Goal: Information Seeking & Learning: Learn about a topic

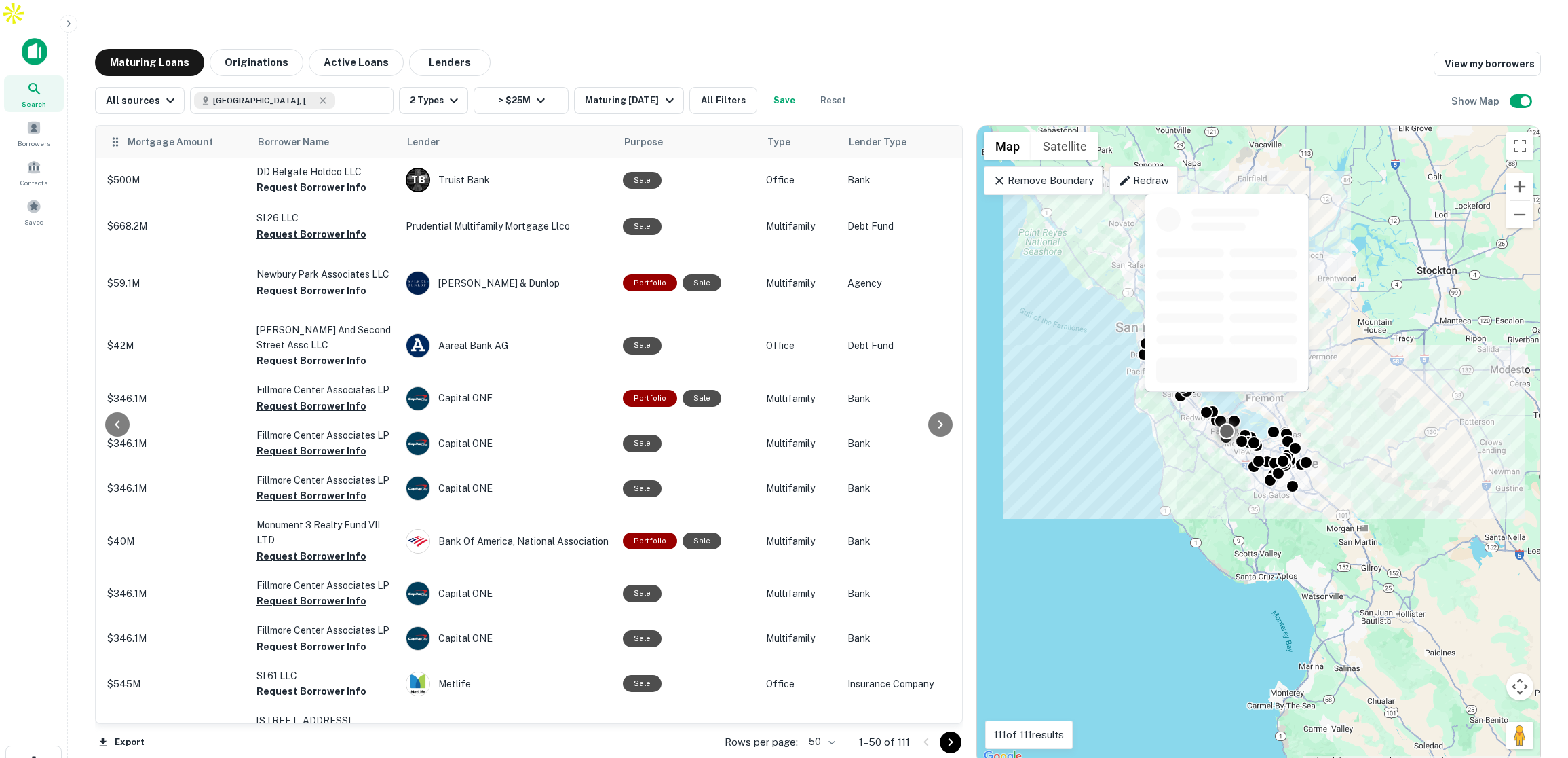
scroll to position [3, 300]
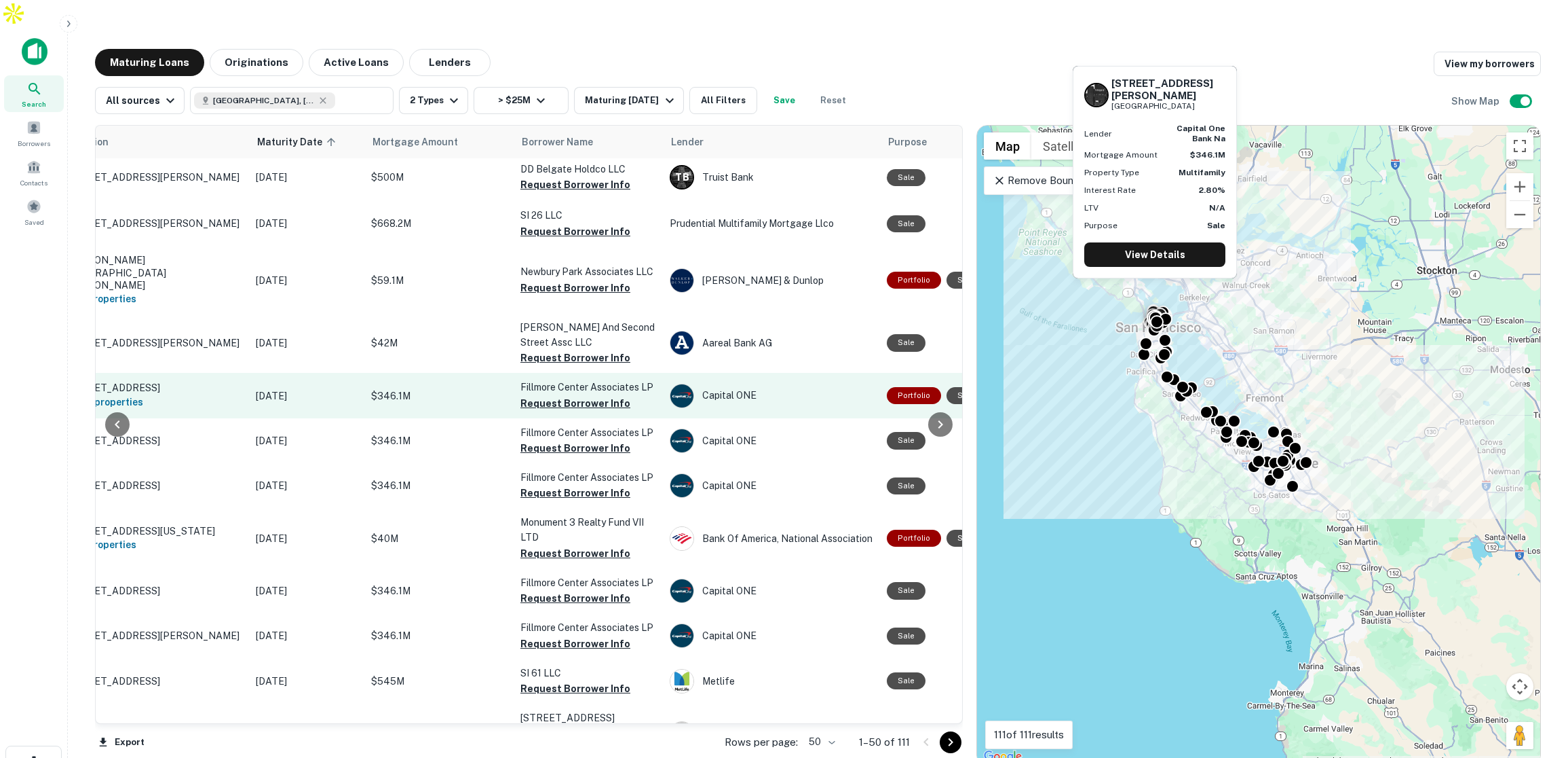
scroll to position [0, 36]
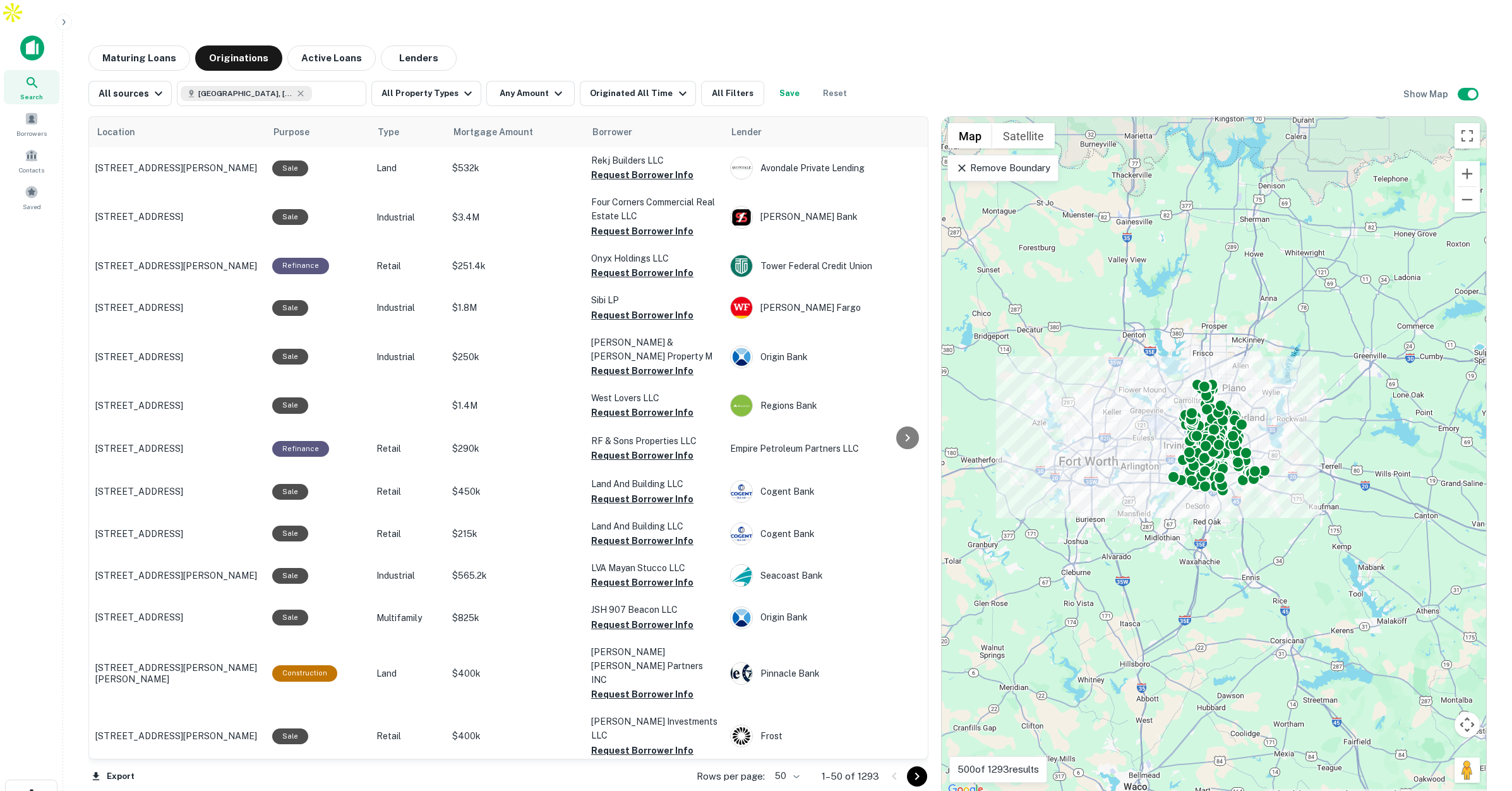
drag, startPoint x: 1309, startPoint y: 272, endPoint x: 1440, endPoint y: 276, distance: 131.1
click at [1440, 276] on div "To activate drag with keyboard, press Alt + Enter. Once in keyboard drag state,…" at bounding box center [1213, 457] width 544 height 681
click at [1030, 161] on p "Remove Boundary" at bounding box center [1002, 168] width 94 height 15
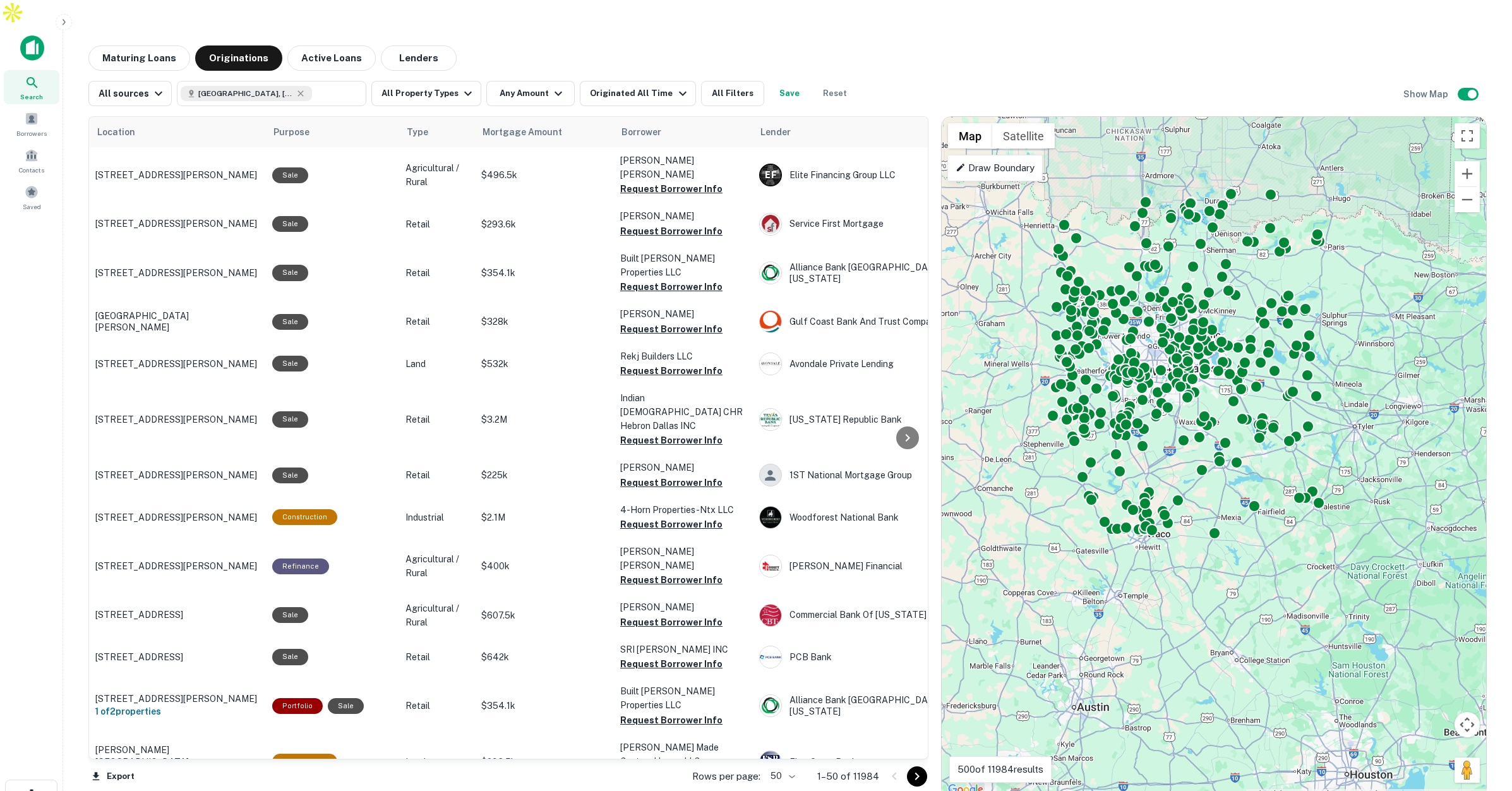
click at [1027, 161] on p "Draw Boundary" at bounding box center [994, 168] width 79 height 15
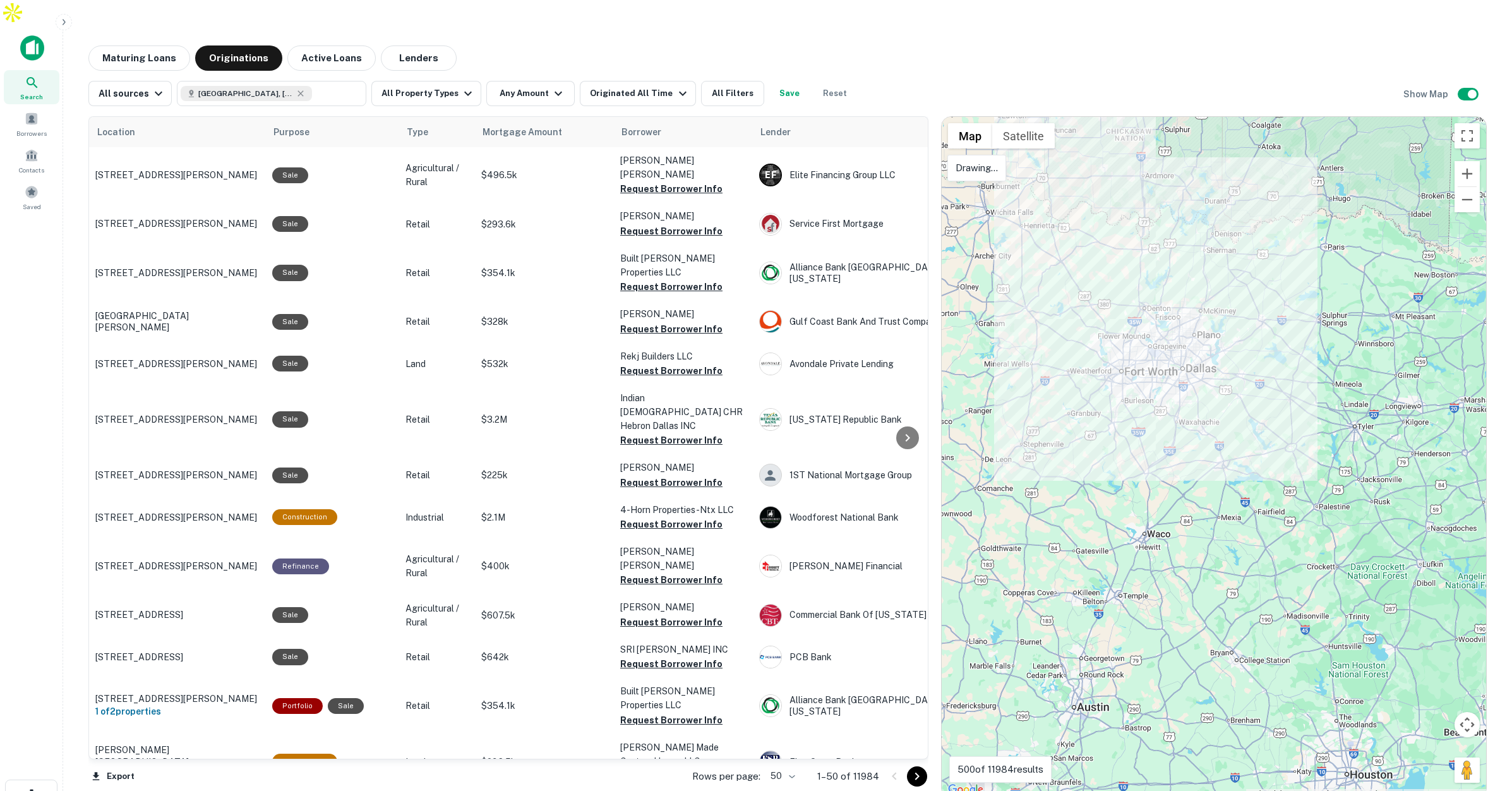
click at [1175, 255] on div at bounding box center [1213, 457] width 544 height 681
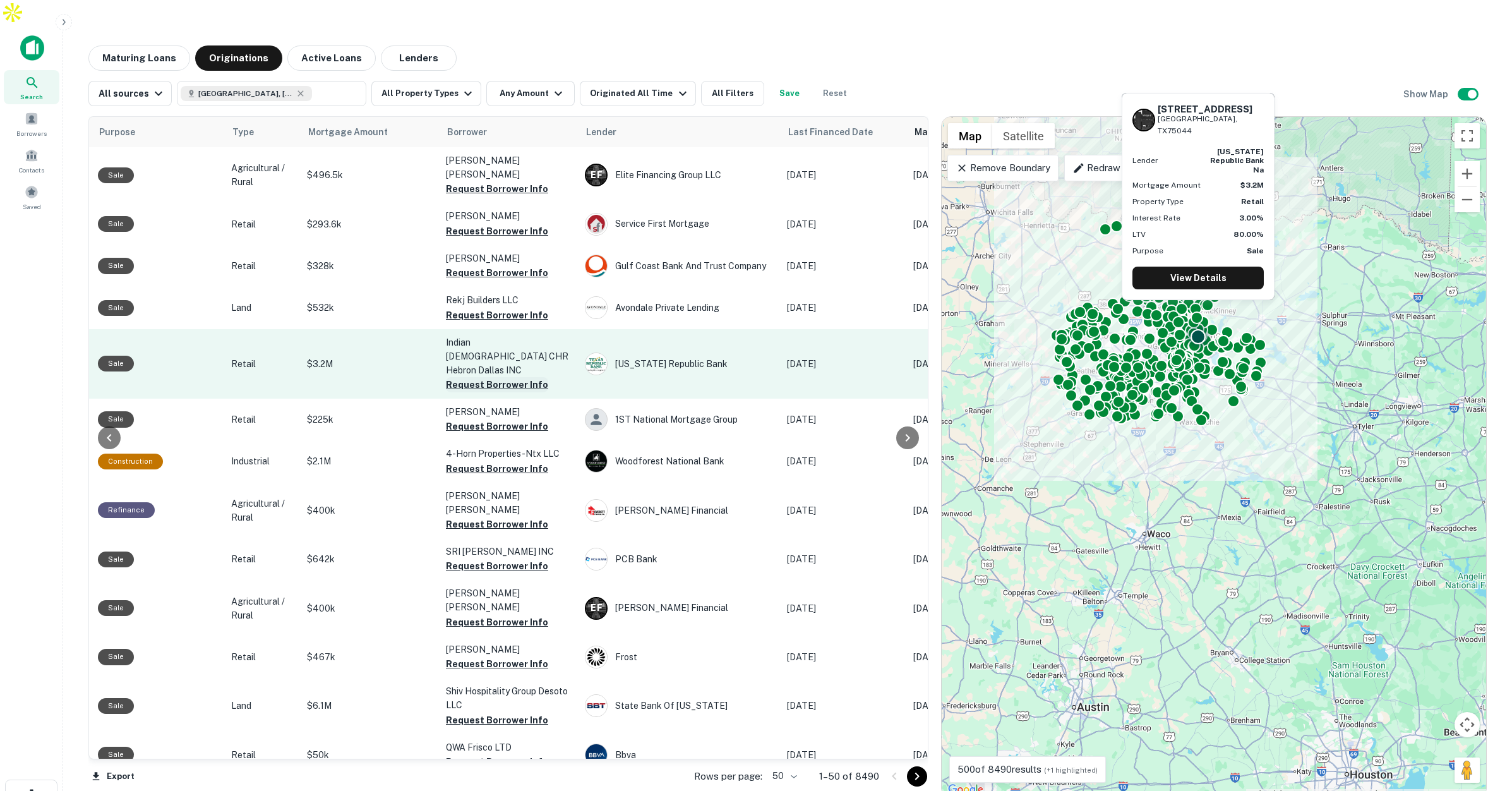
scroll to position [0, 177]
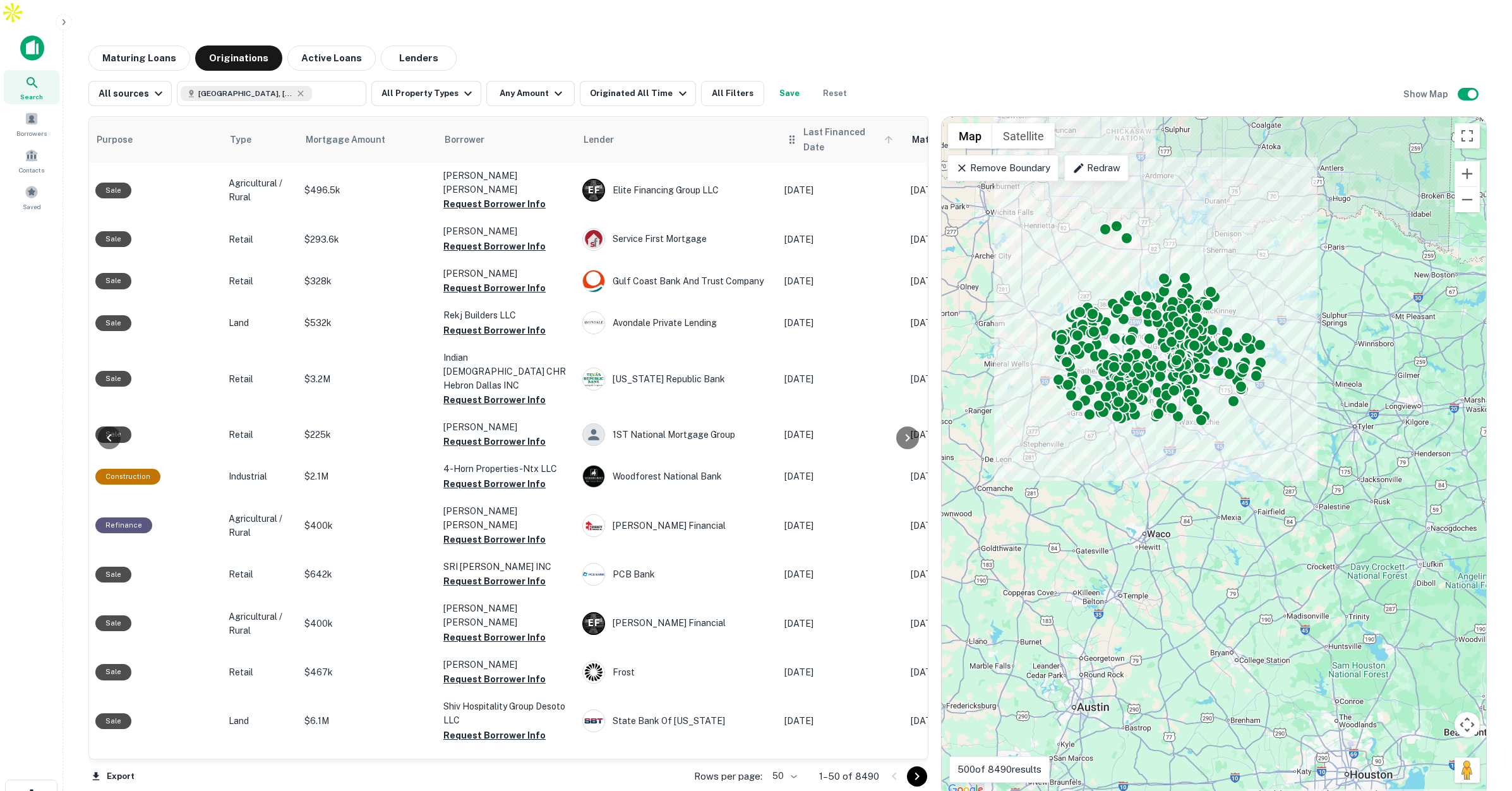
click at [821, 124] on span "Last Financed Date" at bounding box center [850, 139] width 93 height 31
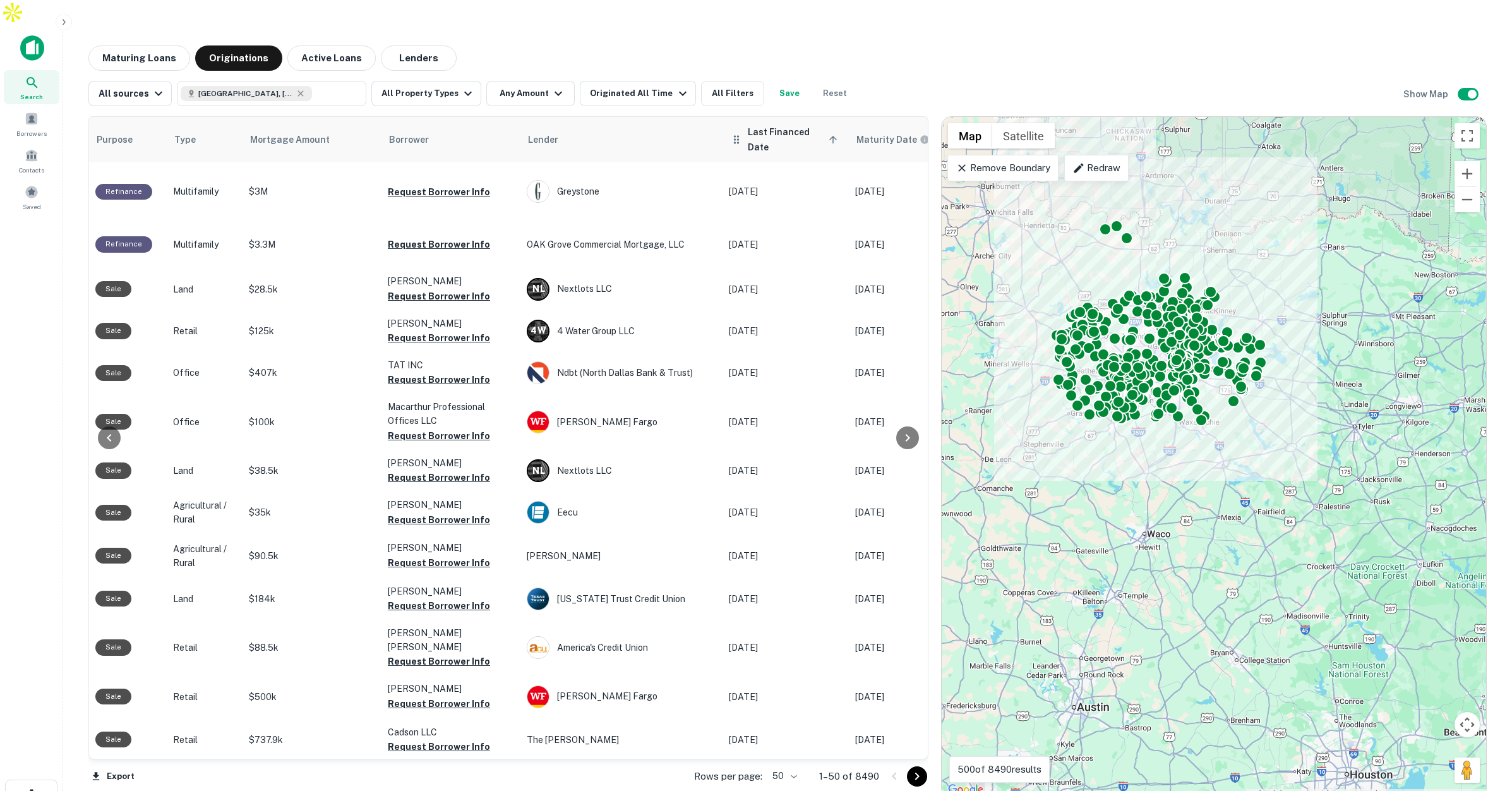
click at [802, 124] on span "Last Financed Date sorted ascending" at bounding box center [795, 139] width 93 height 31
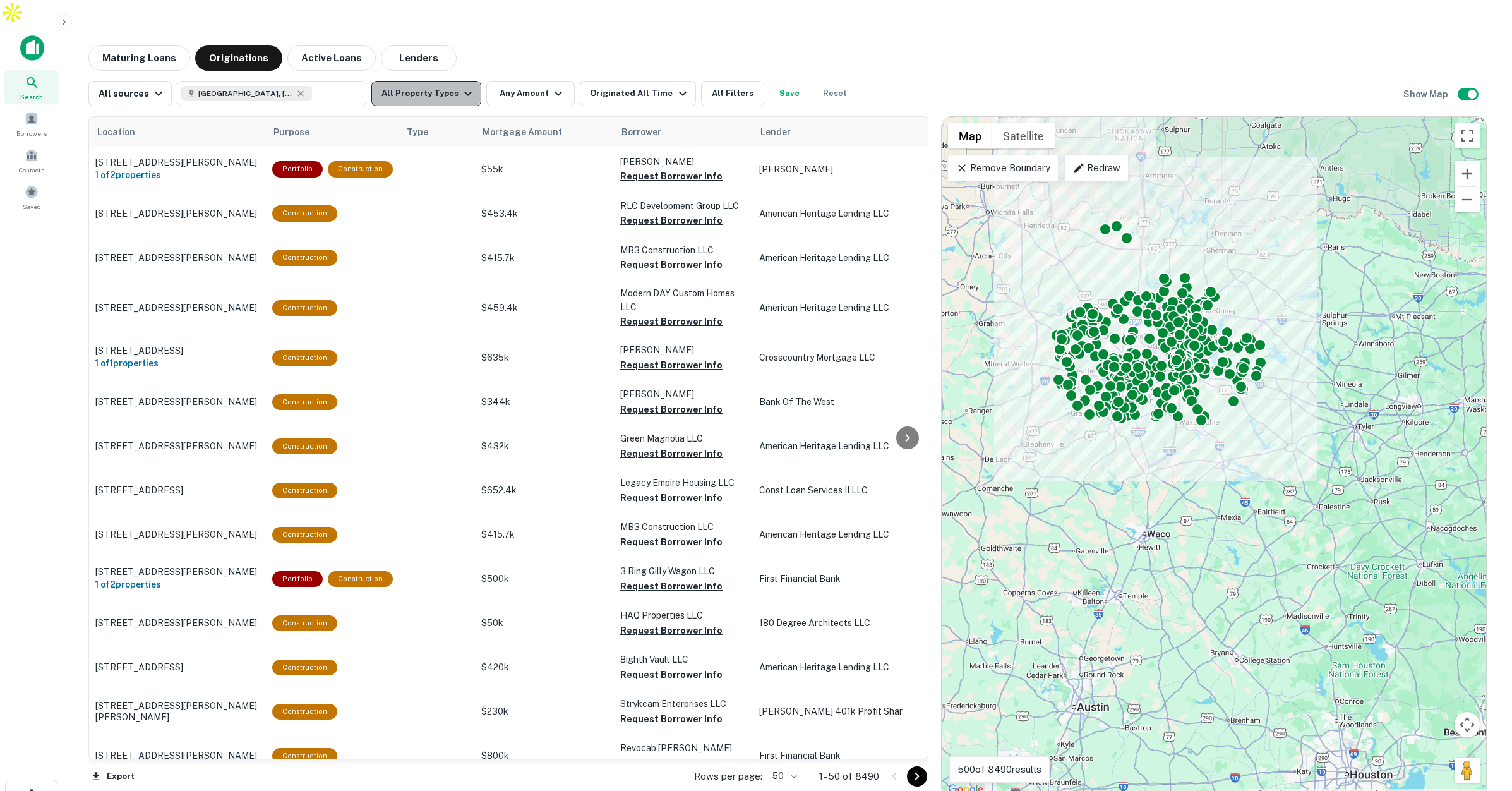
click at [445, 81] on button "All Property Types" at bounding box center [426, 93] width 110 height 25
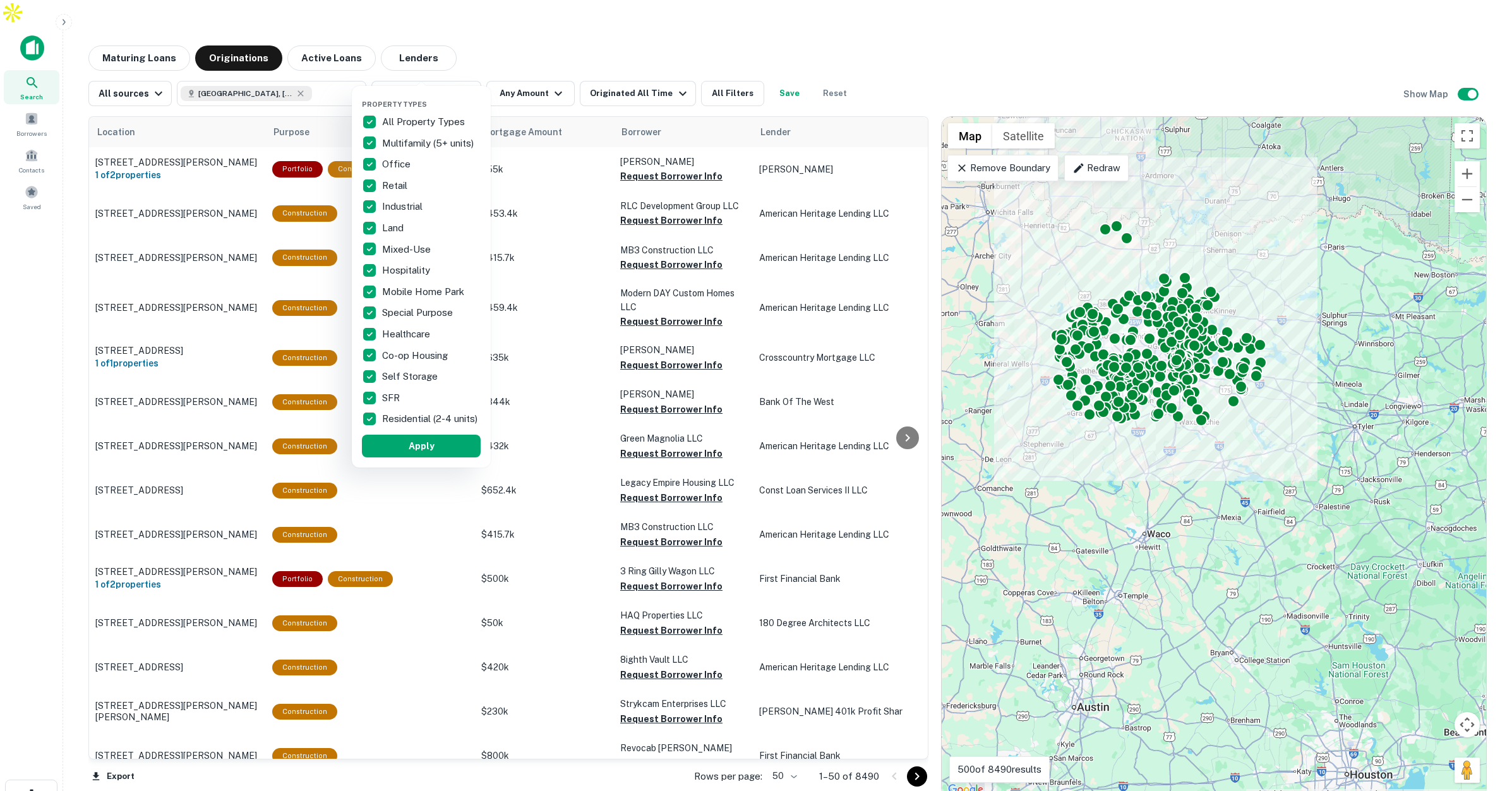
click at [531, 64] on div at bounding box center [756, 395] width 1512 height 791
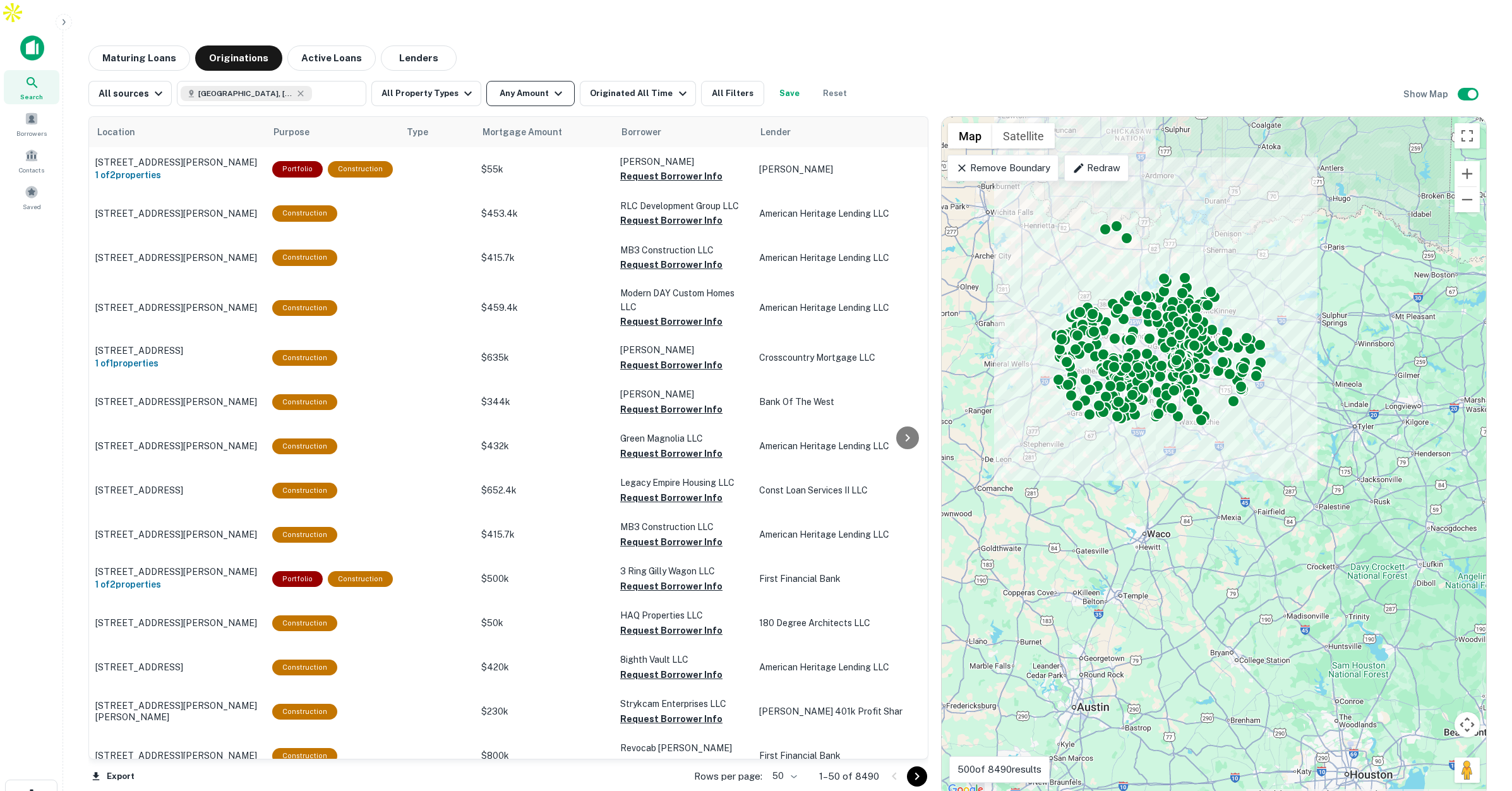
click at [550, 86] on icon "button" at bounding box center [558, 93] width 15 height 15
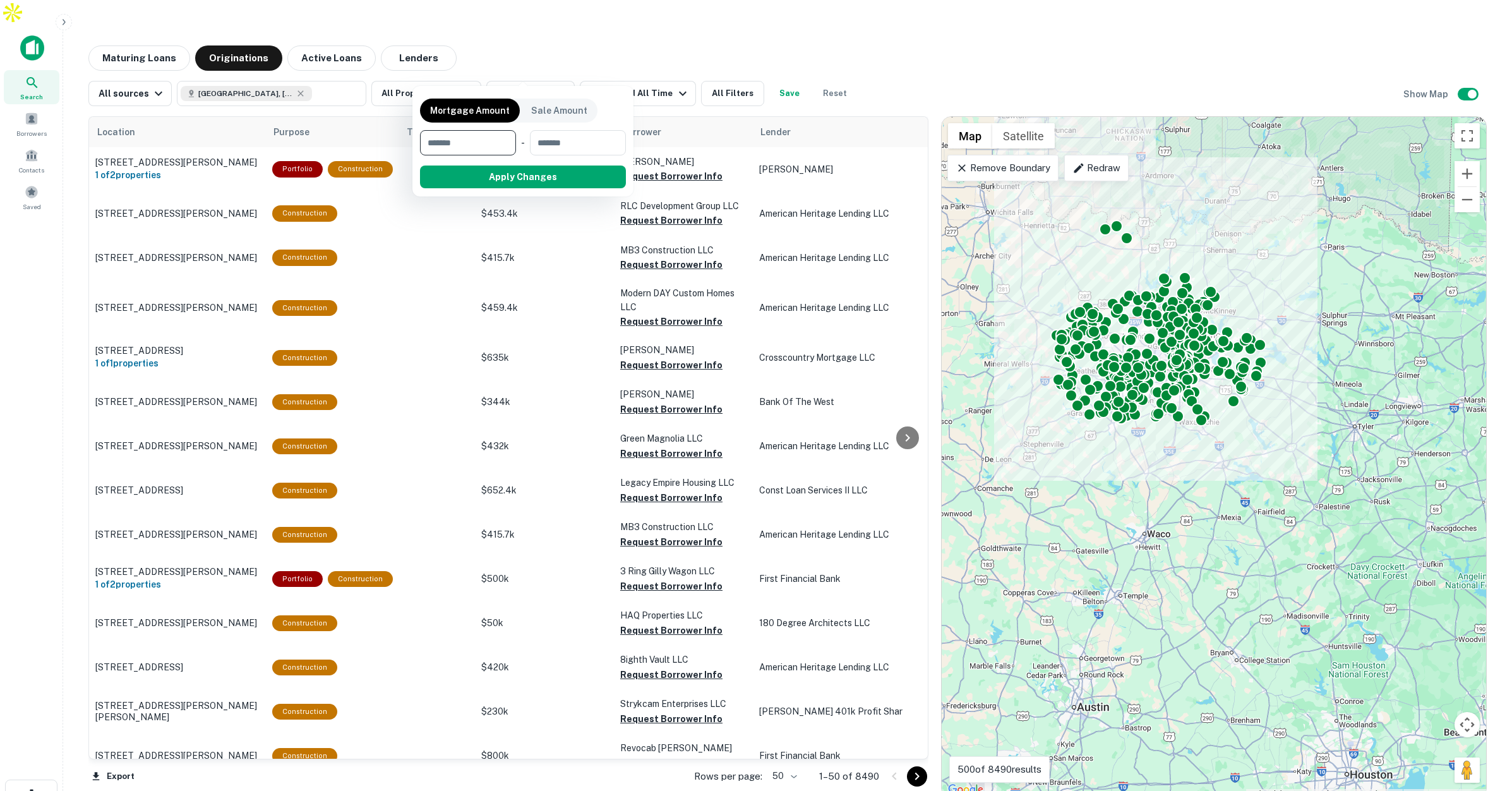
click at [482, 145] on input "number" at bounding box center [464, 142] width 87 height 25
type input "*******"
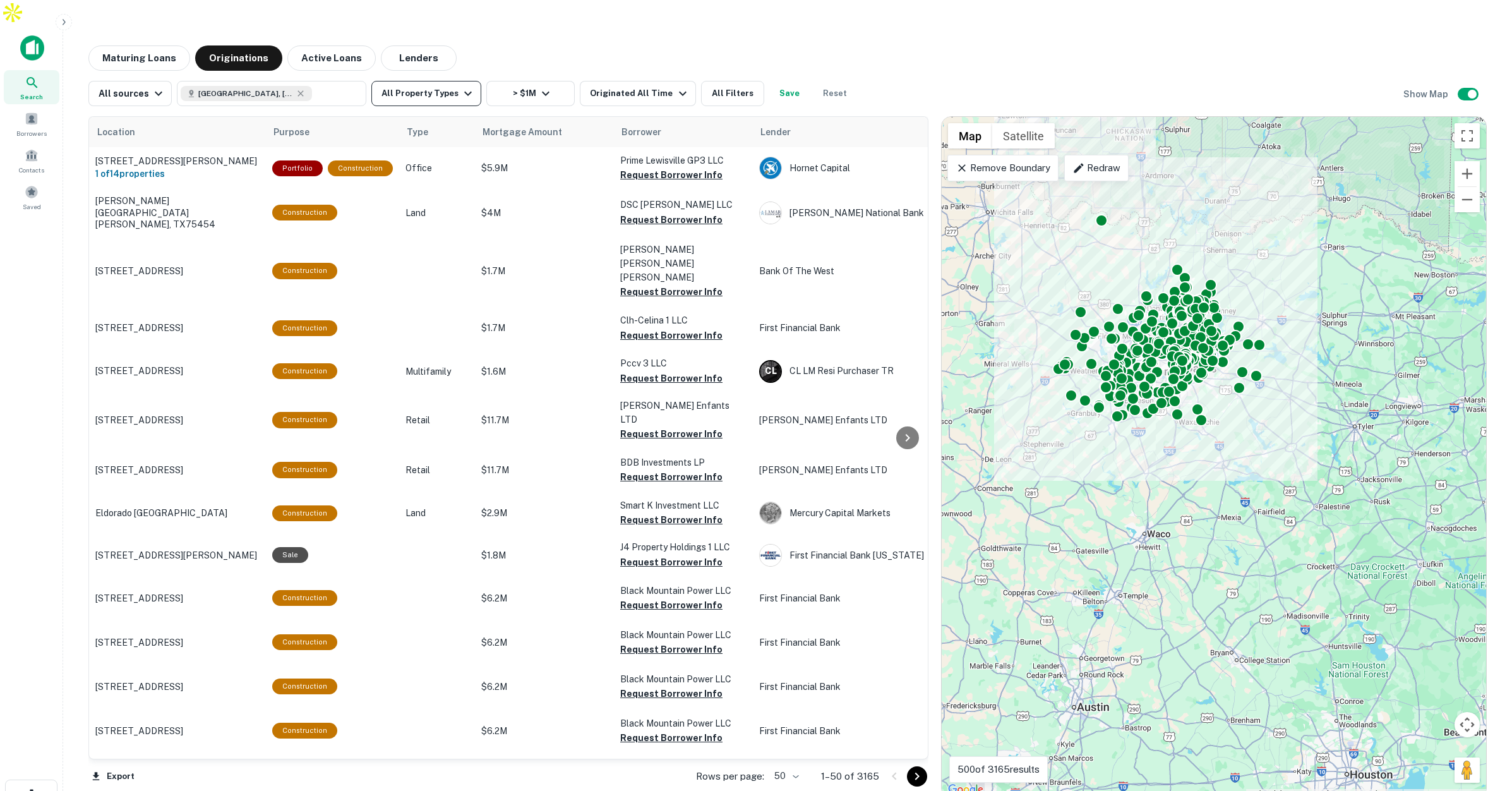
click at [449, 81] on button "All Property Types" at bounding box center [426, 93] width 110 height 25
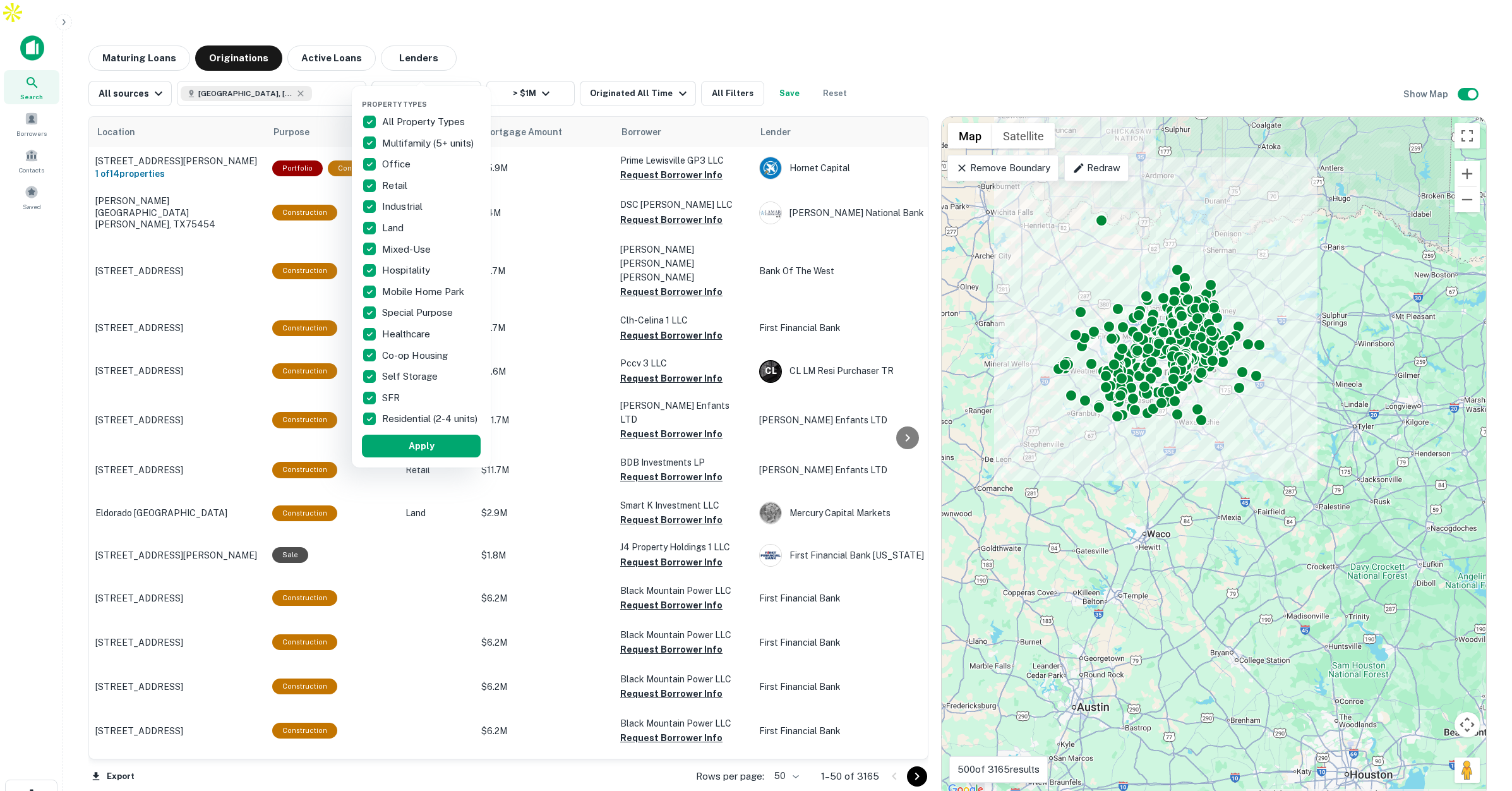
click at [705, 68] on div at bounding box center [756, 395] width 1512 height 791
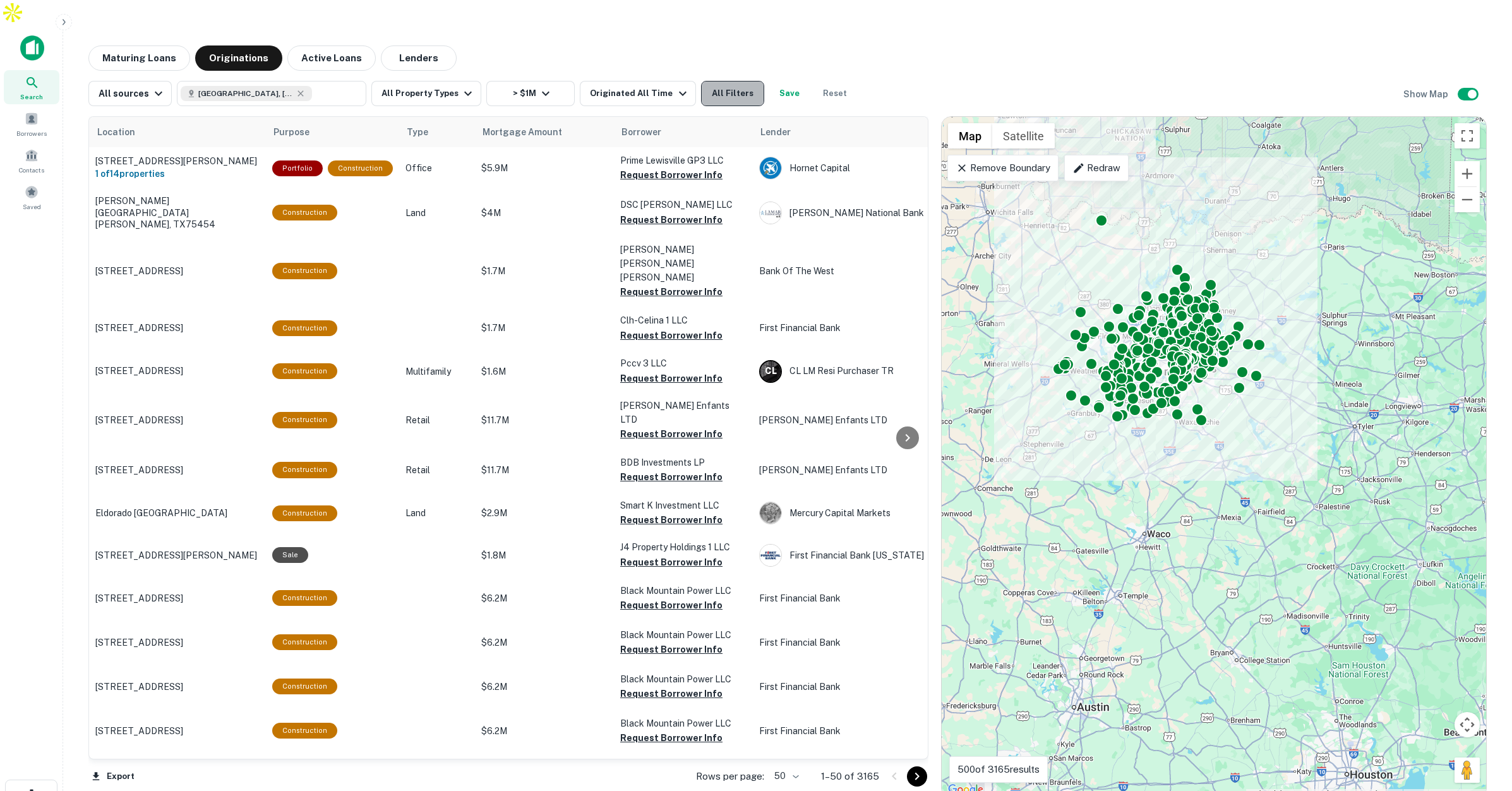
click at [712, 81] on button "All Filters" at bounding box center [733, 93] width 63 height 25
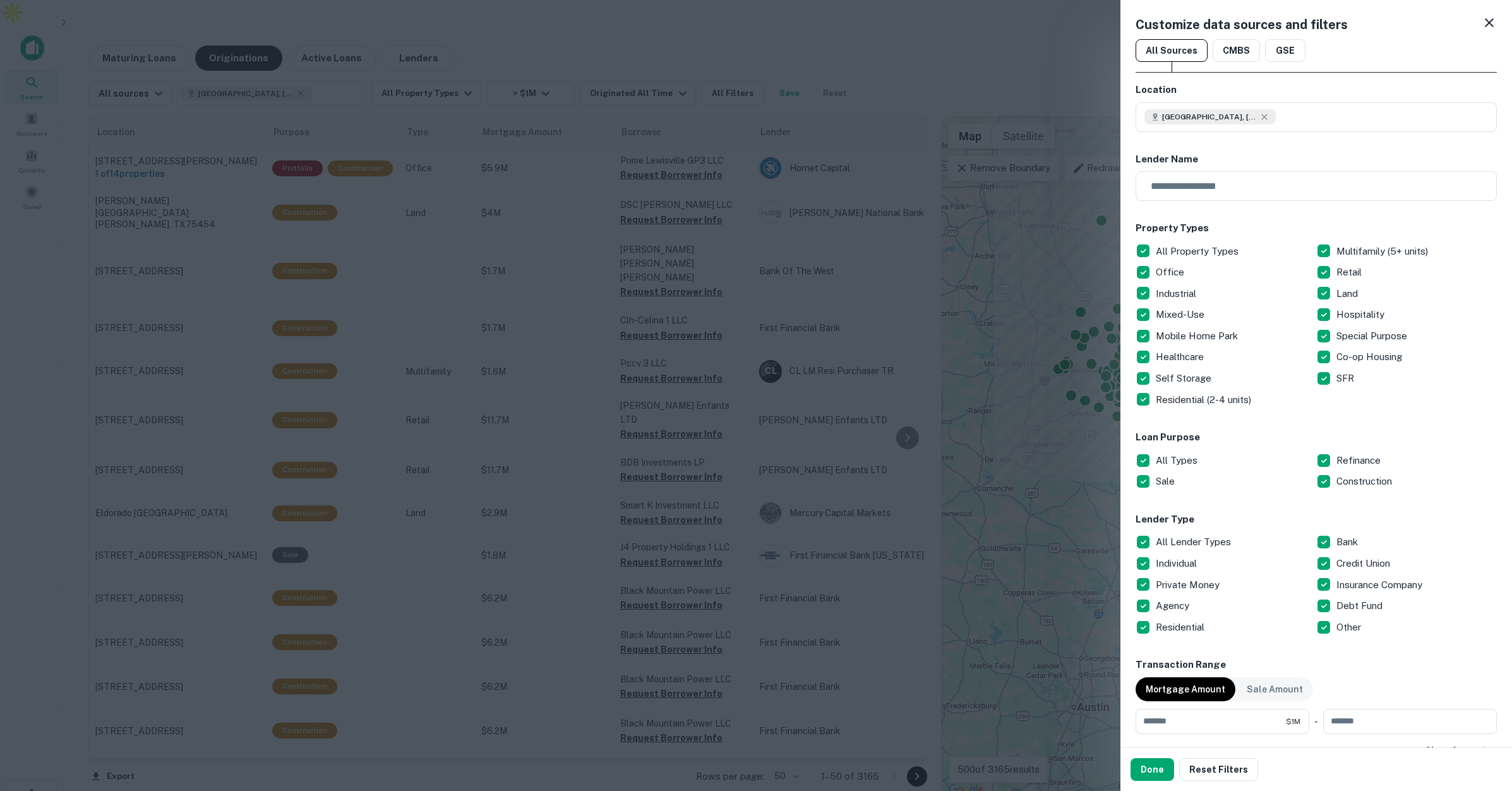
click at [948, 52] on div at bounding box center [756, 395] width 1512 height 791
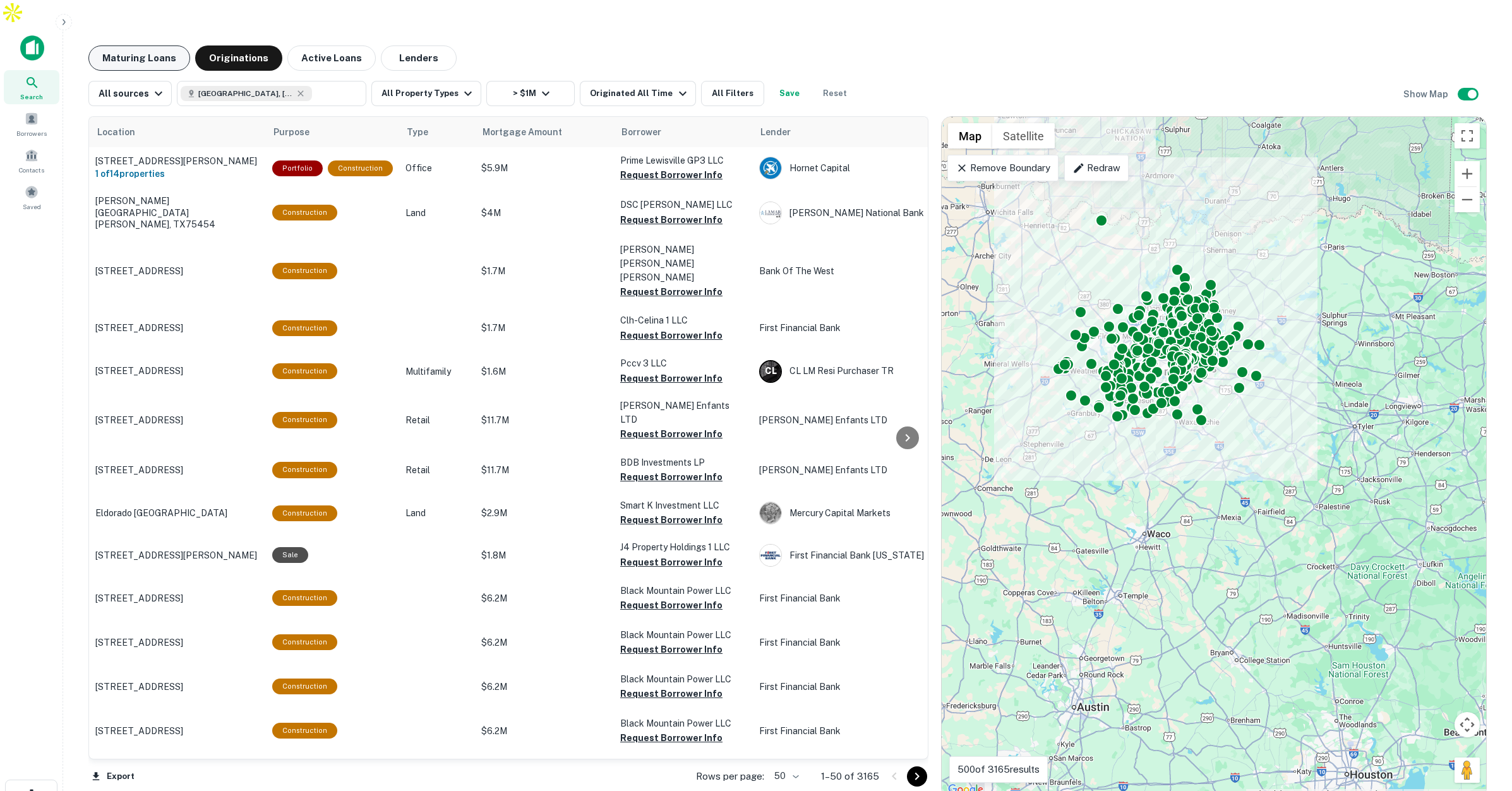
click at [138, 45] on button "Maturing Loans" at bounding box center [139, 57] width 102 height 25
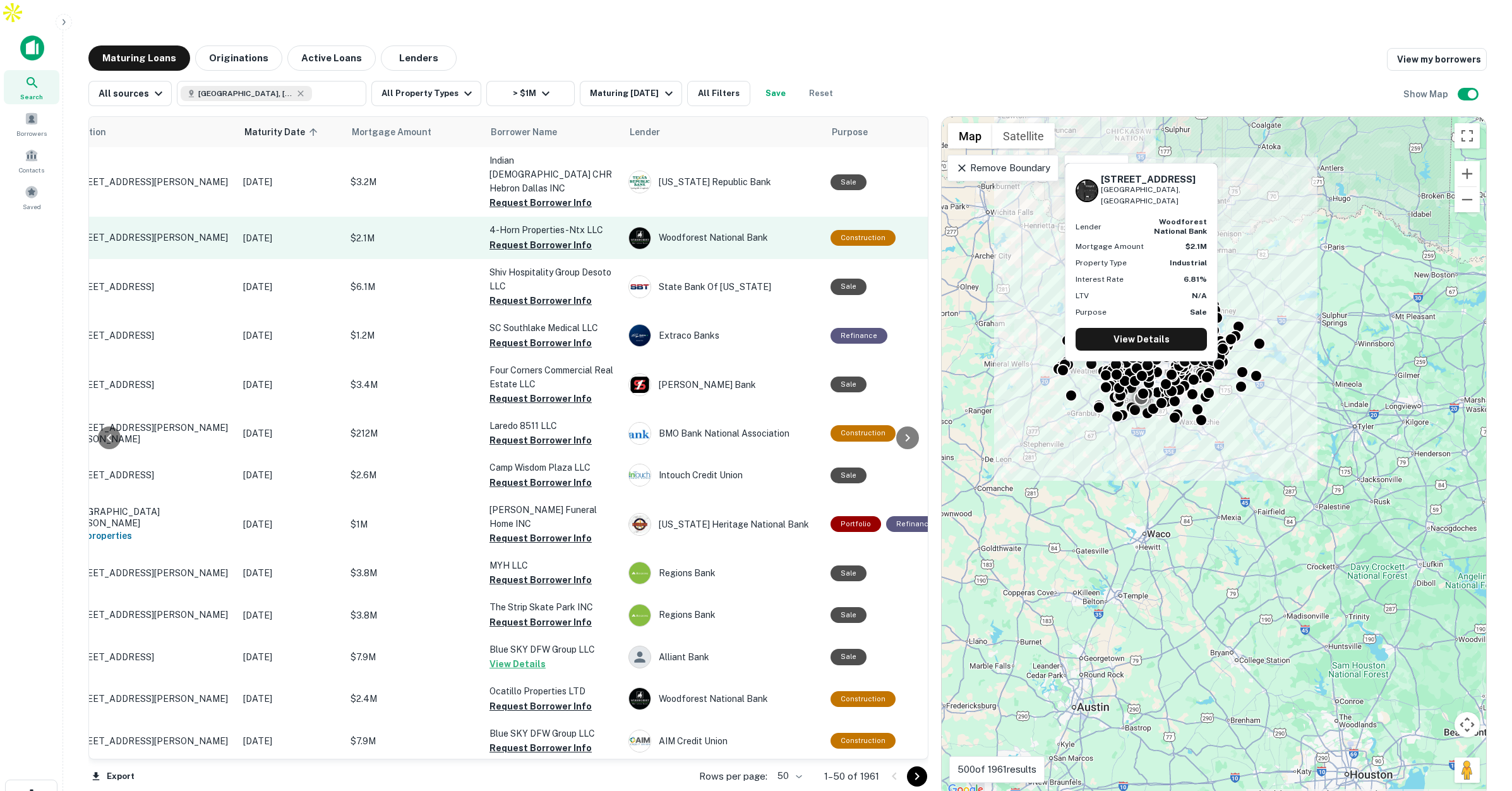
scroll to position [0, 38]
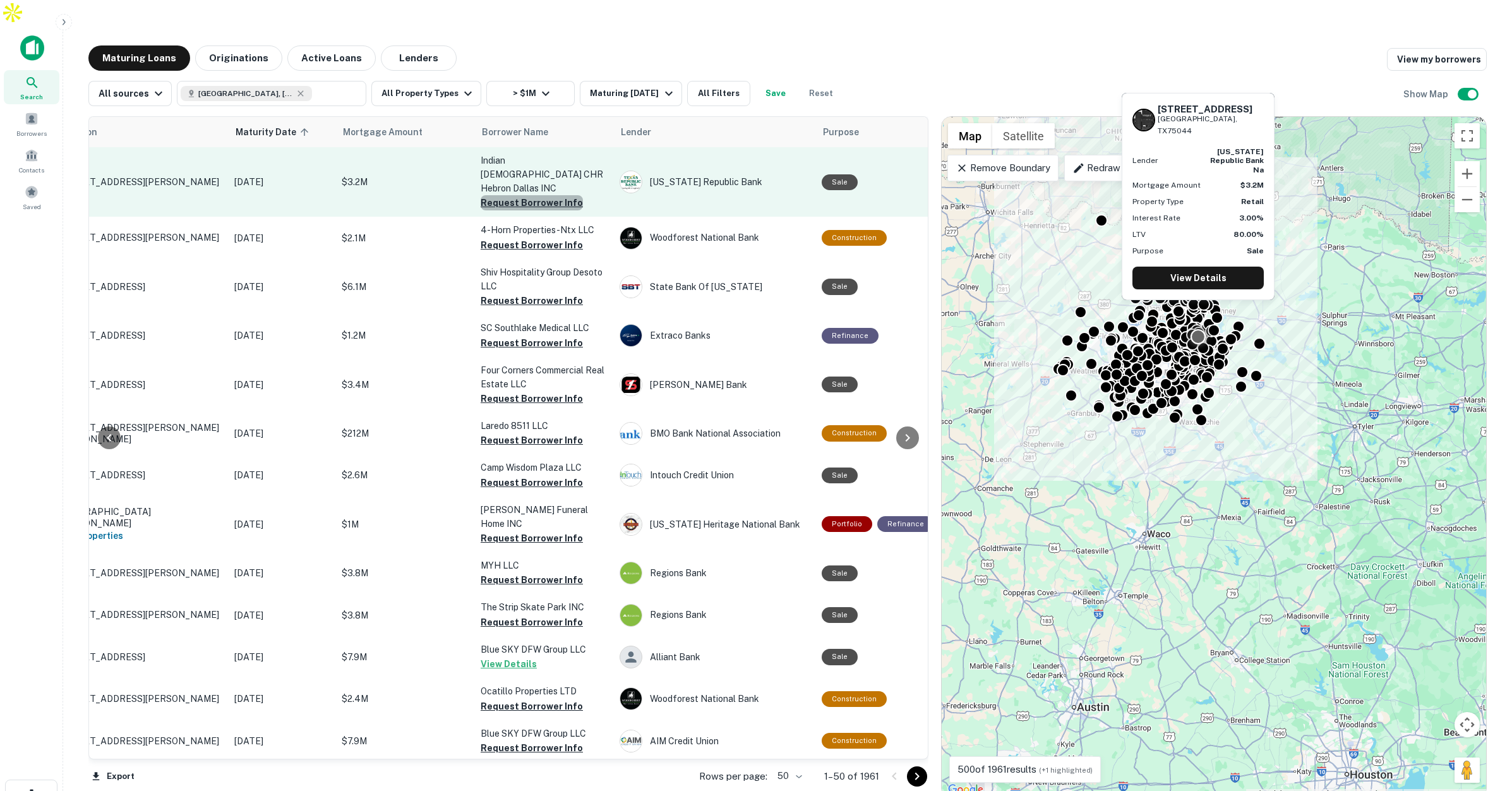
click at [536, 195] on button "Request Borrower Info" at bounding box center [532, 203] width 103 height 15
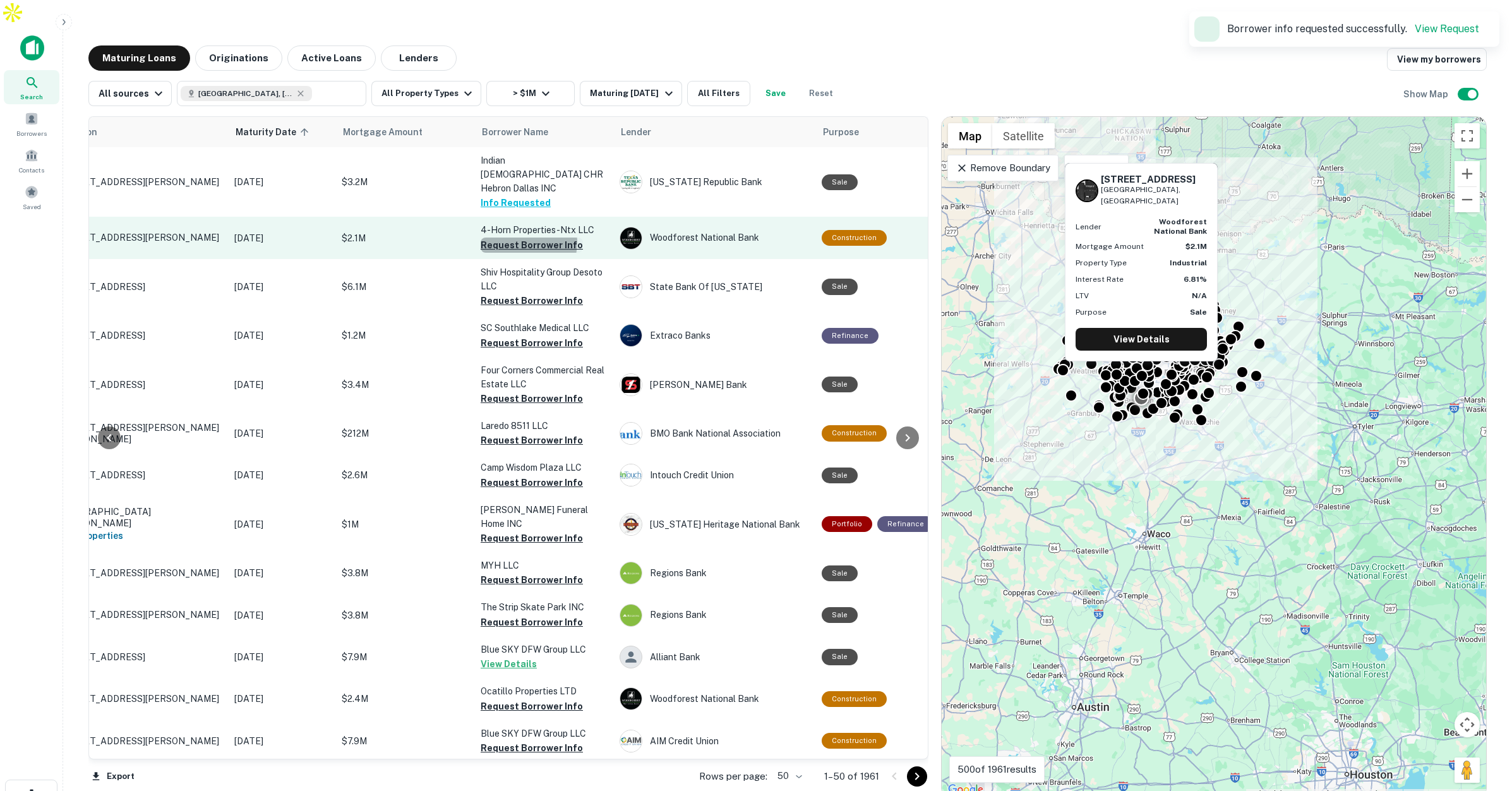
click at [524, 237] on button "Request Borrower Info" at bounding box center [532, 245] width 103 height 15
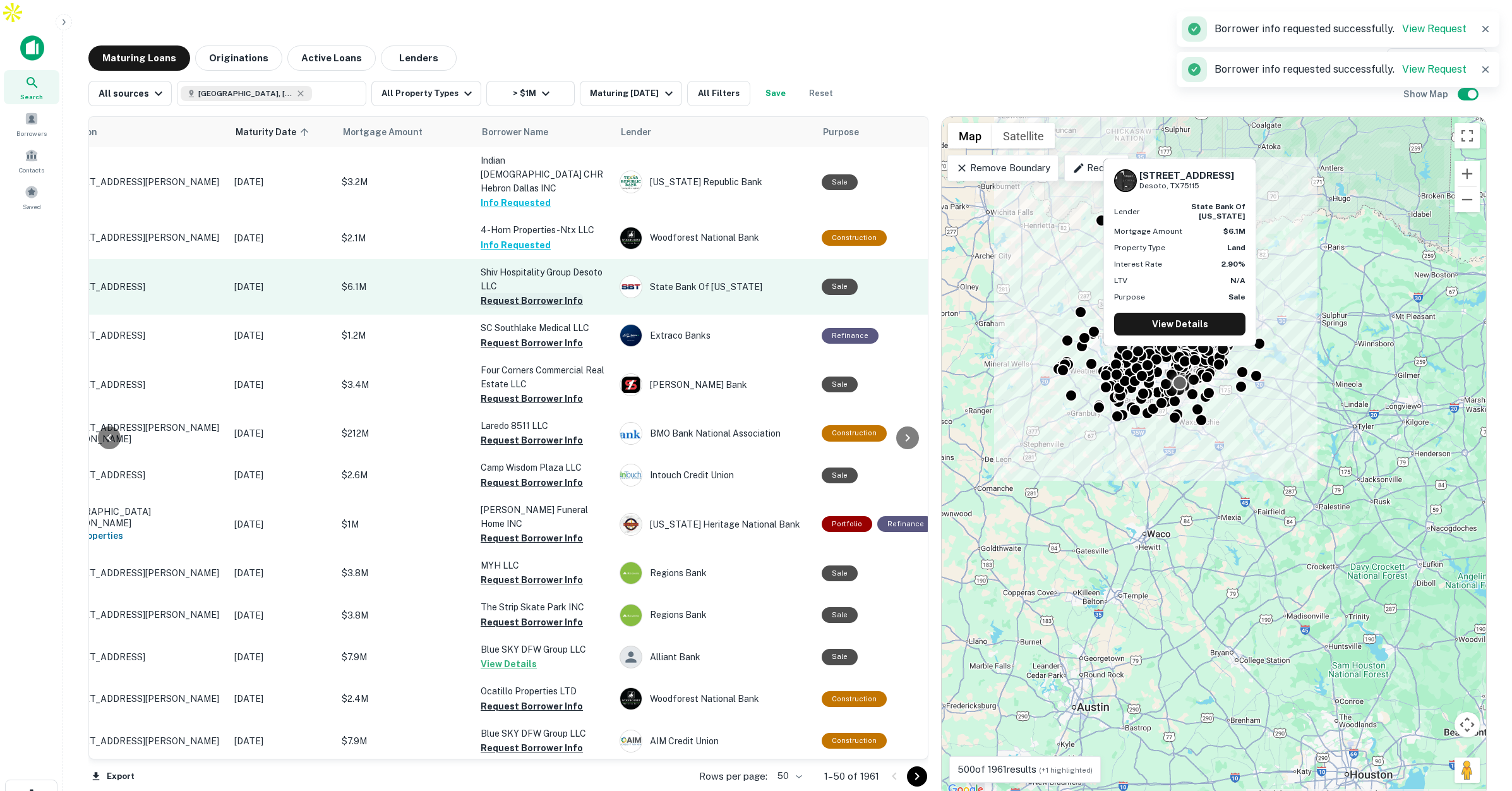
click at [516, 293] on button "Request Borrower Info" at bounding box center [532, 301] width 103 height 15
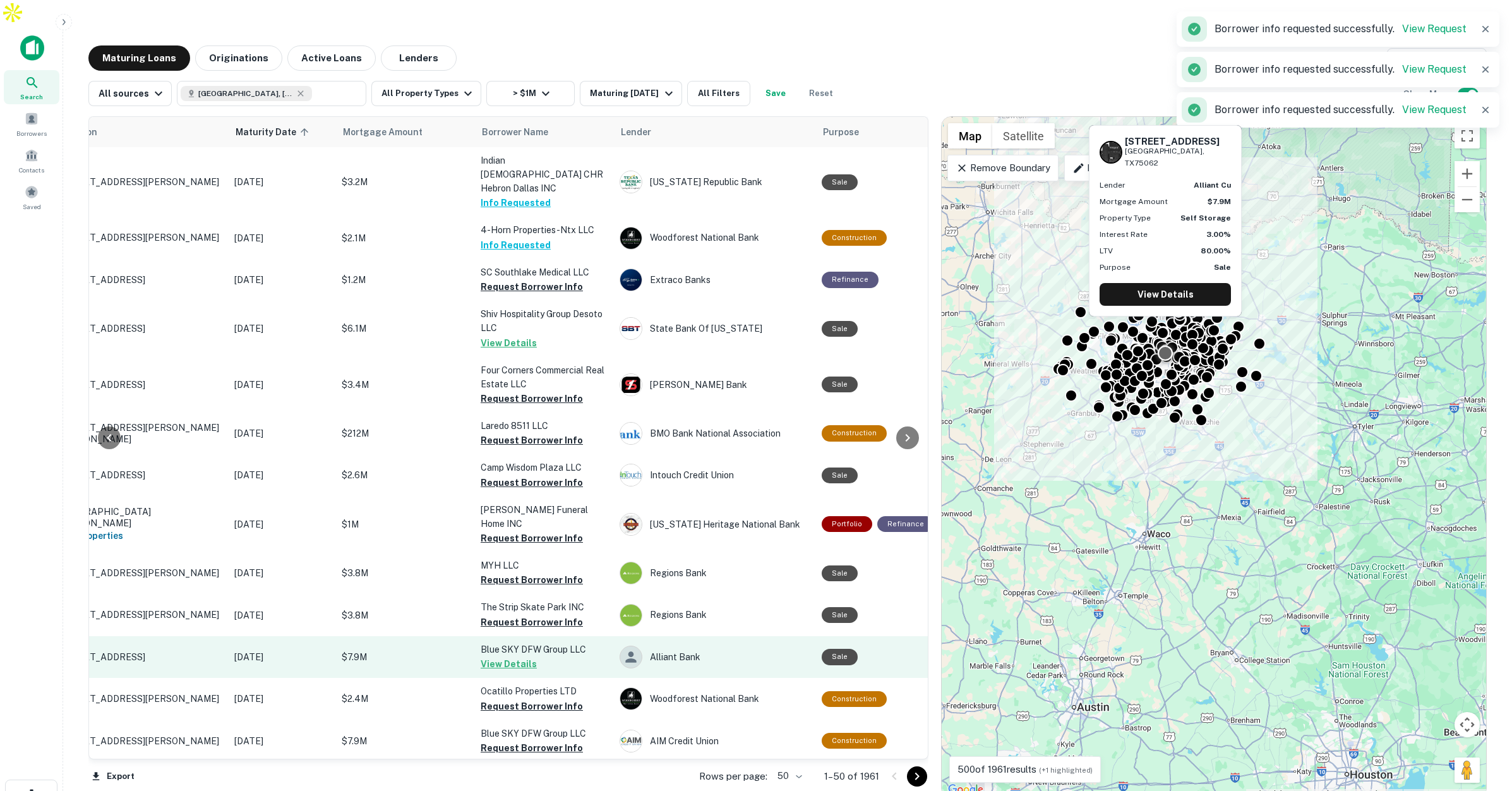
scroll to position [0, 38]
click at [416, 650] on p "$7.9M" at bounding box center [405, 657] width 126 height 14
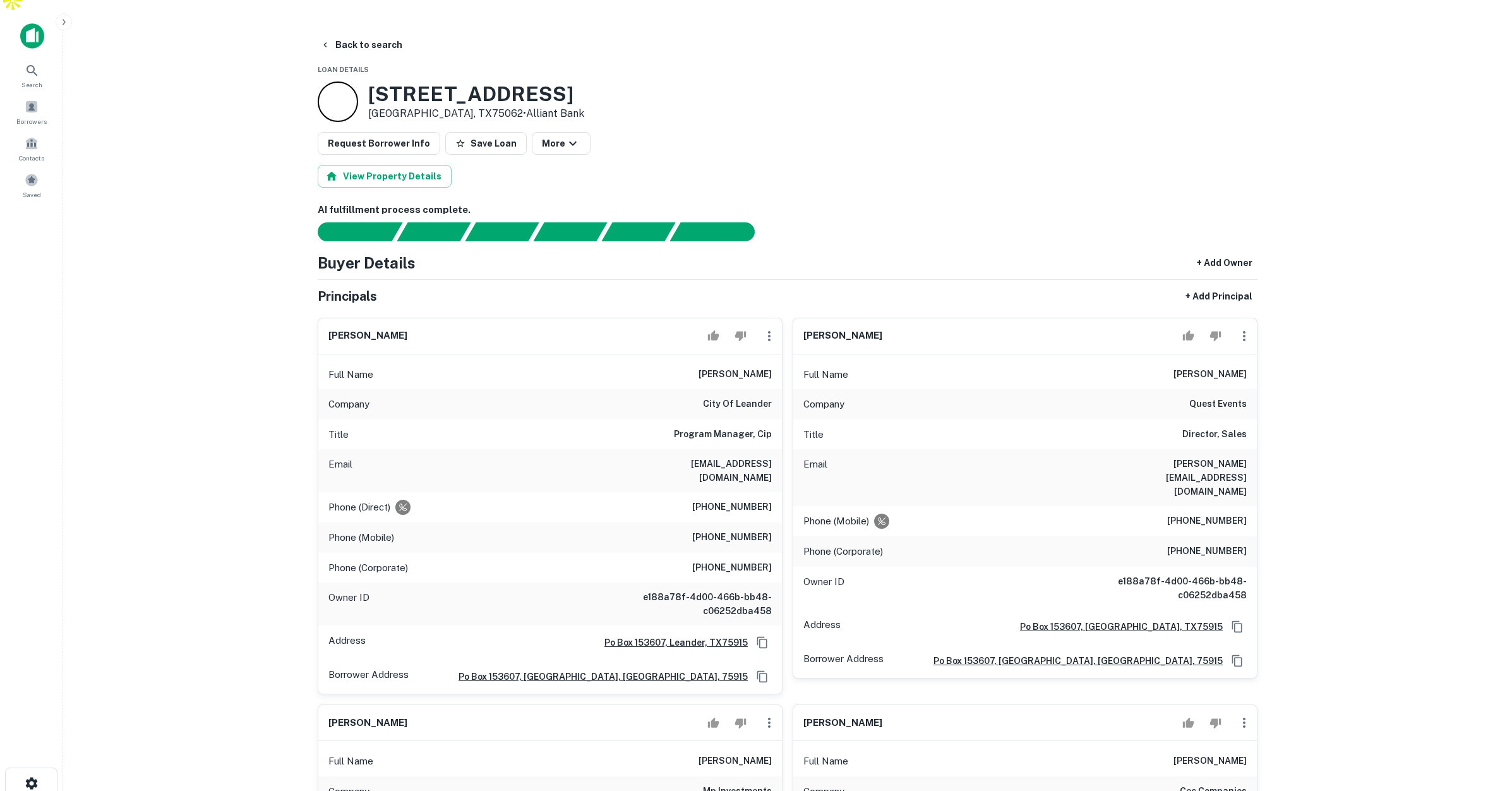
scroll to position [24, 0]
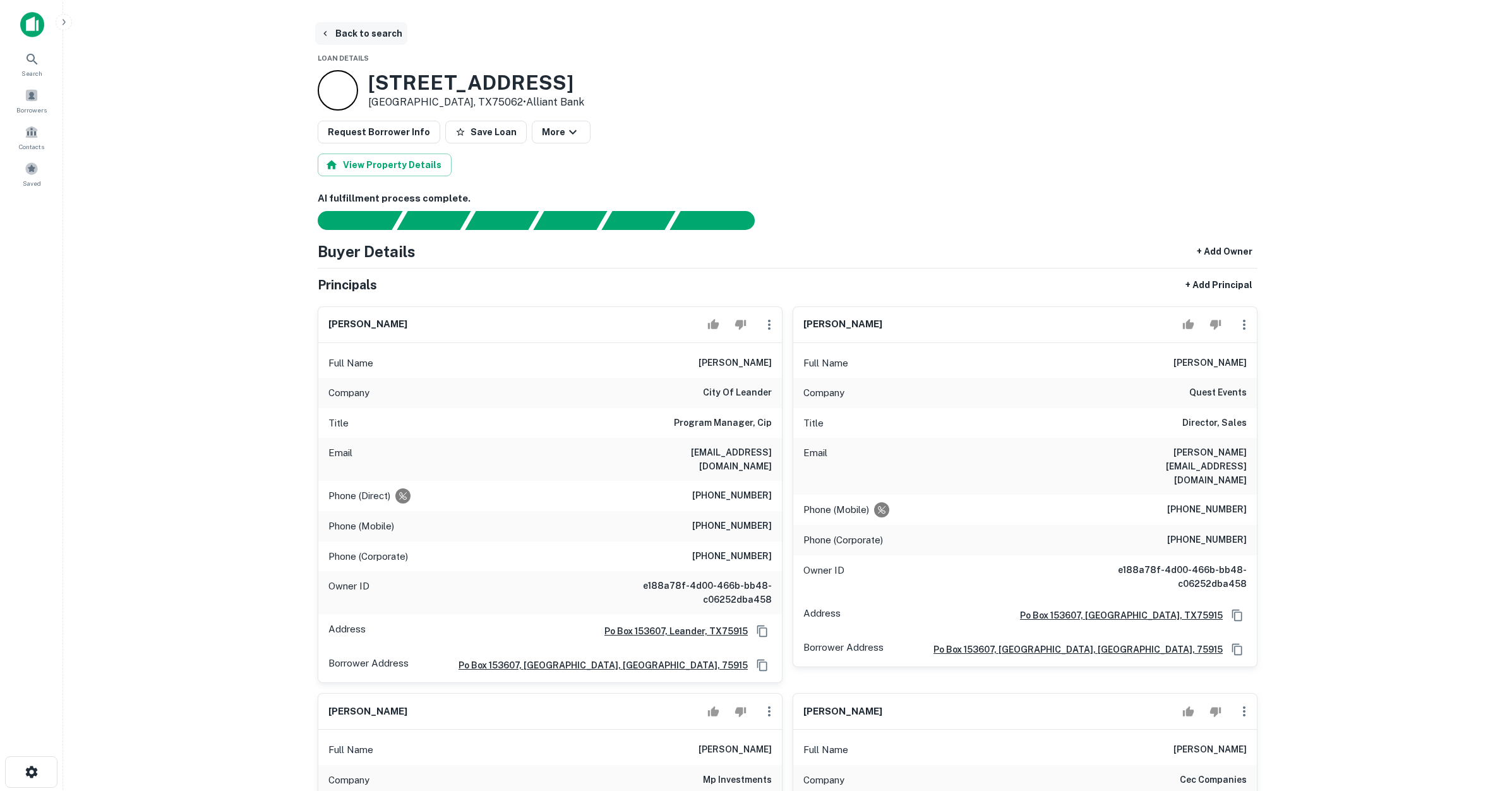
click at [345, 22] on button "Back to search" at bounding box center [361, 34] width 92 height 23
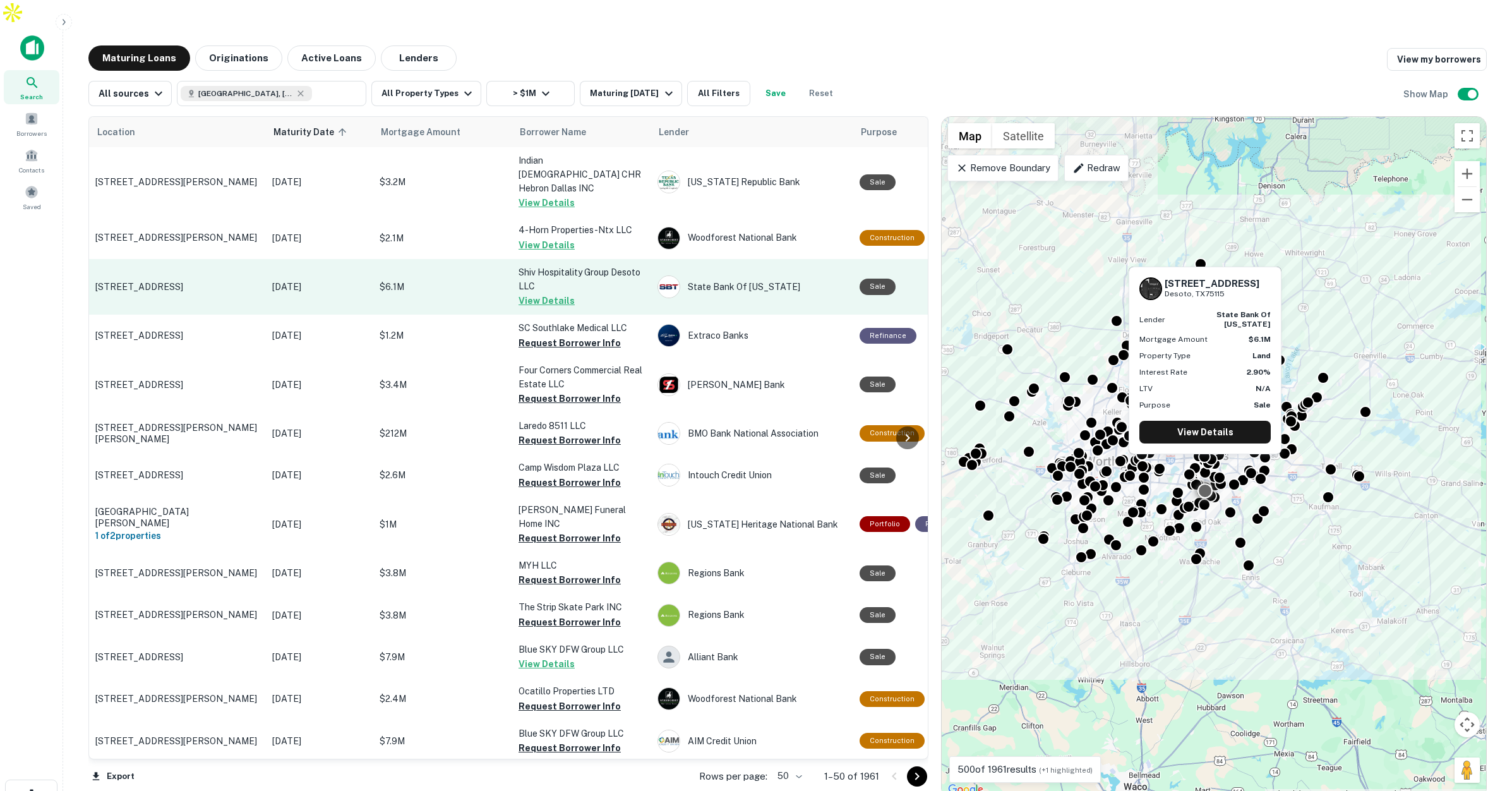
click at [472, 279] on p "$6.1M" at bounding box center [442, 286] width 126 height 14
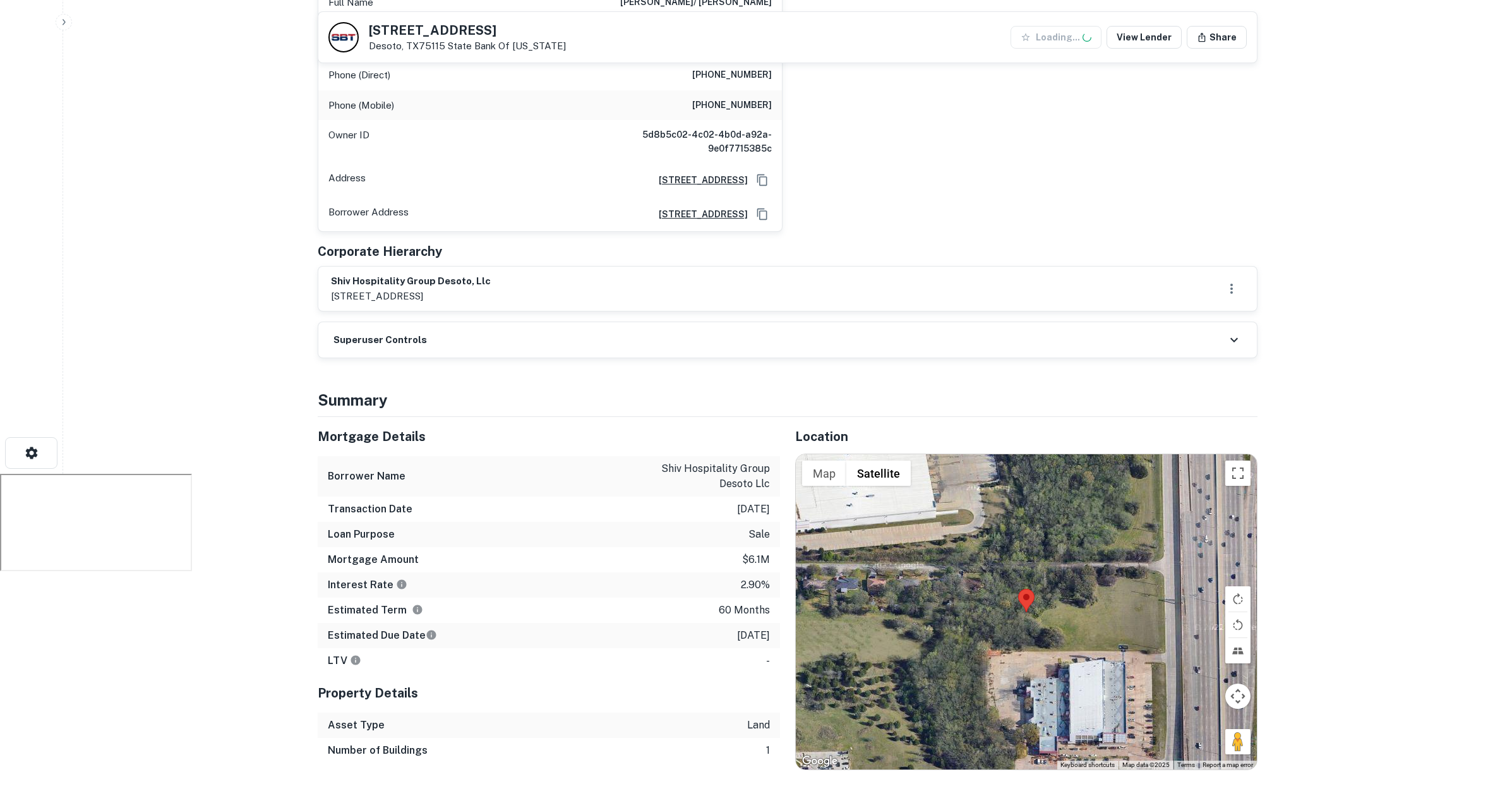
scroll to position [348, 0]
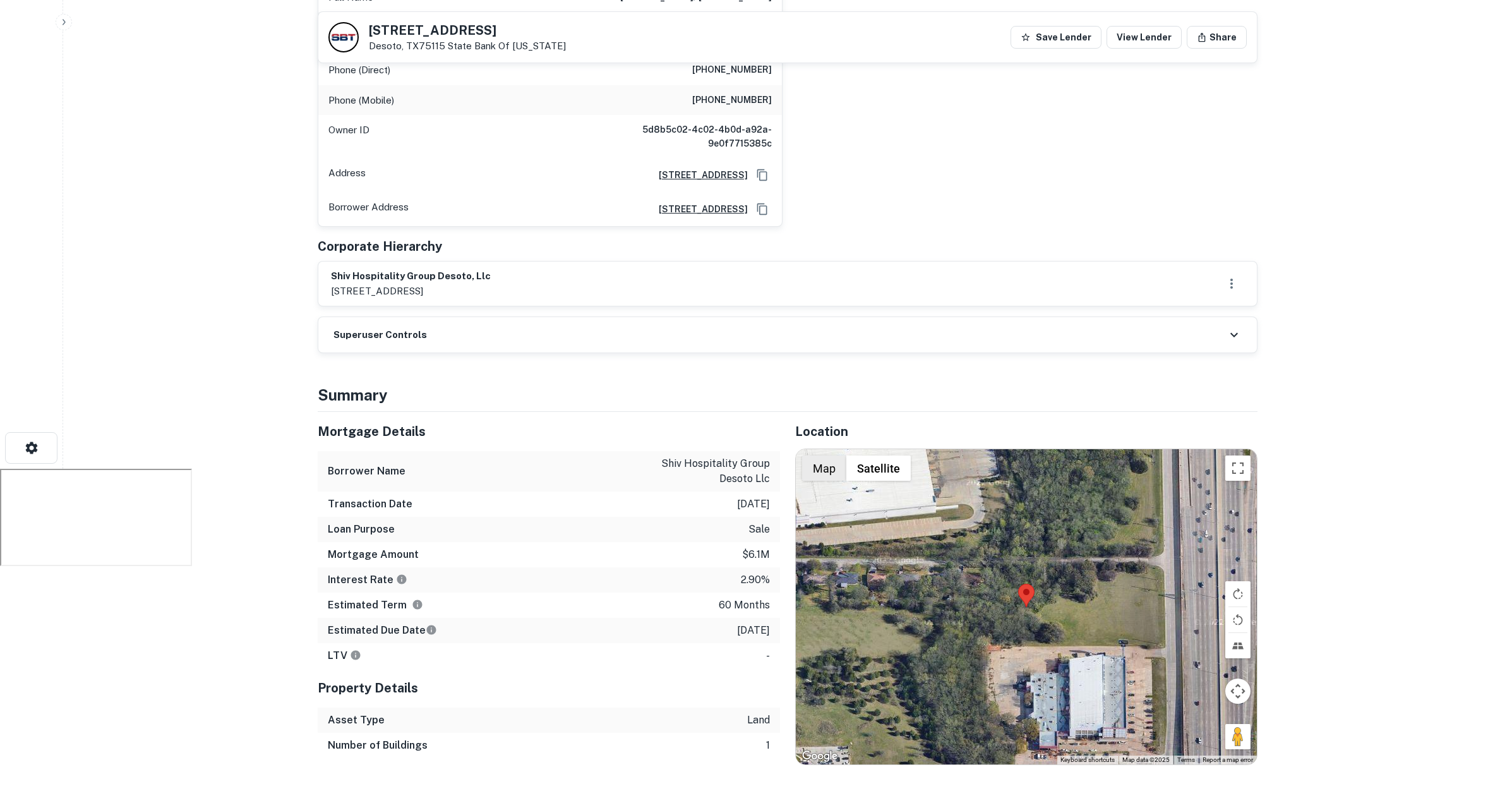
click at [823, 456] on button "Map" at bounding box center [825, 468] width 44 height 25
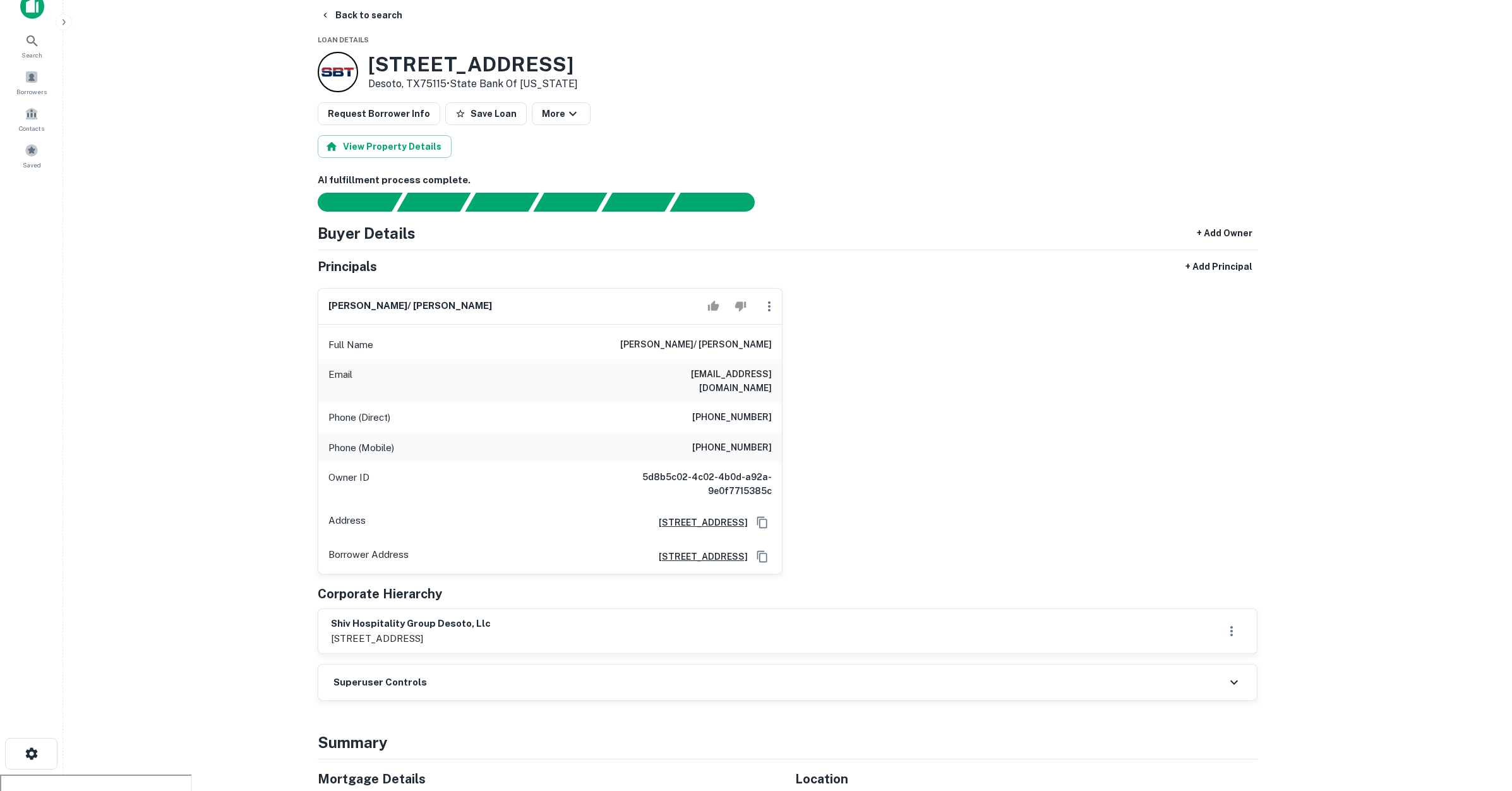
scroll to position [9, 0]
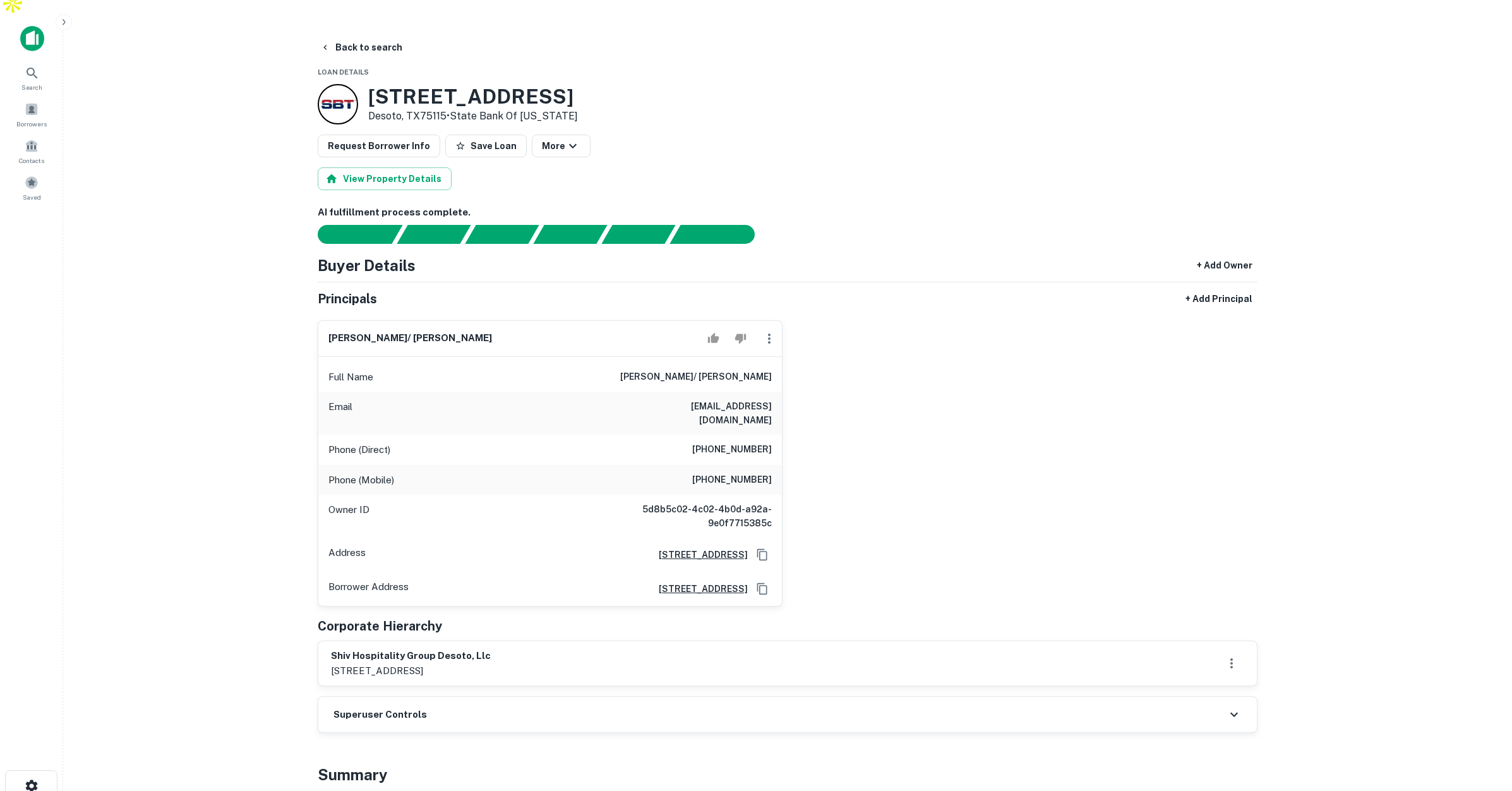
drag, startPoint x: 562, startPoint y: 349, endPoint x: 772, endPoint y: 362, distance: 210.4
click at [773, 362] on div "Full Name [PERSON_NAME]/ [PERSON_NAME]" at bounding box center [550, 378] width 463 height 31
drag, startPoint x: 738, startPoint y: 378, endPoint x: 746, endPoint y: 386, distance: 11.3
click at [753, 391] on div "Email [EMAIL_ADDRESS][DOMAIN_NAME]" at bounding box center [550, 413] width 463 height 43
drag, startPoint x: 704, startPoint y: 409, endPoint x: 745, endPoint y: 420, distance: 42.4
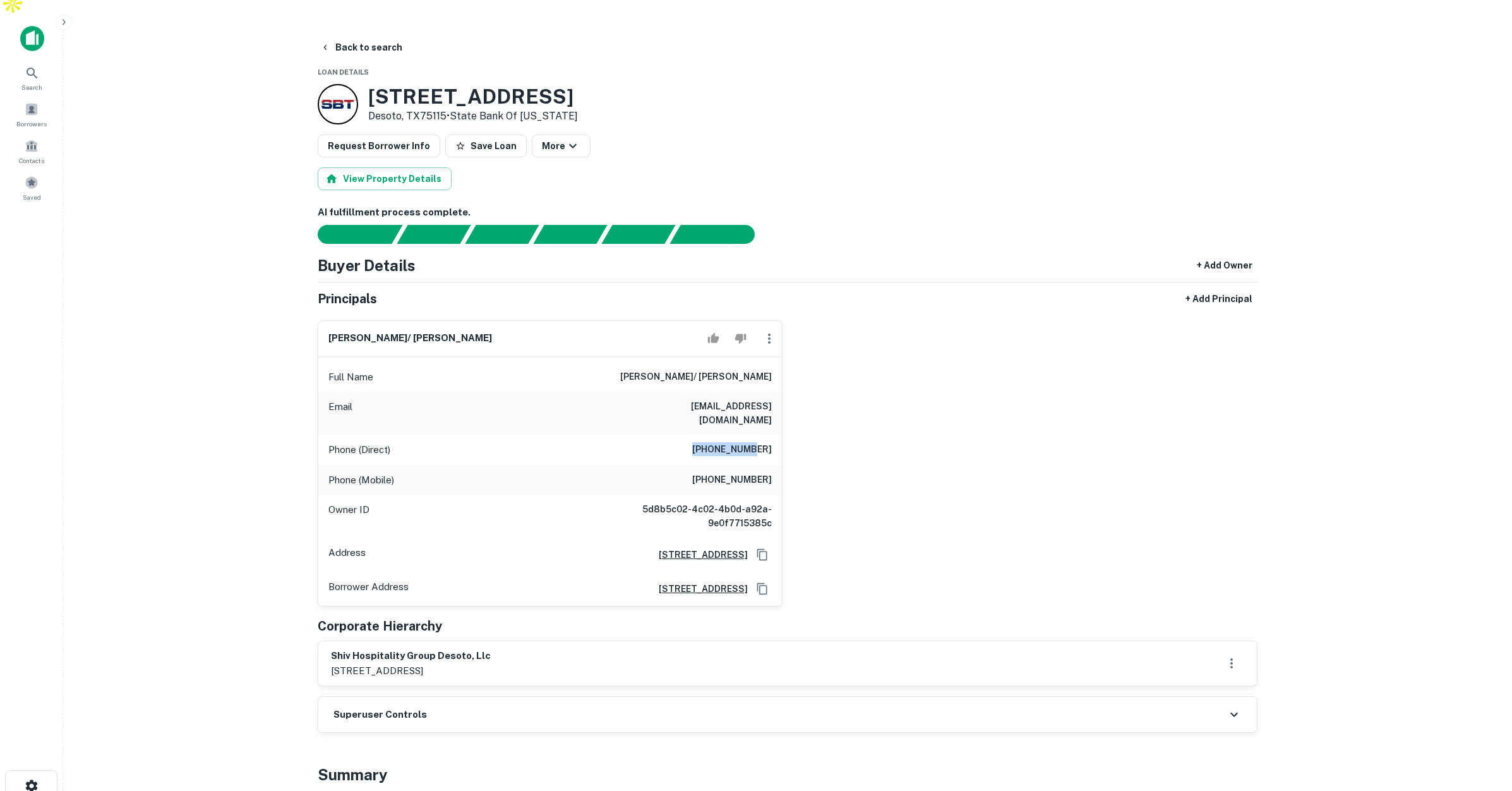
click at [758, 442] on h6 "[PHONE_NUMBER]" at bounding box center [732, 449] width 80 height 15
drag, startPoint x: 719, startPoint y: 442, endPoint x: 769, endPoint y: 449, distance: 50.5
click at [769, 465] on div "Phone (Mobile) [PHONE_NUMBER]" at bounding box center [550, 480] width 463 height 31
click at [364, 36] on button "Back to search" at bounding box center [361, 47] width 92 height 23
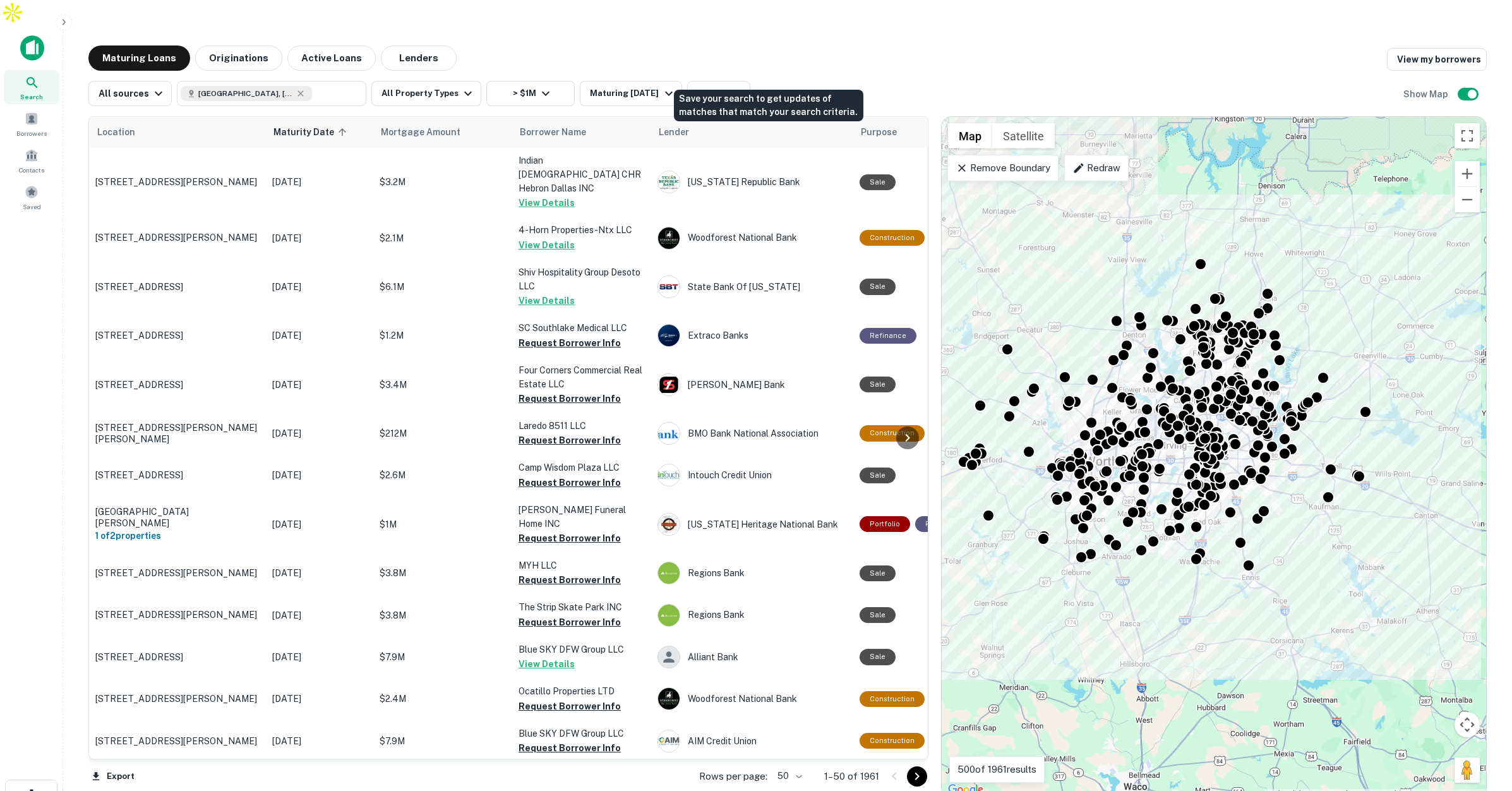
click at [777, 81] on button "Save" at bounding box center [776, 93] width 41 height 25
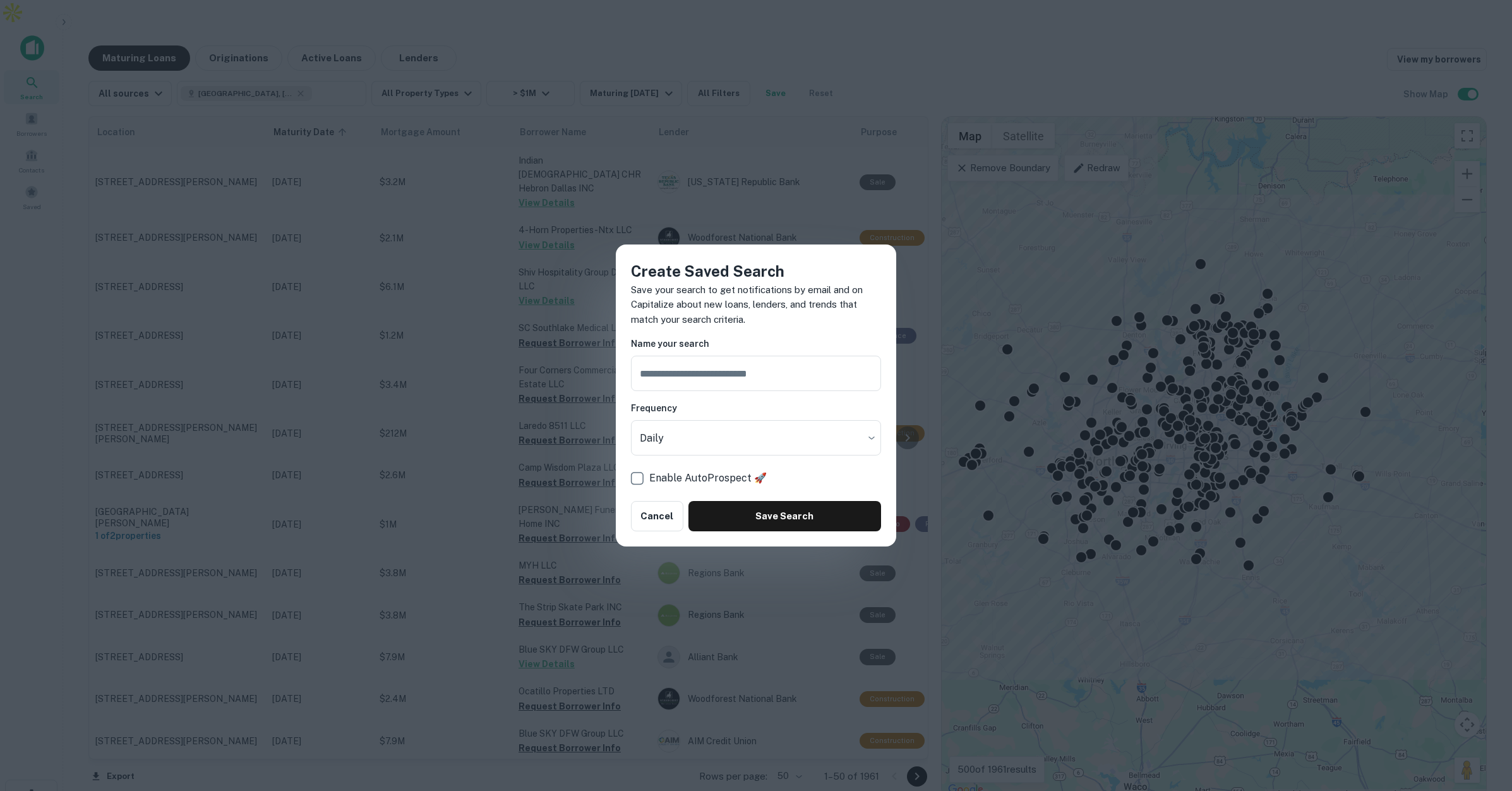
click at [803, 110] on div "Create Saved Search Save your search to get notifications by email and on Capit…" at bounding box center [756, 395] width 1512 height 791
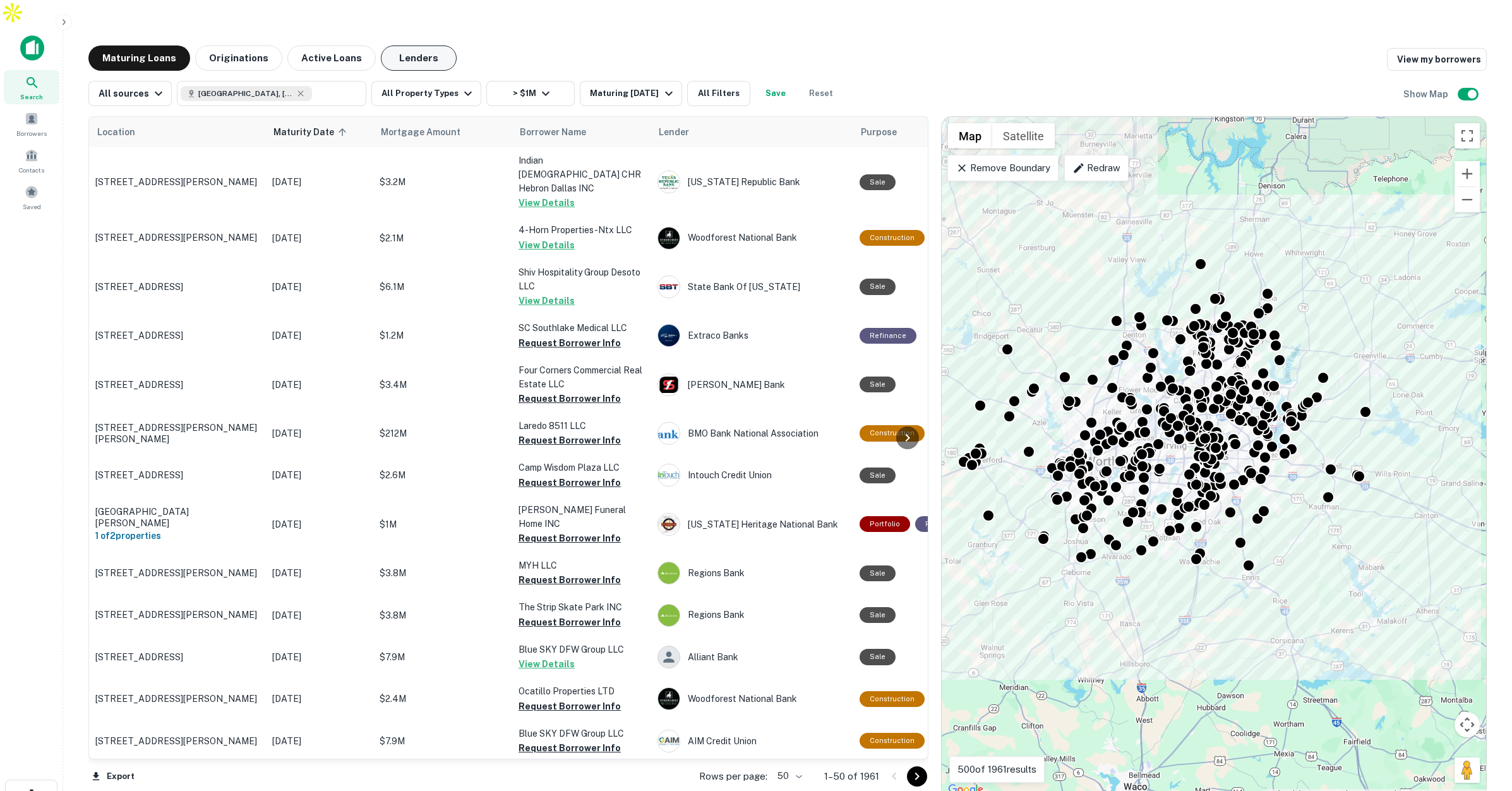
click at [422, 45] on button "Lenders" at bounding box center [418, 57] width 76 height 25
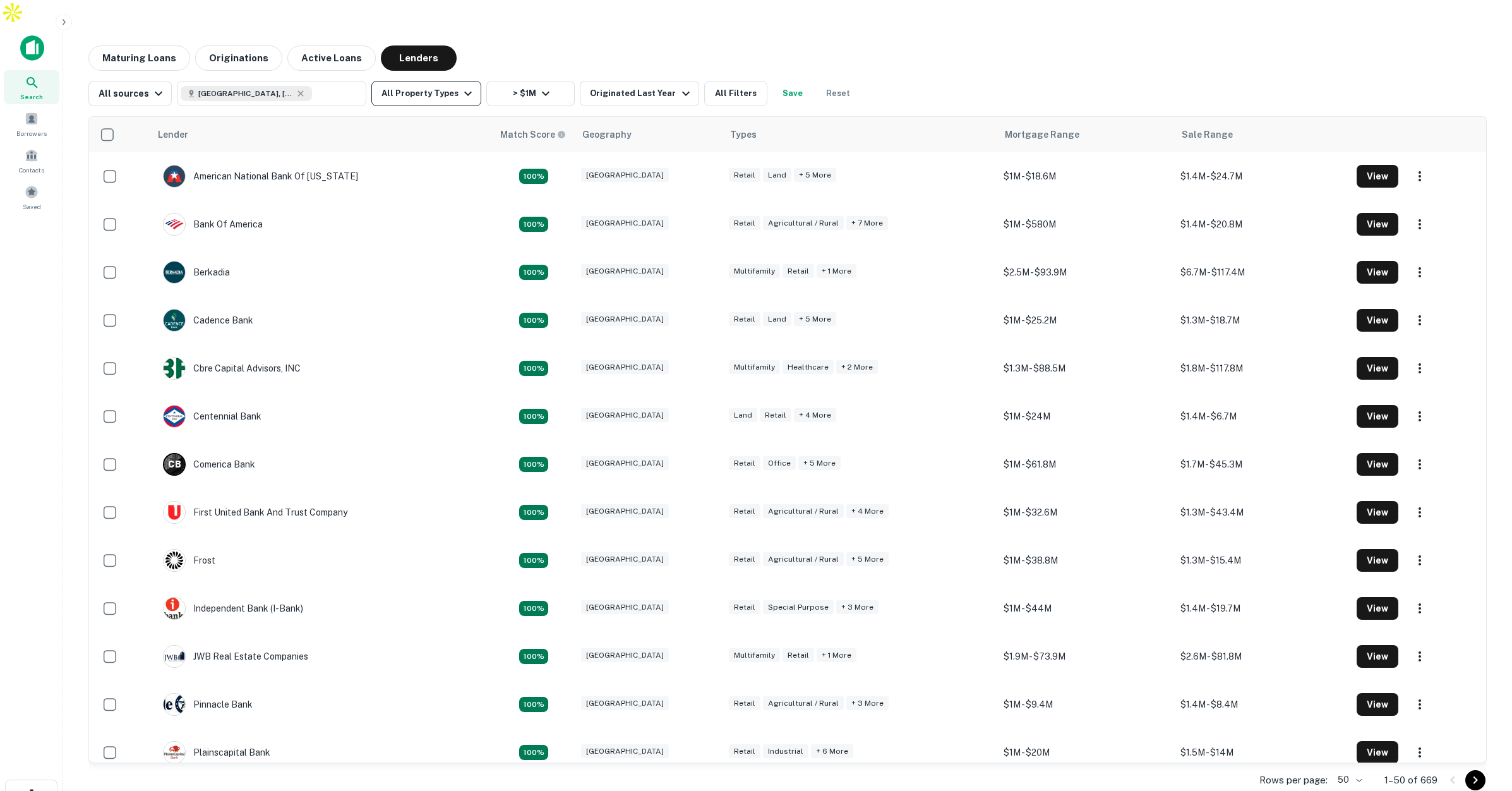
click at [460, 86] on icon "button" at bounding box center [468, 93] width 15 height 15
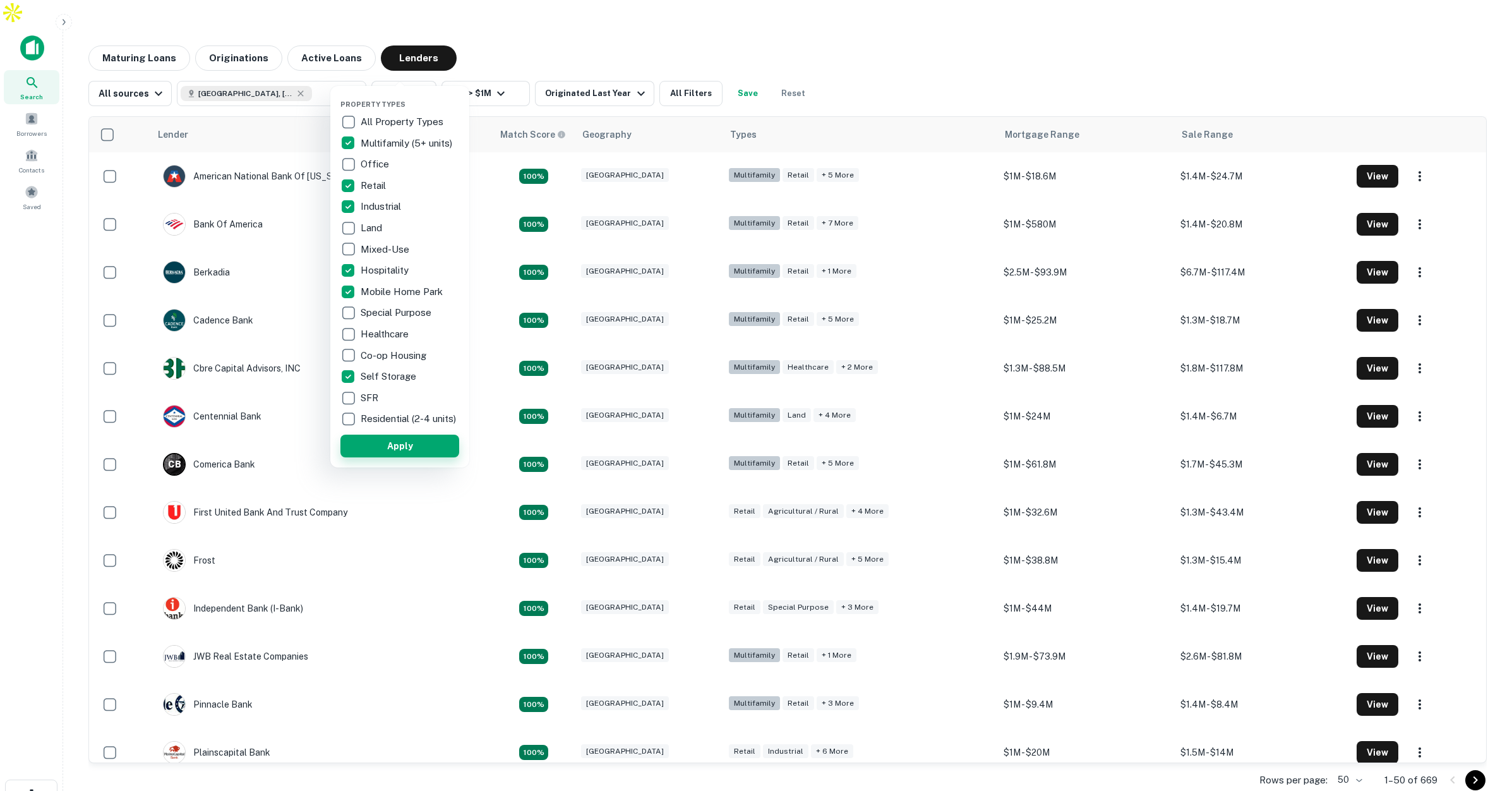
click at [434, 466] on div "Property Types All Property Types Multifamily (5+ units) Office Retail Industri…" at bounding box center [399, 276] width 139 height 381
click at [437, 457] on button "Apply" at bounding box center [400, 446] width 119 height 23
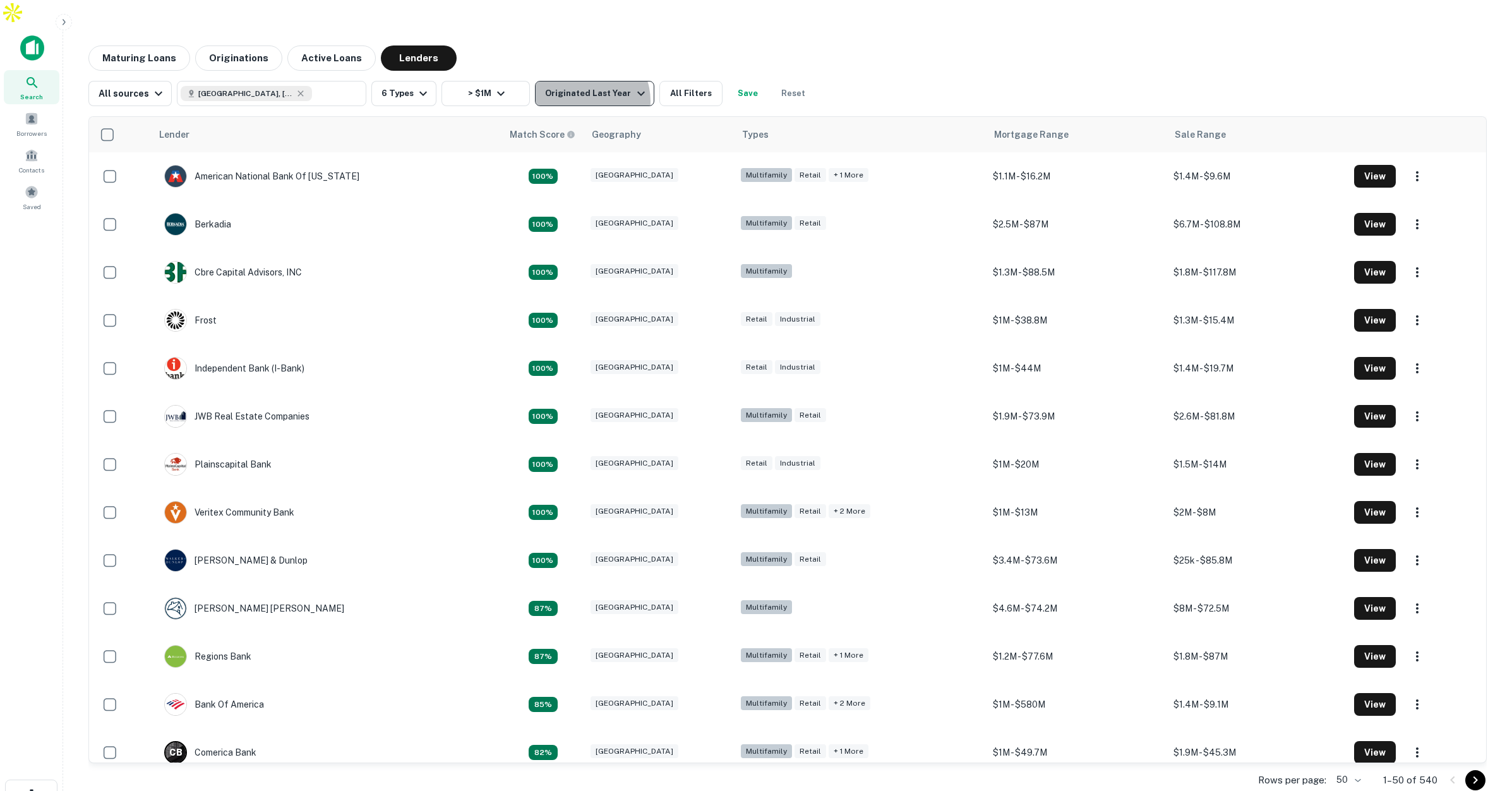
click at [579, 81] on button "Originated Last Year" at bounding box center [594, 93] width 119 height 25
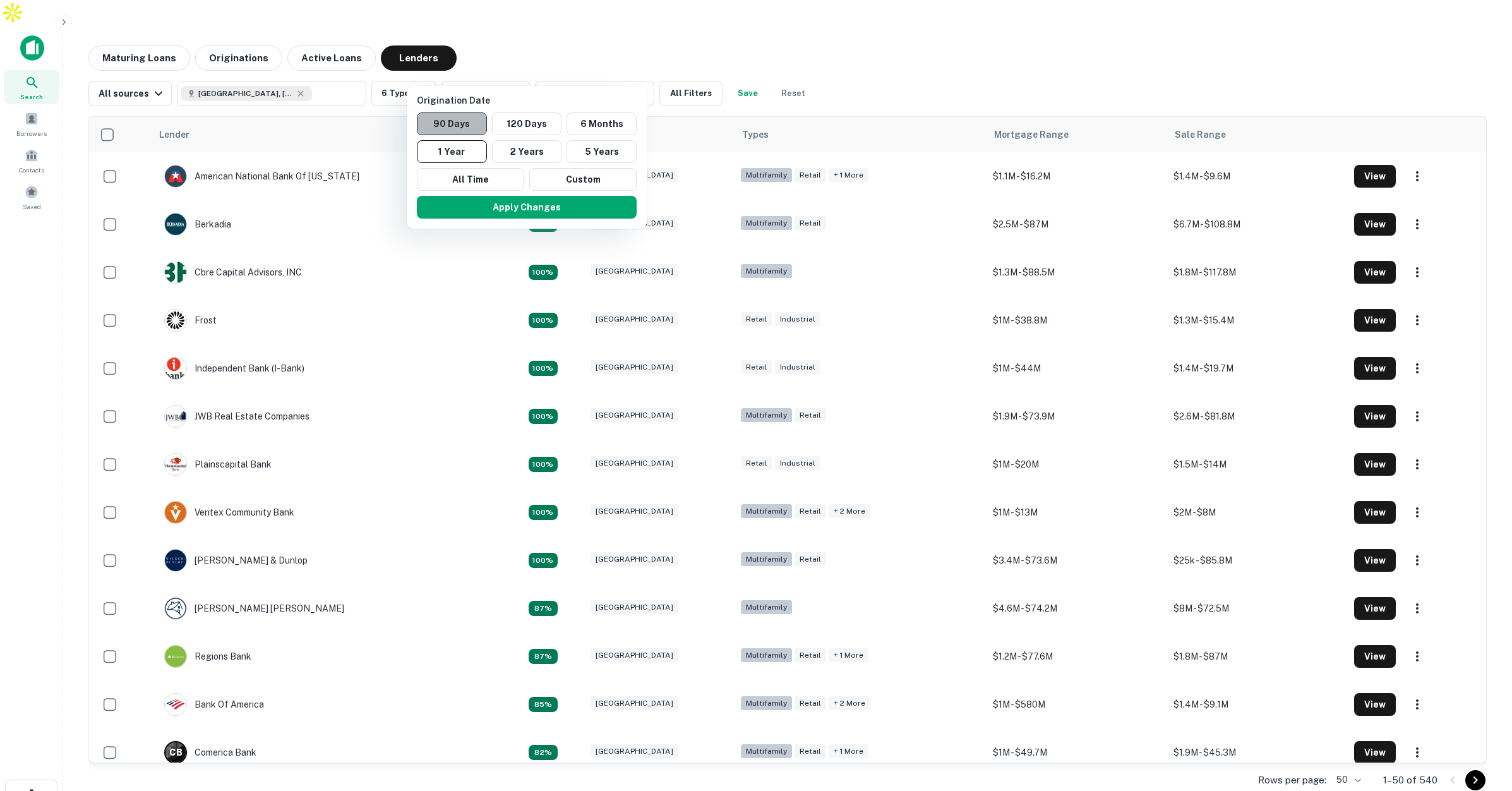
click at [469, 120] on button "90 Days" at bounding box center [452, 124] width 70 height 23
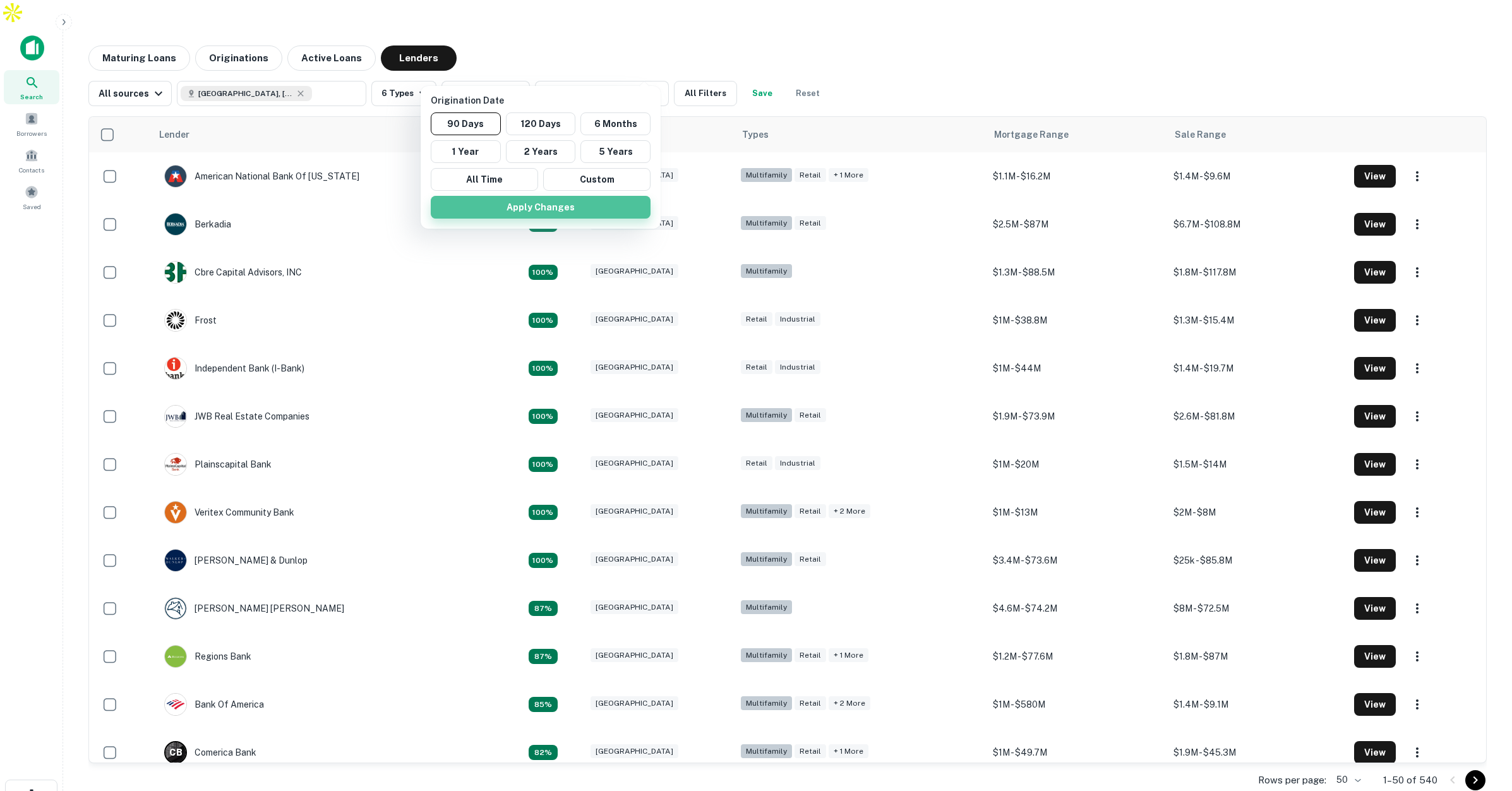
click at [539, 204] on button "Apply Changes" at bounding box center [540, 208] width 220 height 23
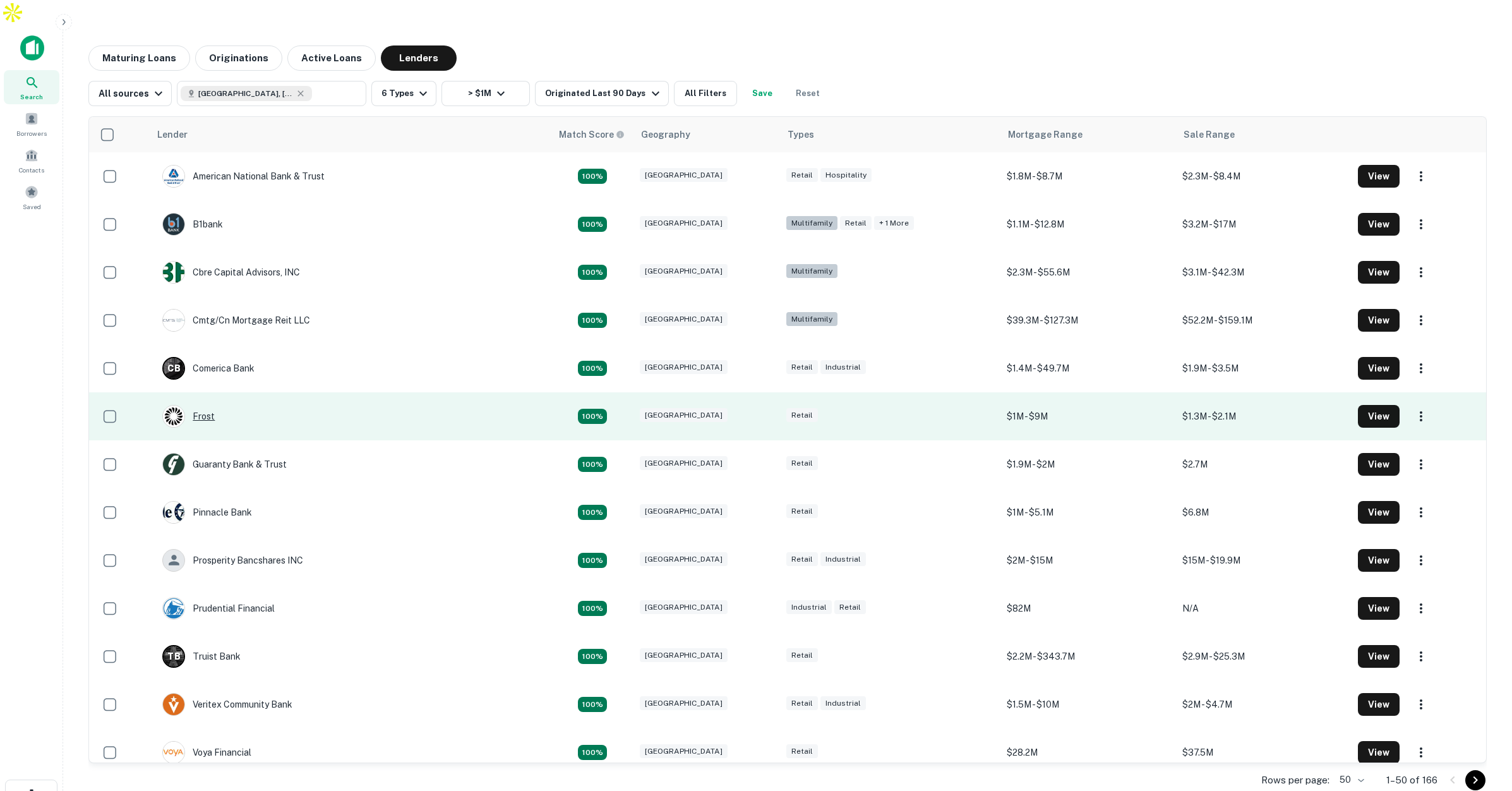
click at [209, 405] on div "Frost" at bounding box center [188, 417] width 52 height 23
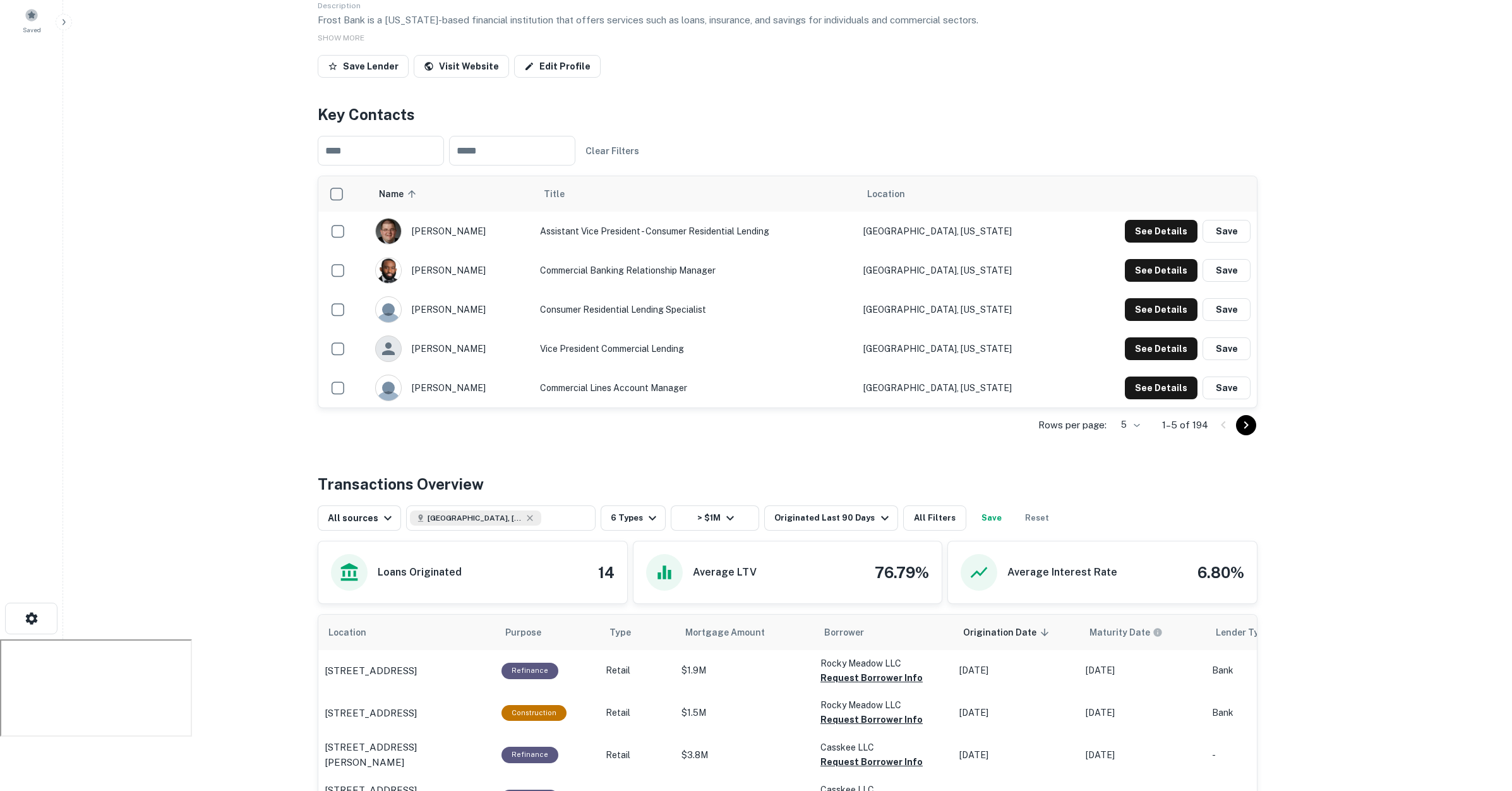
scroll to position [141, 0]
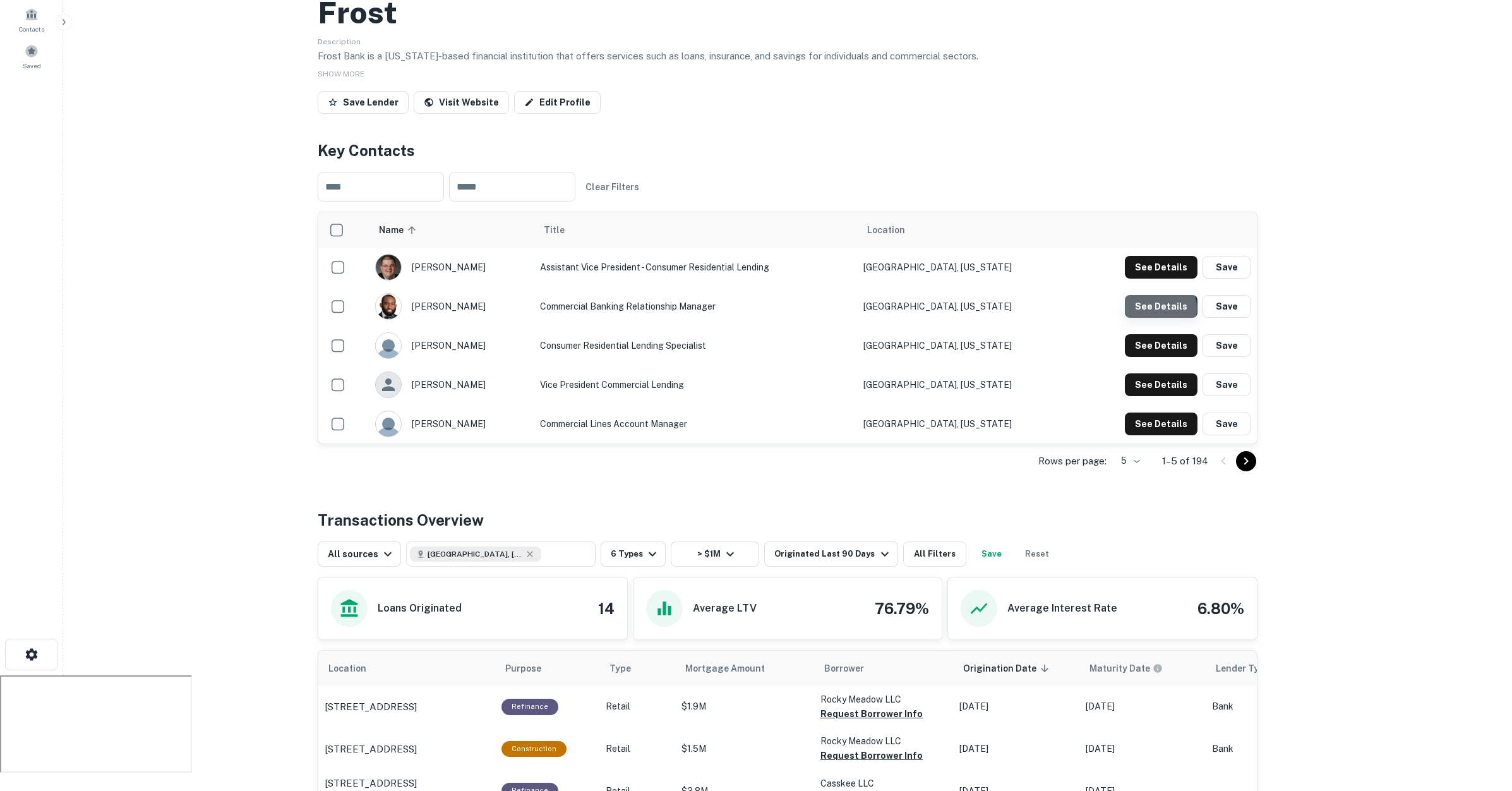
click at [1154, 279] on button "See Details" at bounding box center [1161, 267] width 73 height 23
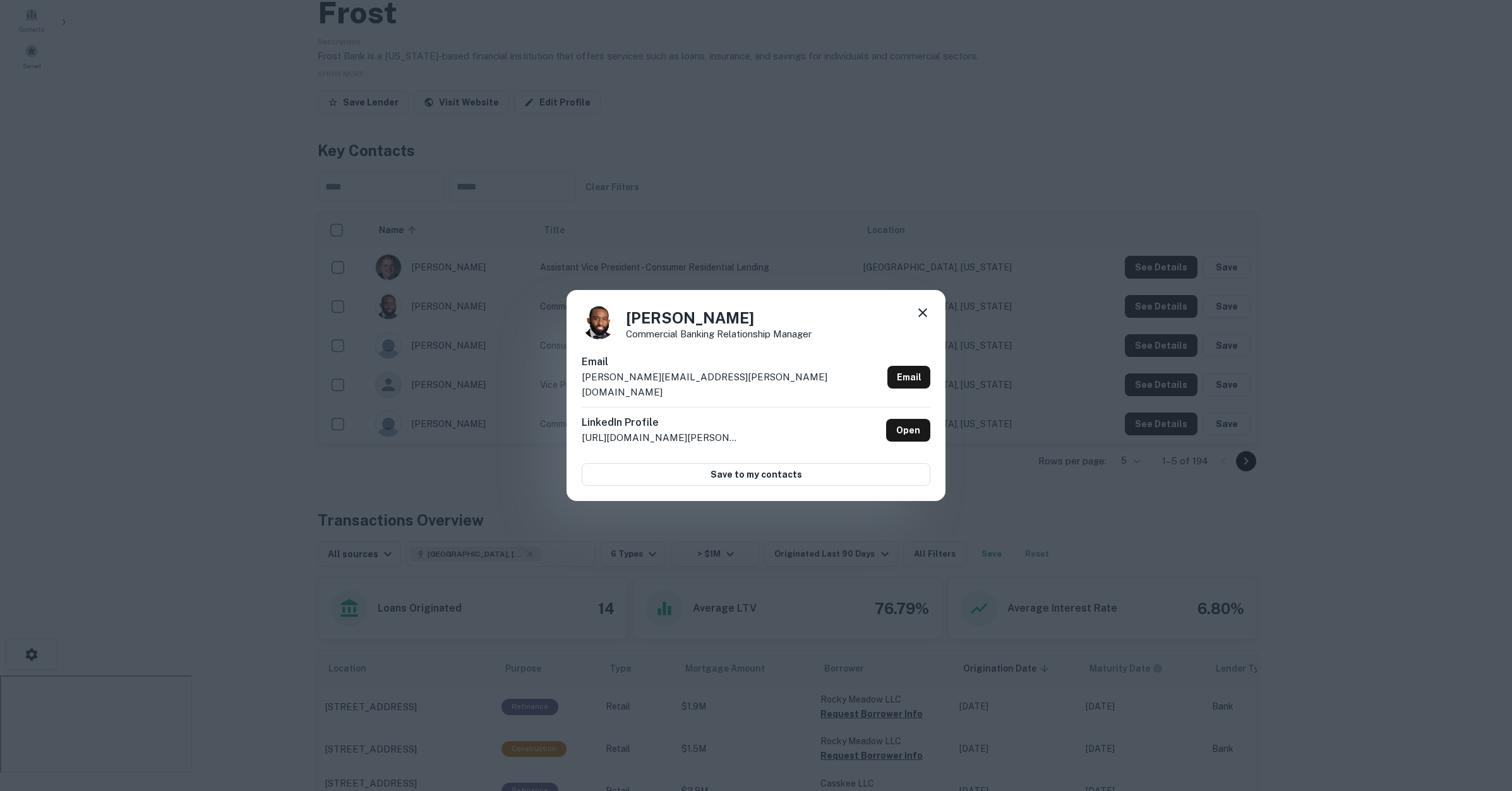
click at [925, 319] on icon at bounding box center [923, 312] width 15 height 15
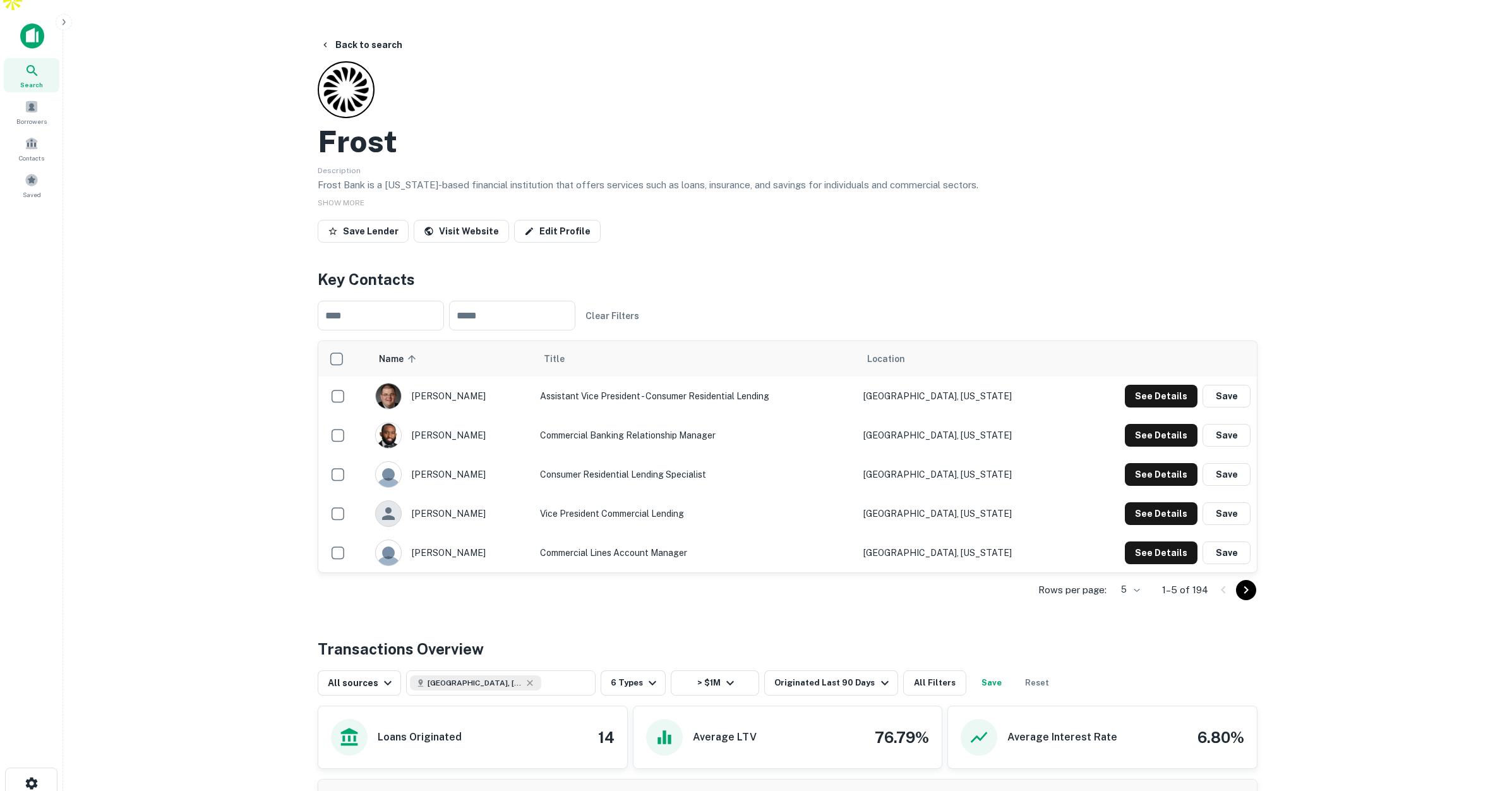
scroll to position [0, 0]
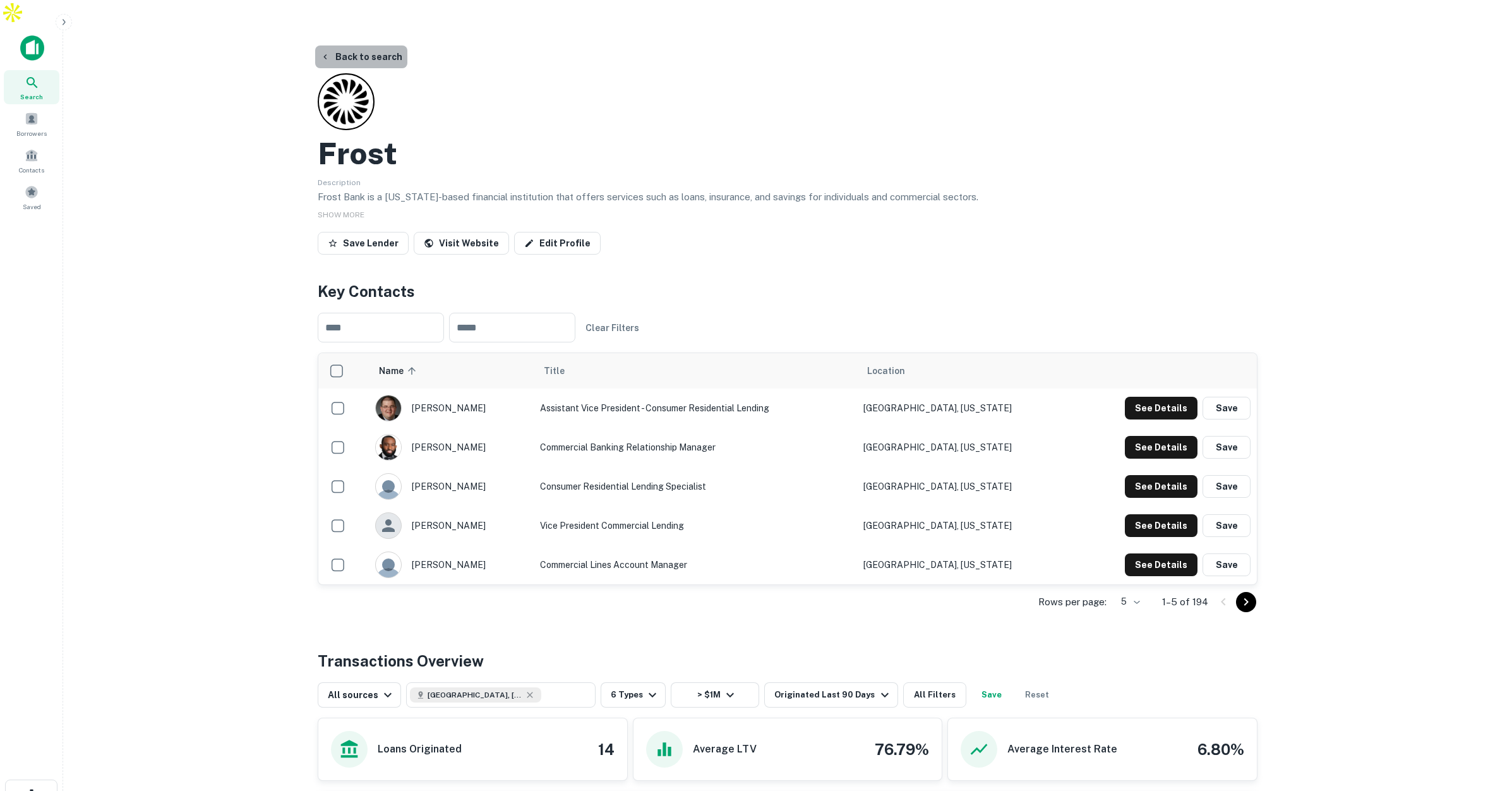
click at [376, 45] on button "Back to search" at bounding box center [361, 57] width 92 height 23
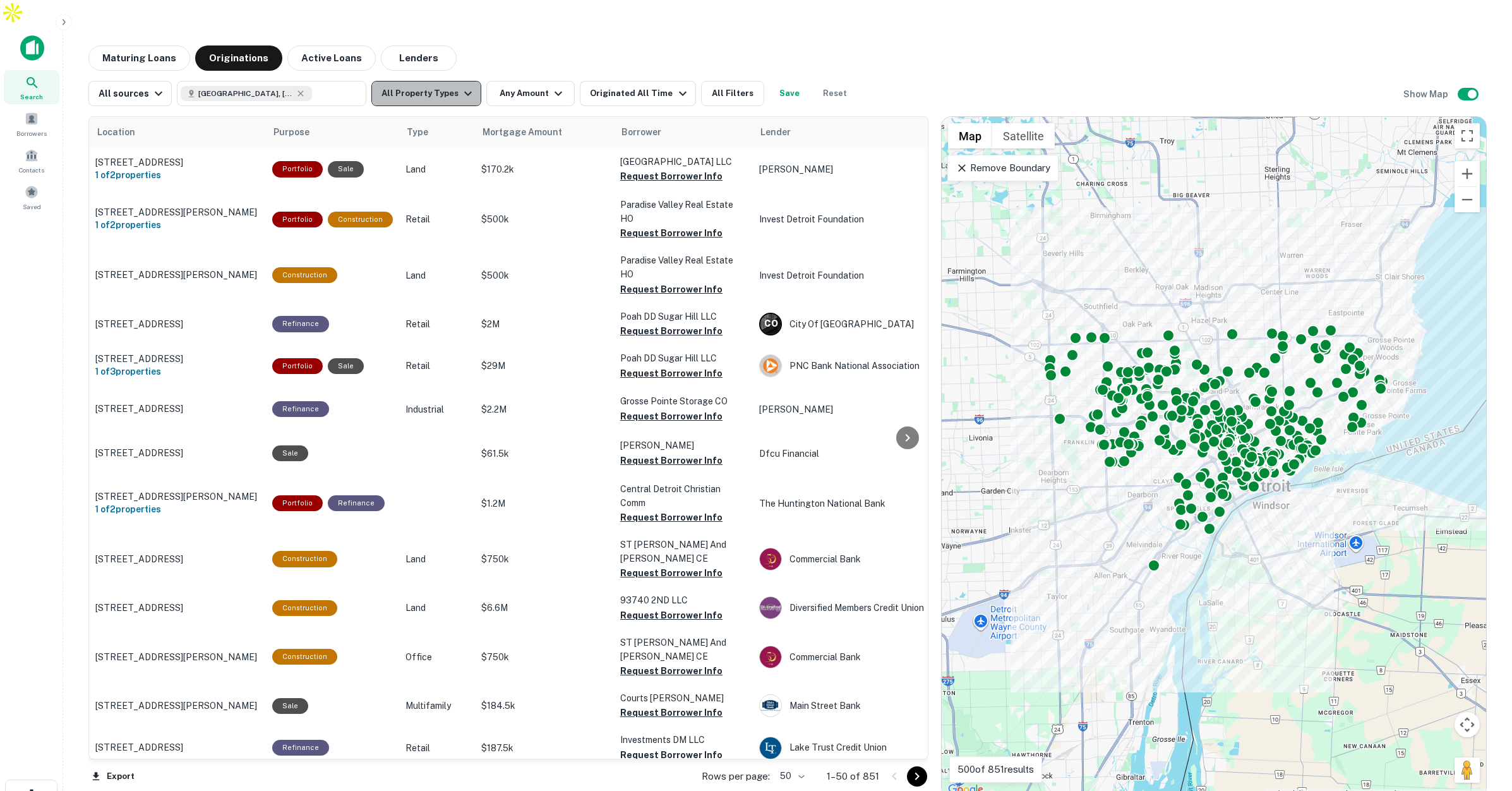
click at [442, 81] on button "All Property Types" at bounding box center [426, 93] width 110 height 25
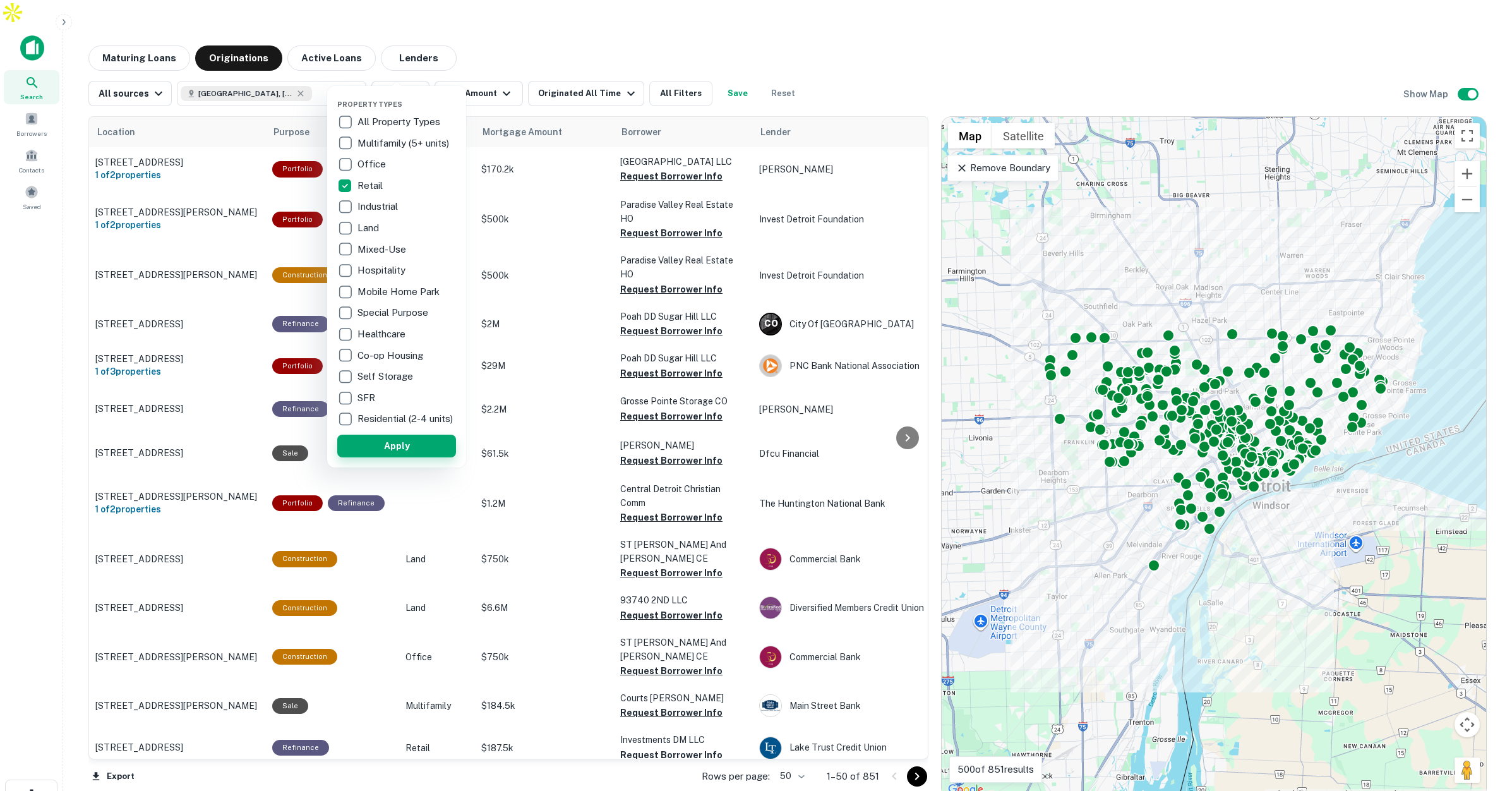
click at [430, 453] on button "Apply" at bounding box center [396, 446] width 119 height 23
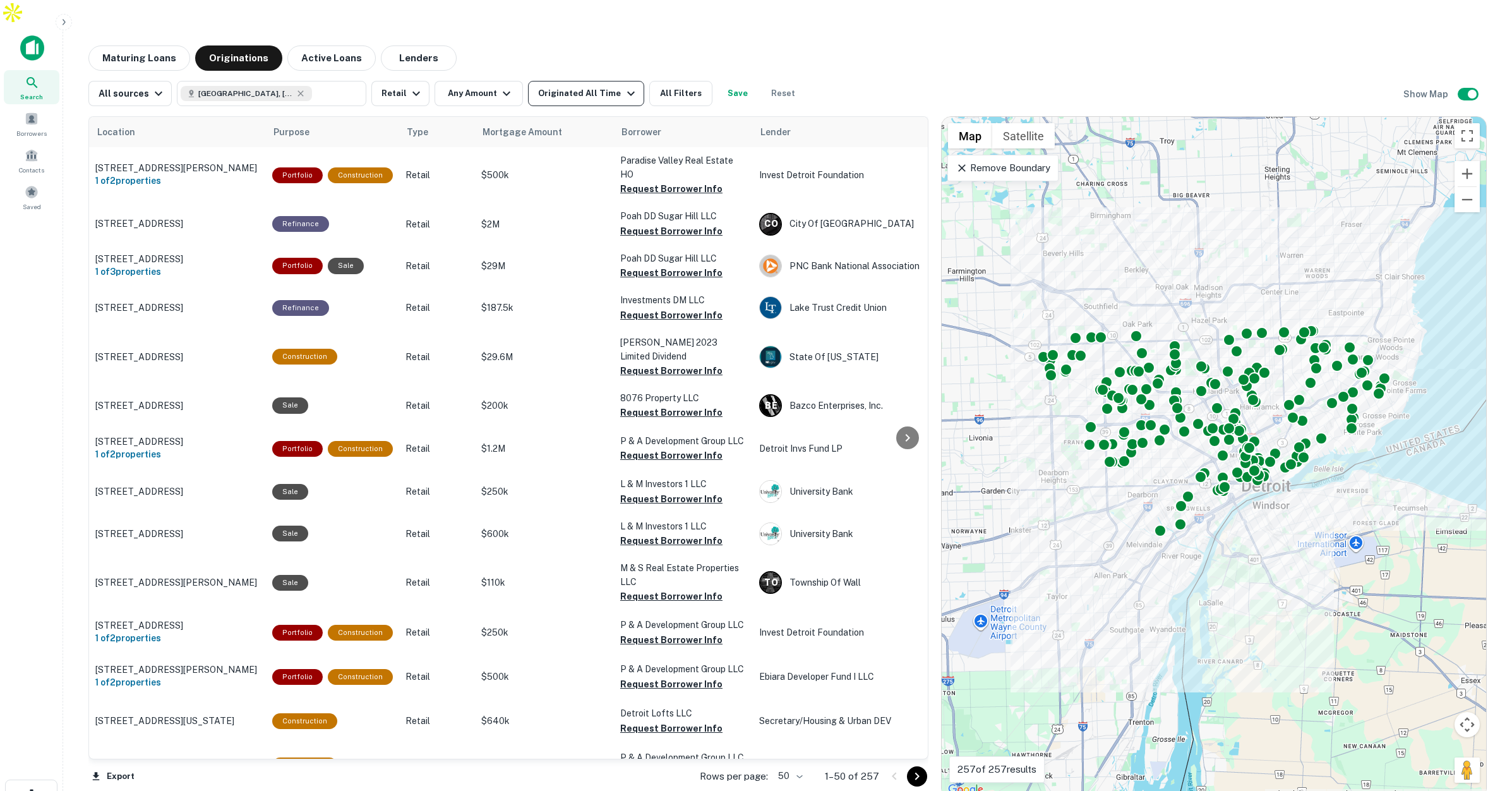
click at [581, 86] on div "Originated All Time" at bounding box center [588, 93] width 100 height 15
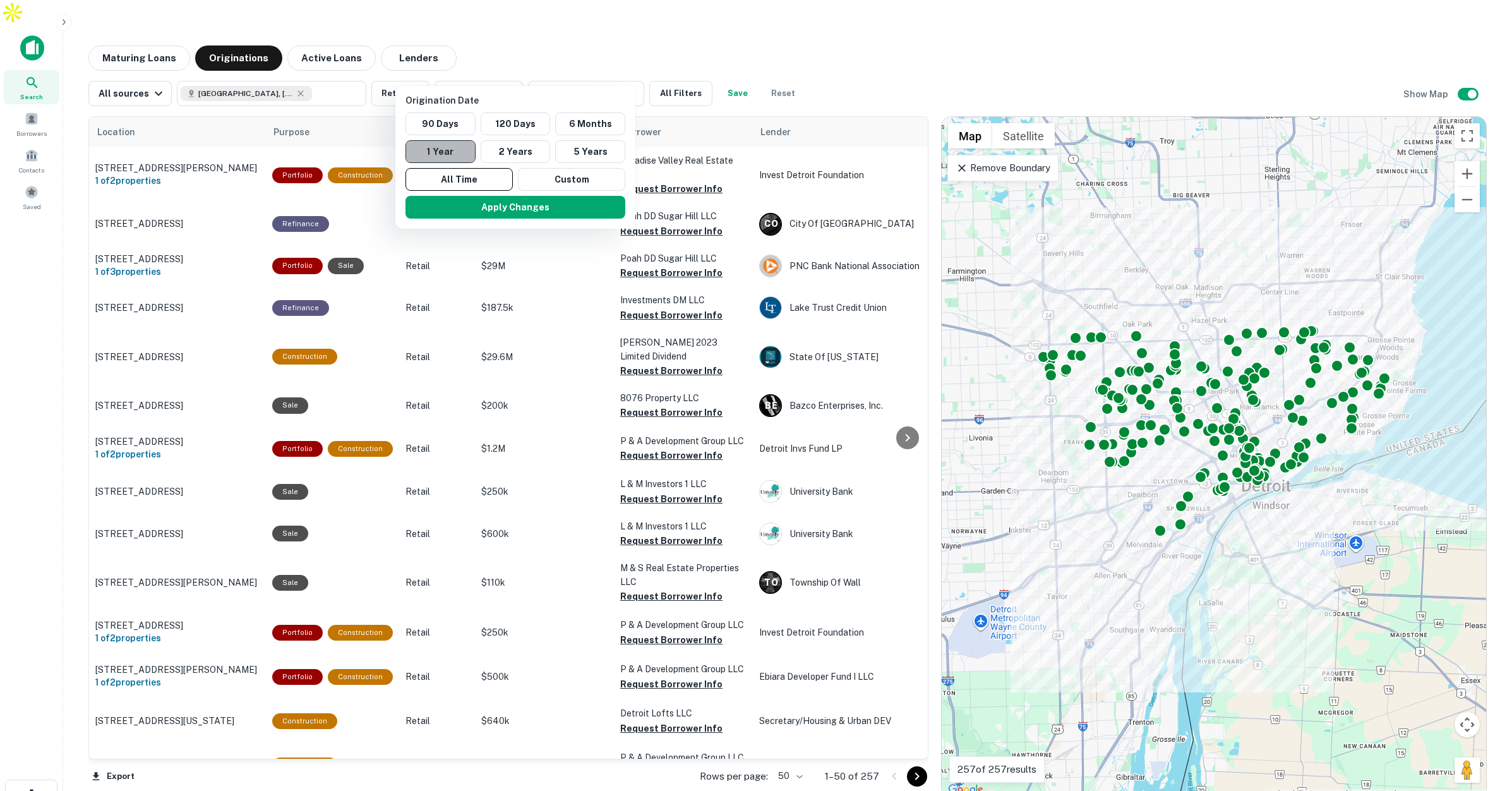
click at [452, 153] on button "1 Year" at bounding box center [441, 152] width 70 height 23
click at [515, 207] on button "Apply Changes" at bounding box center [518, 208] width 220 height 23
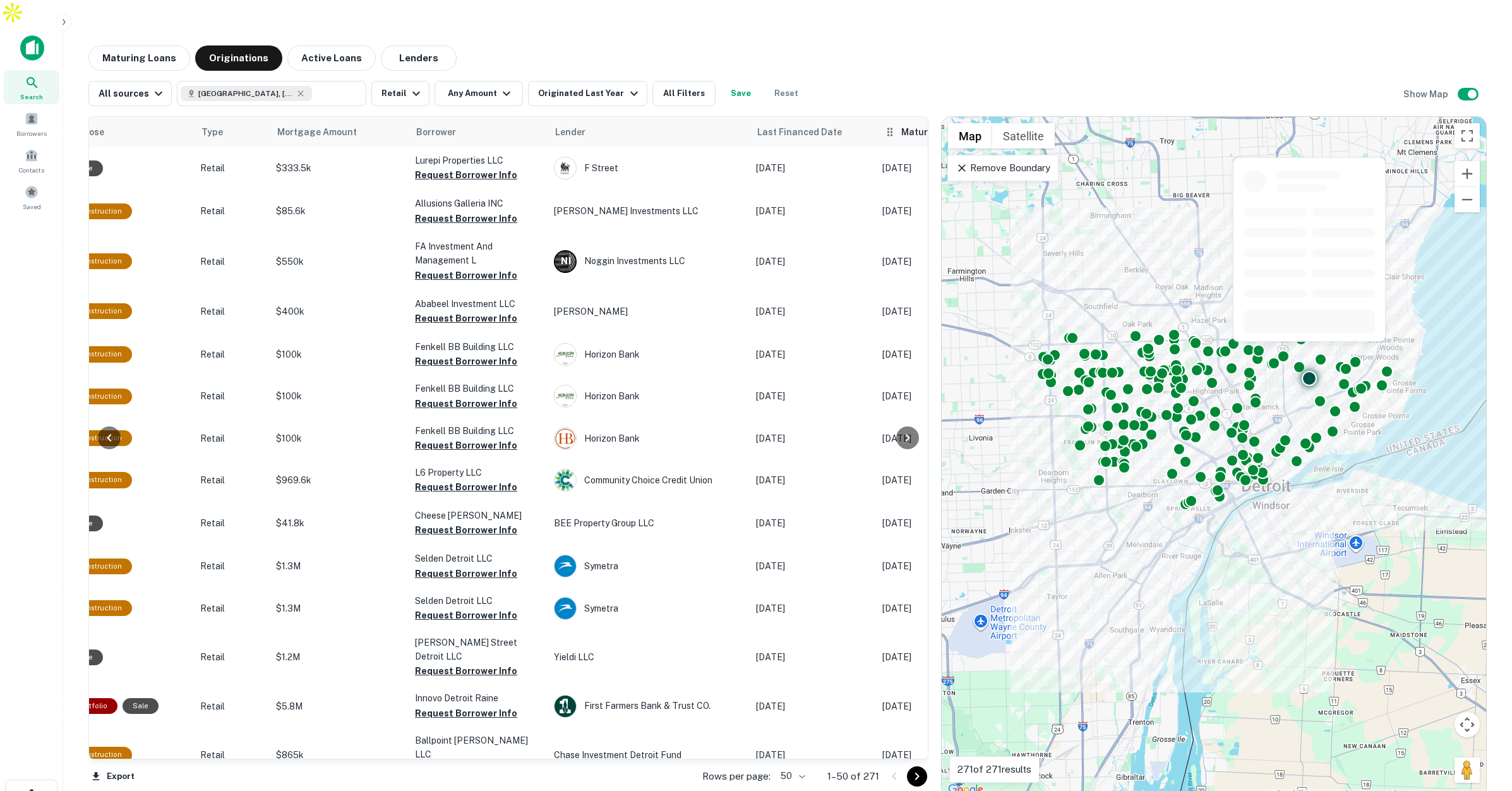
scroll to position [0, 258]
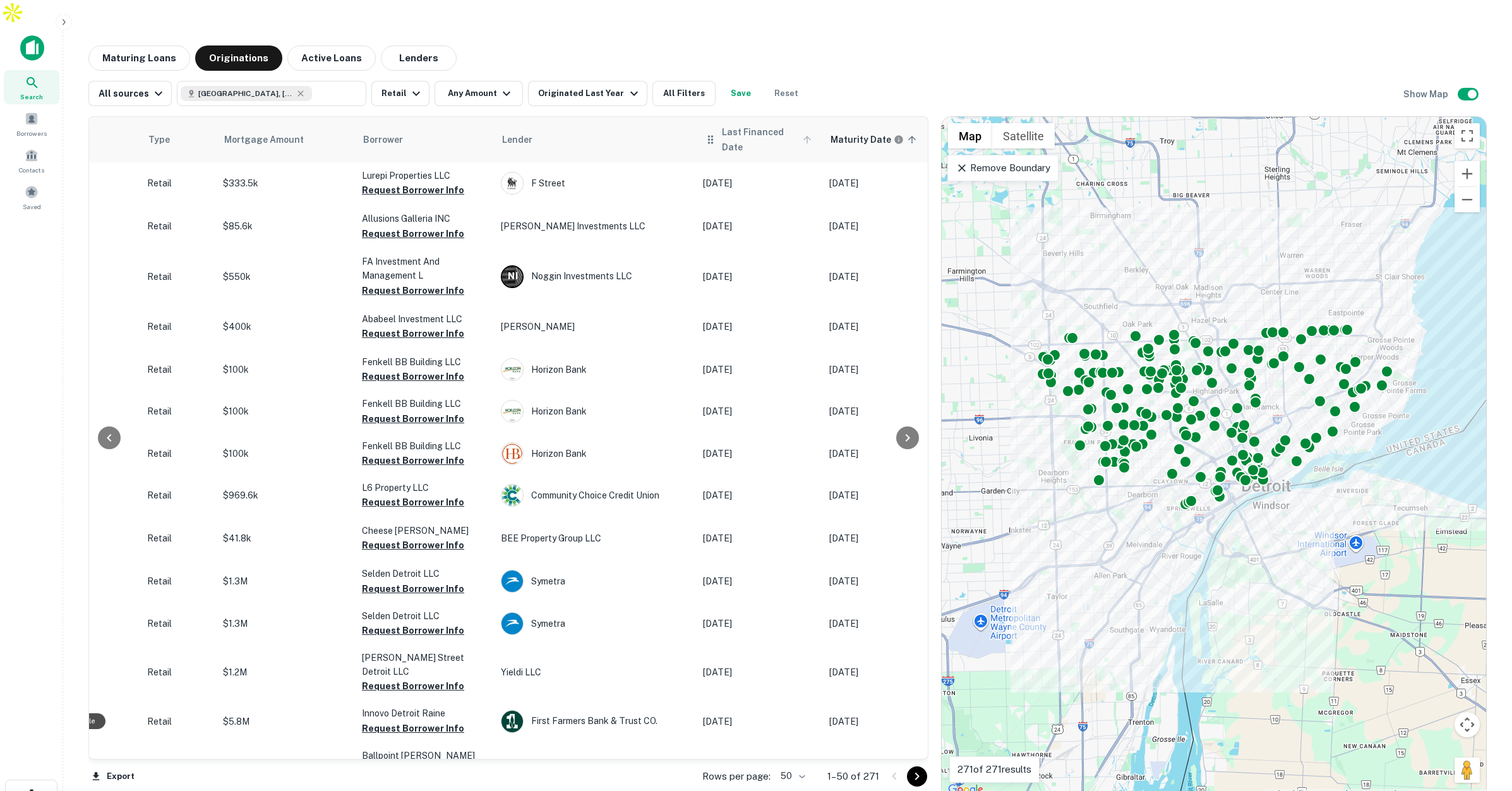
click at [771, 124] on span "Last Financed Date" at bounding box center [769, 139] width 93 height 31
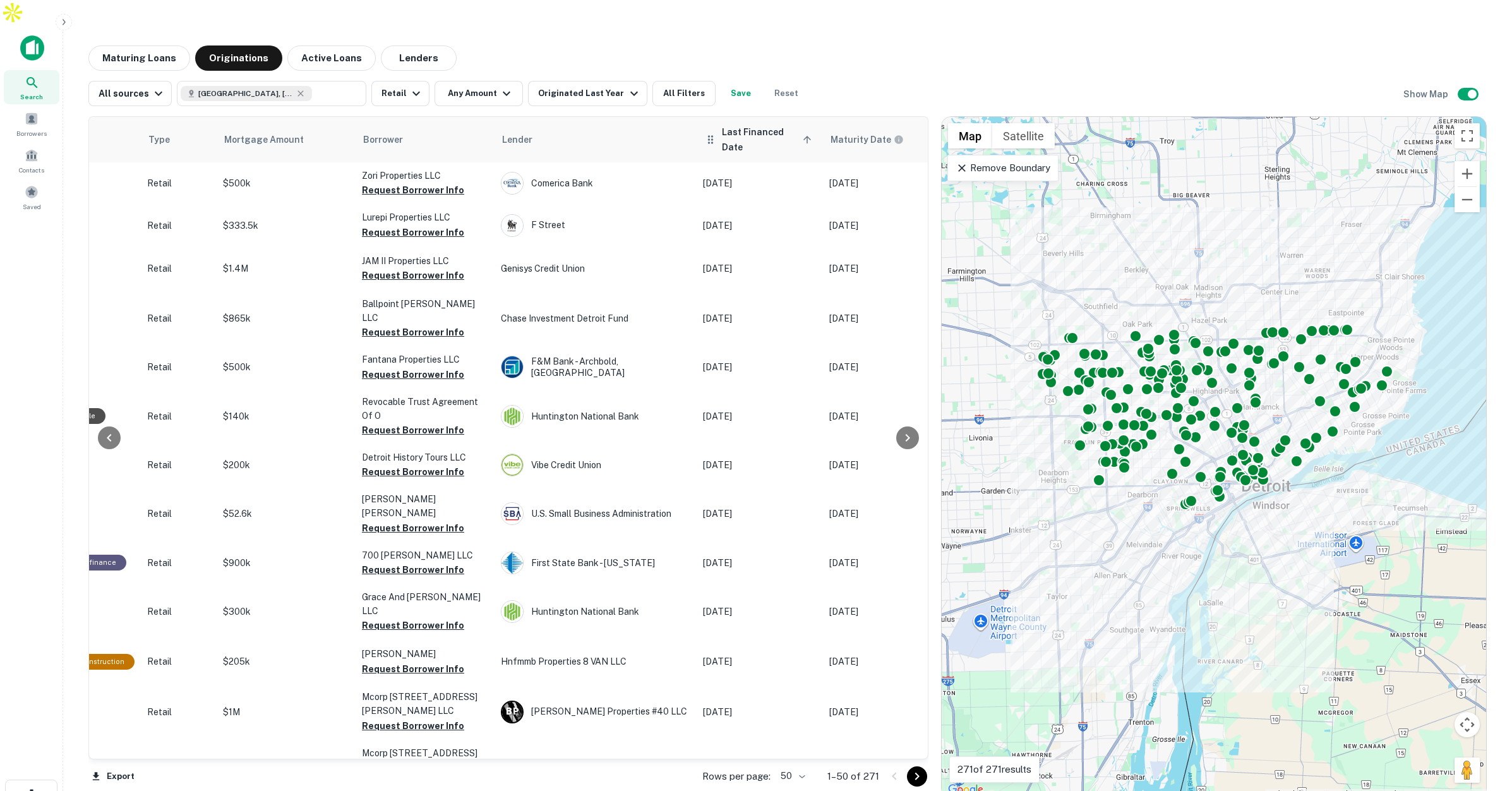
click at [778, 124] on span "Last Financed Date sorted ascending" at bounding box center [769, 139] width 93 height 31
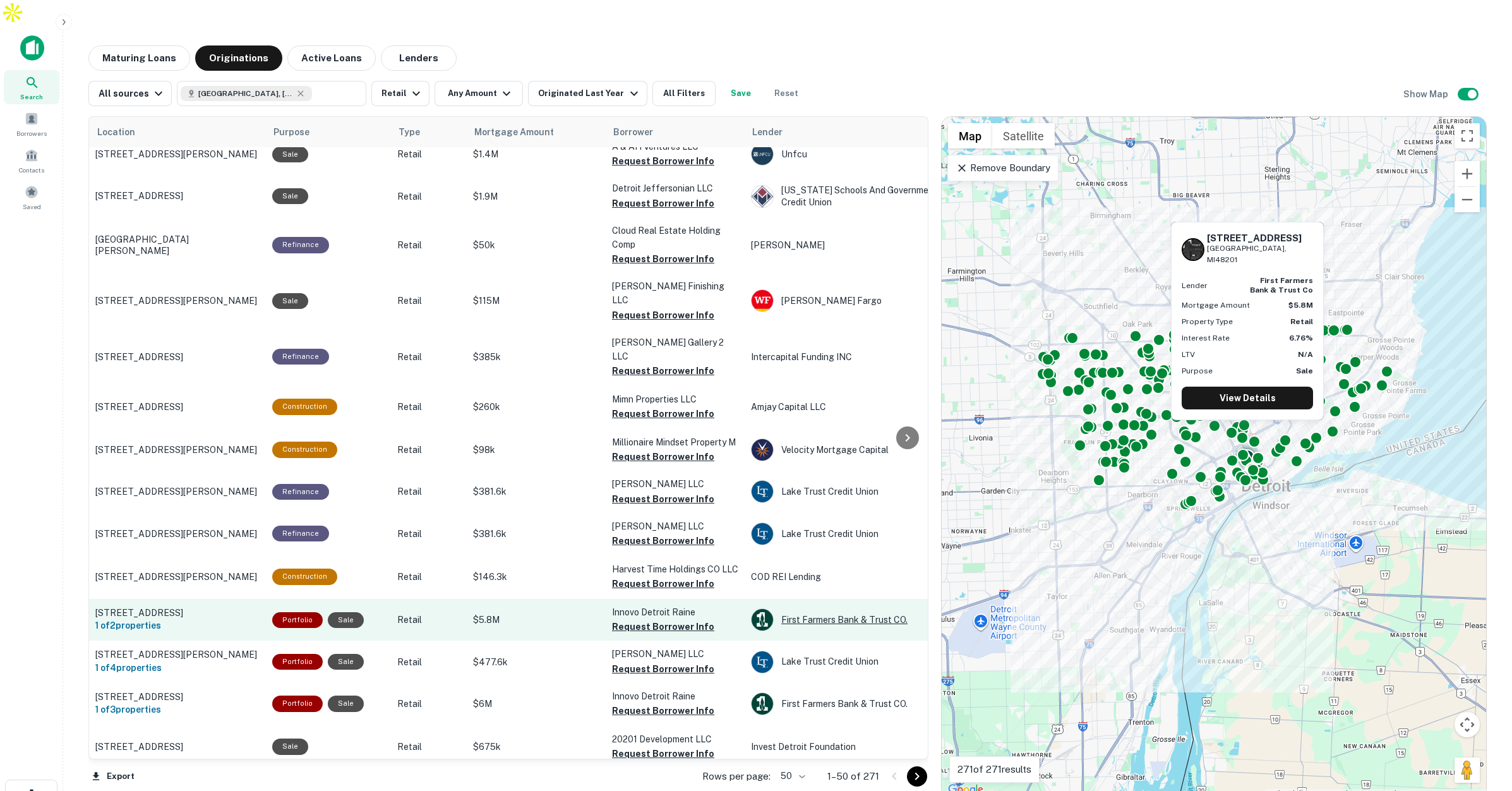
scroll to position [564, 0]
click at [818, 609] on div "First Farmers Bank & Trust CO." at bounding box center [845, 620] width 189 height 23
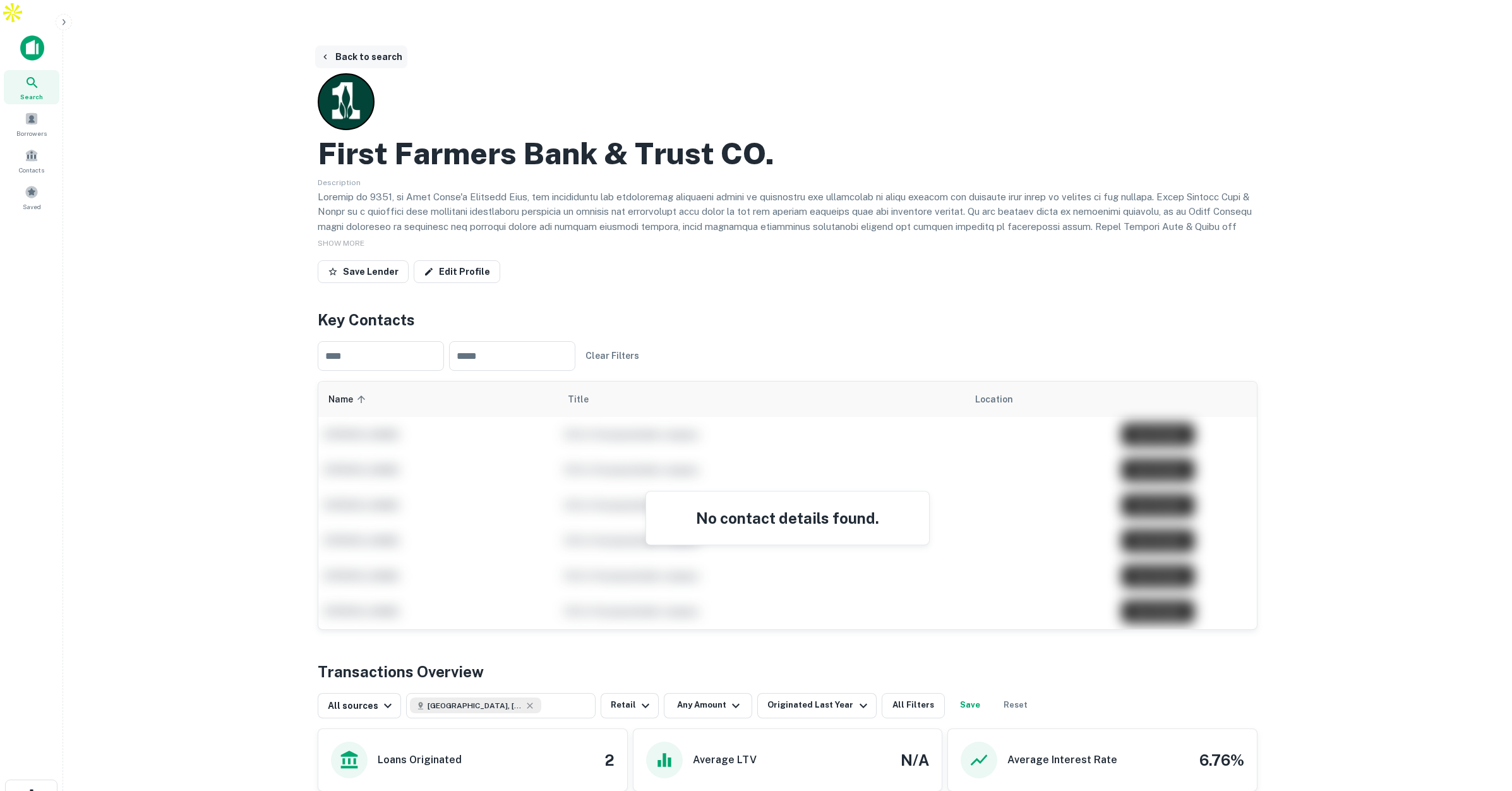
click at [341, 45] on button "Back to search" at bounding box center [361, 57] width 92 height 23
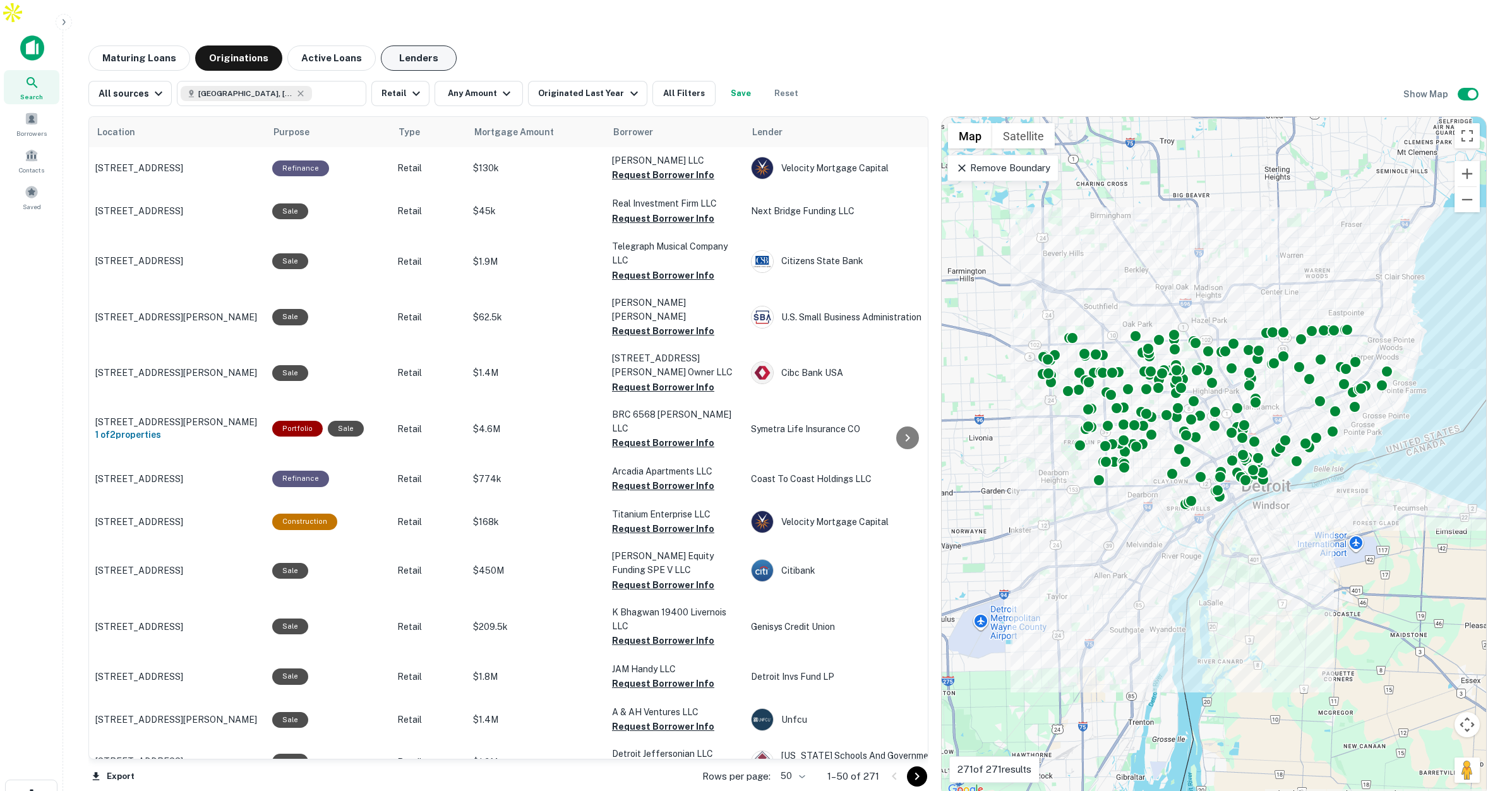
click at [394, 45] on button "Lenders" at bounding box center [418, 57] width 76 height 25
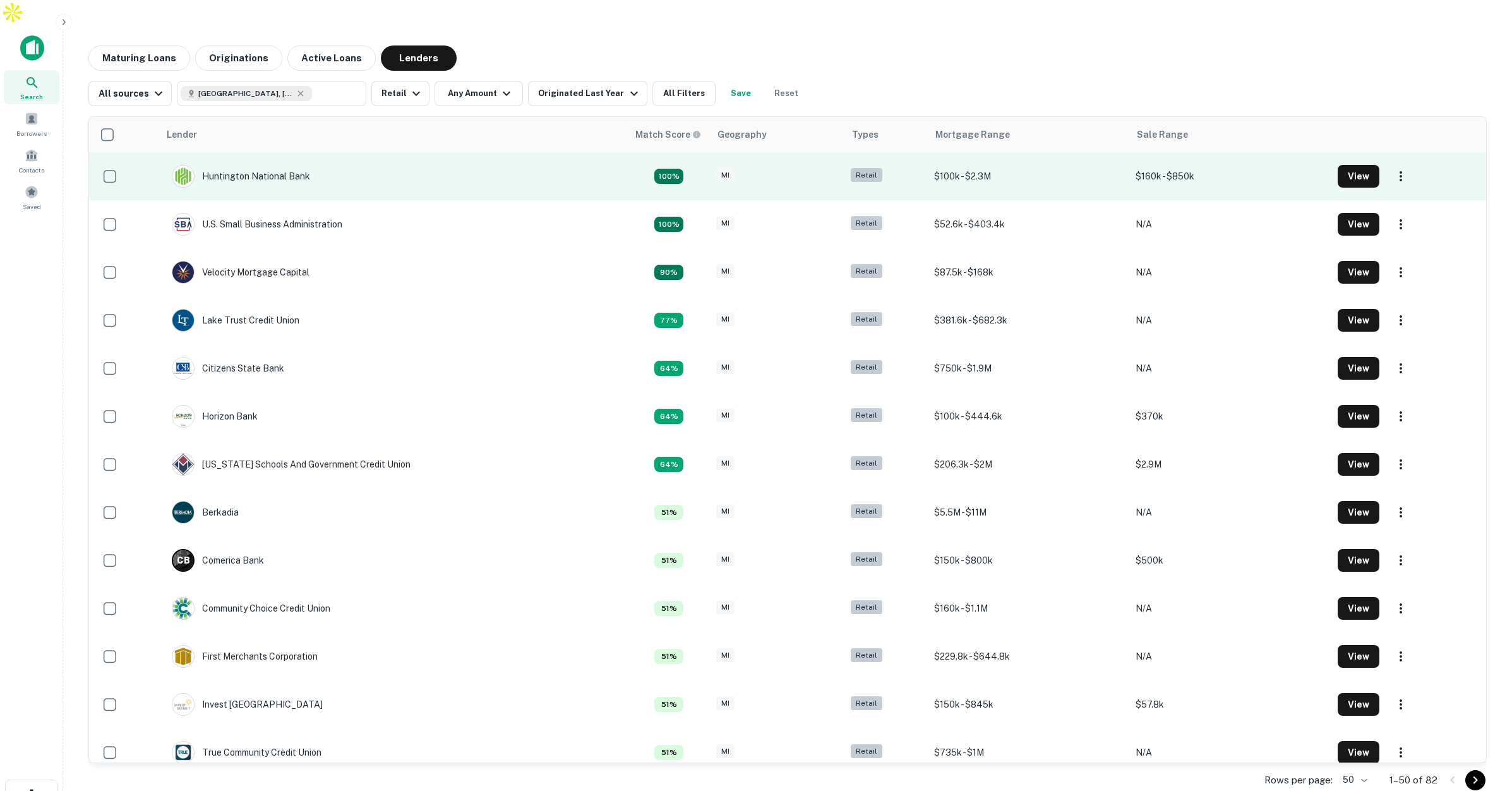
scroll to position [1, 0]
click at [258, 164] on div "Huntington National Bank" at bounding box center [240, 175] width 139 height 23
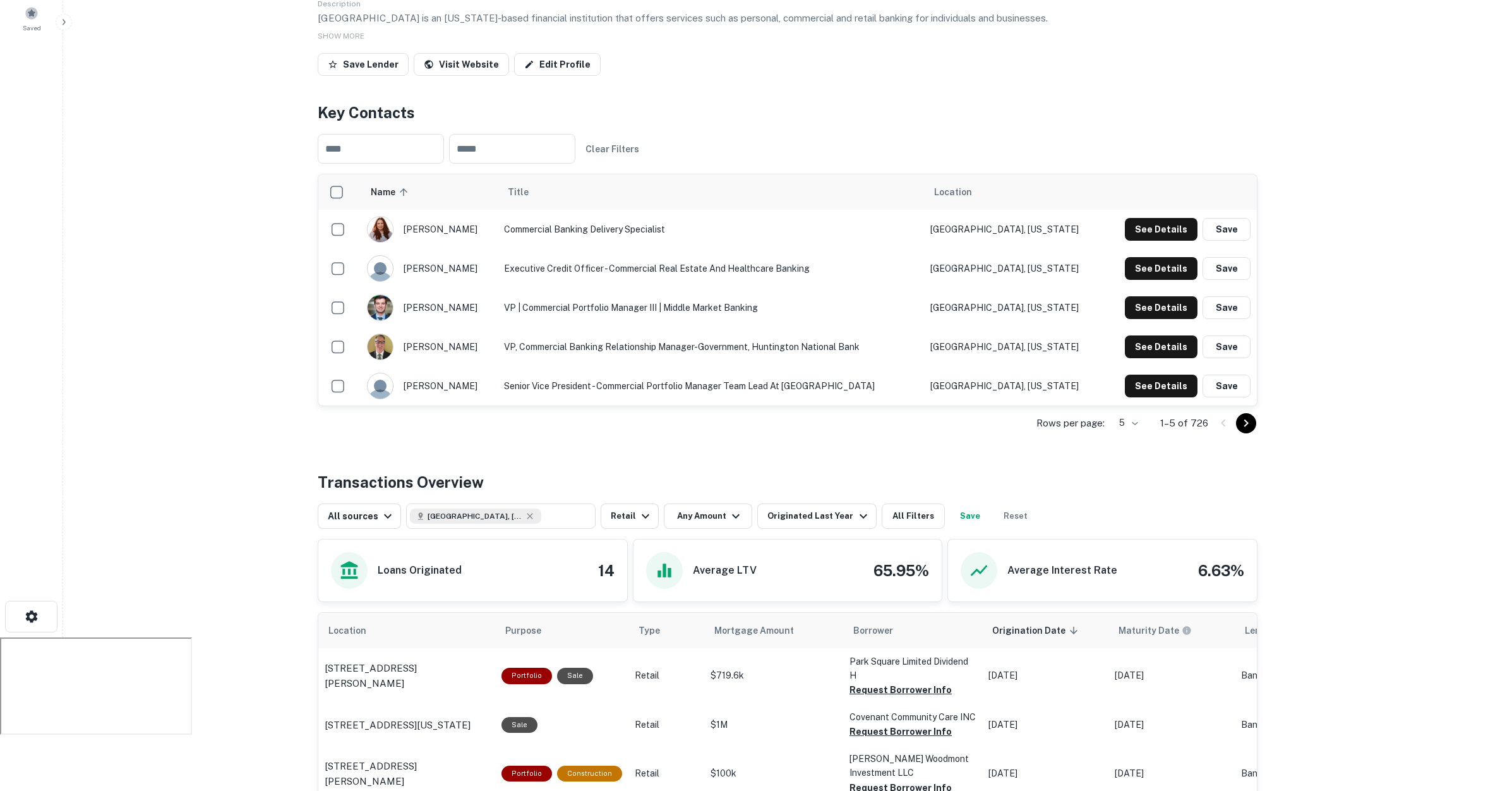
scroll to position [180, 0]
click at [1179, 216] on td "See Details Save" at bounding box center [1179, 227] width 154 height 39
click at [1177, 217] on button "See Details" at bounding box center [1161, 228] width 73 height 23
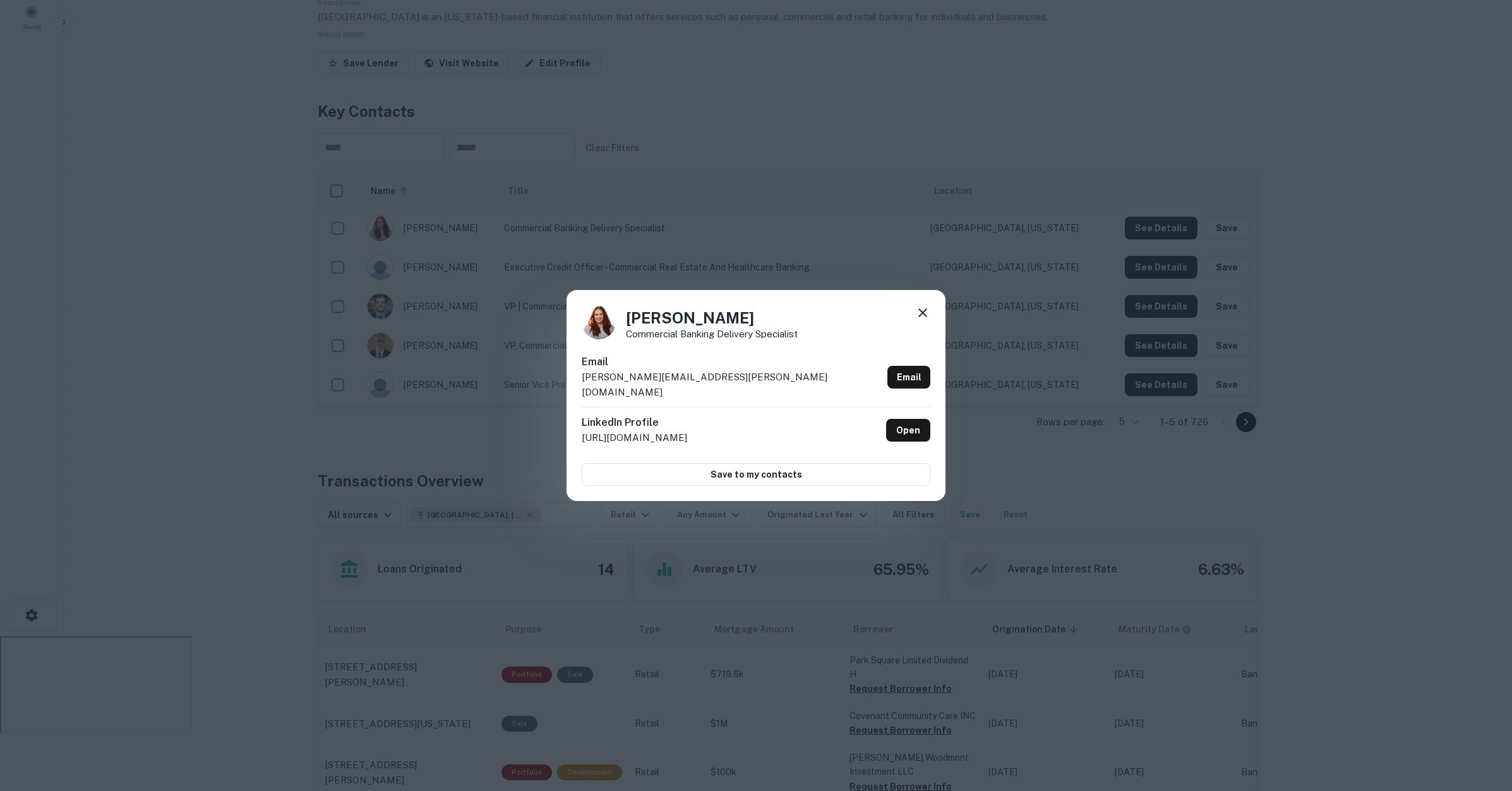
click at [921, 319] on icon at bounding box center [923, 312] width 15 height 15
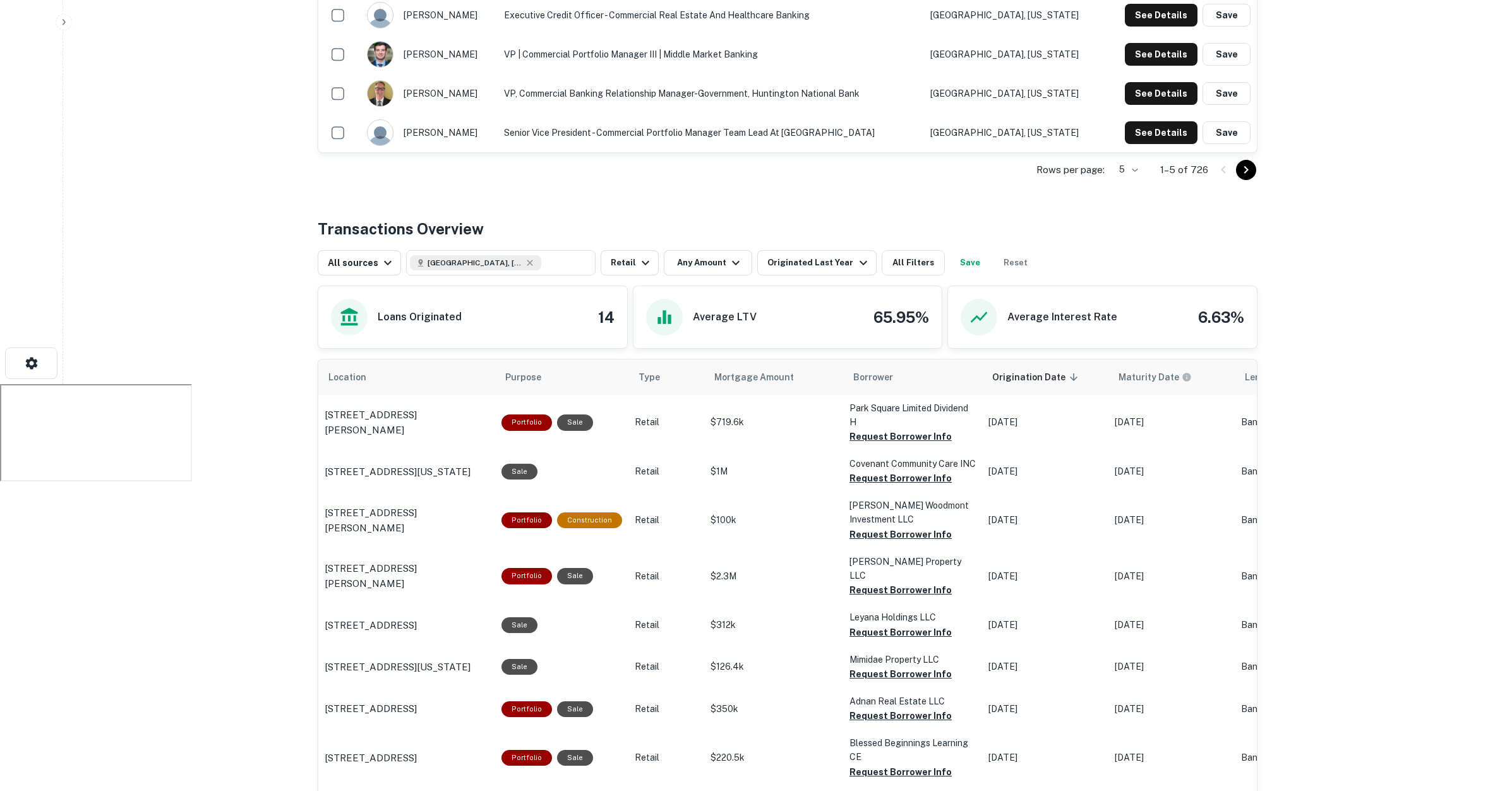
scroll to position [442, 0]
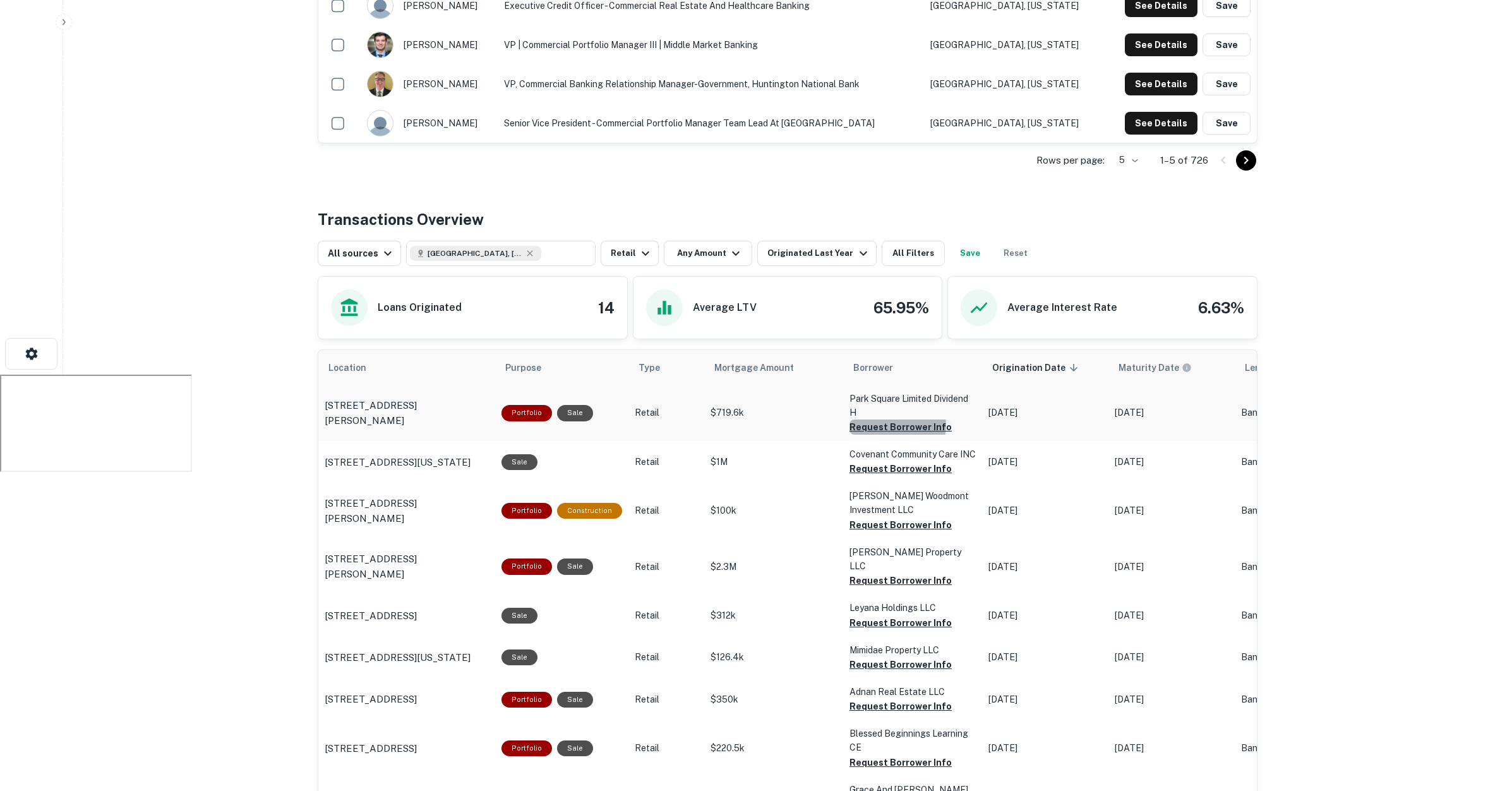
click at [889, 420] on button "Request Borrower Info" at bounding box center [900, 427] width 103 height 15
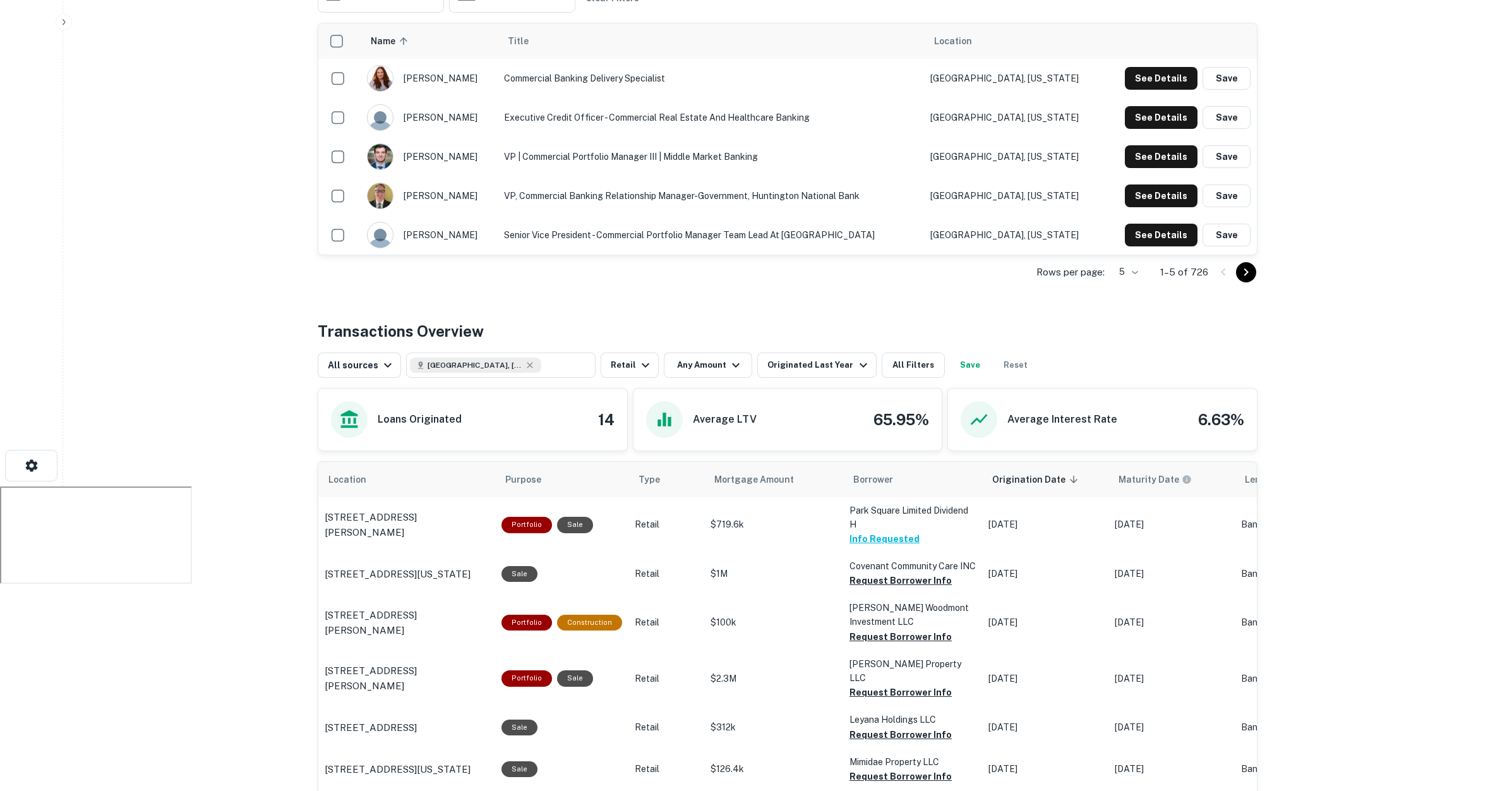
scroll to position [0, 0]
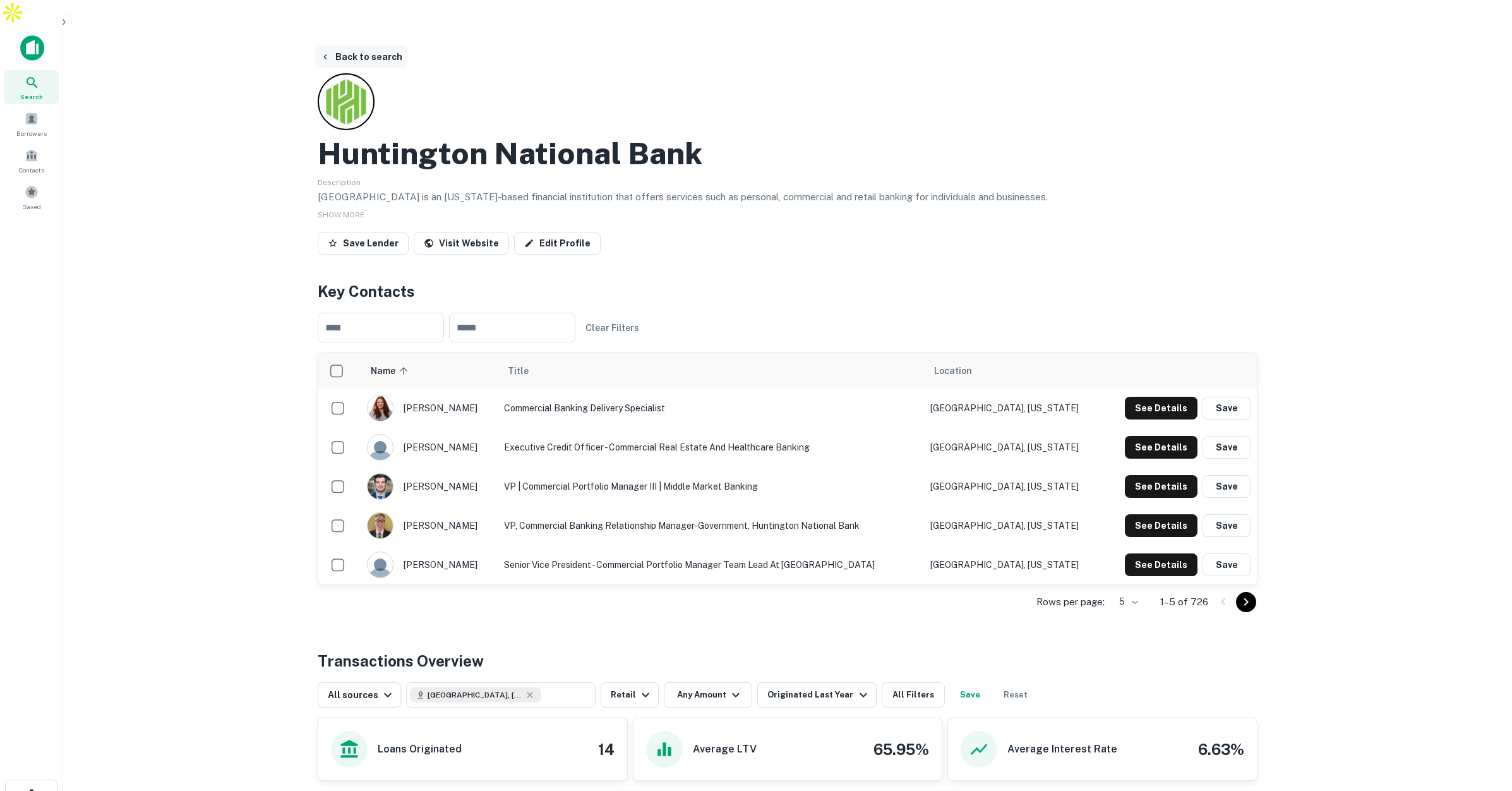
click at [379, 45] on button "Back to search" at bounding box center [361, 57] width 92 height 23
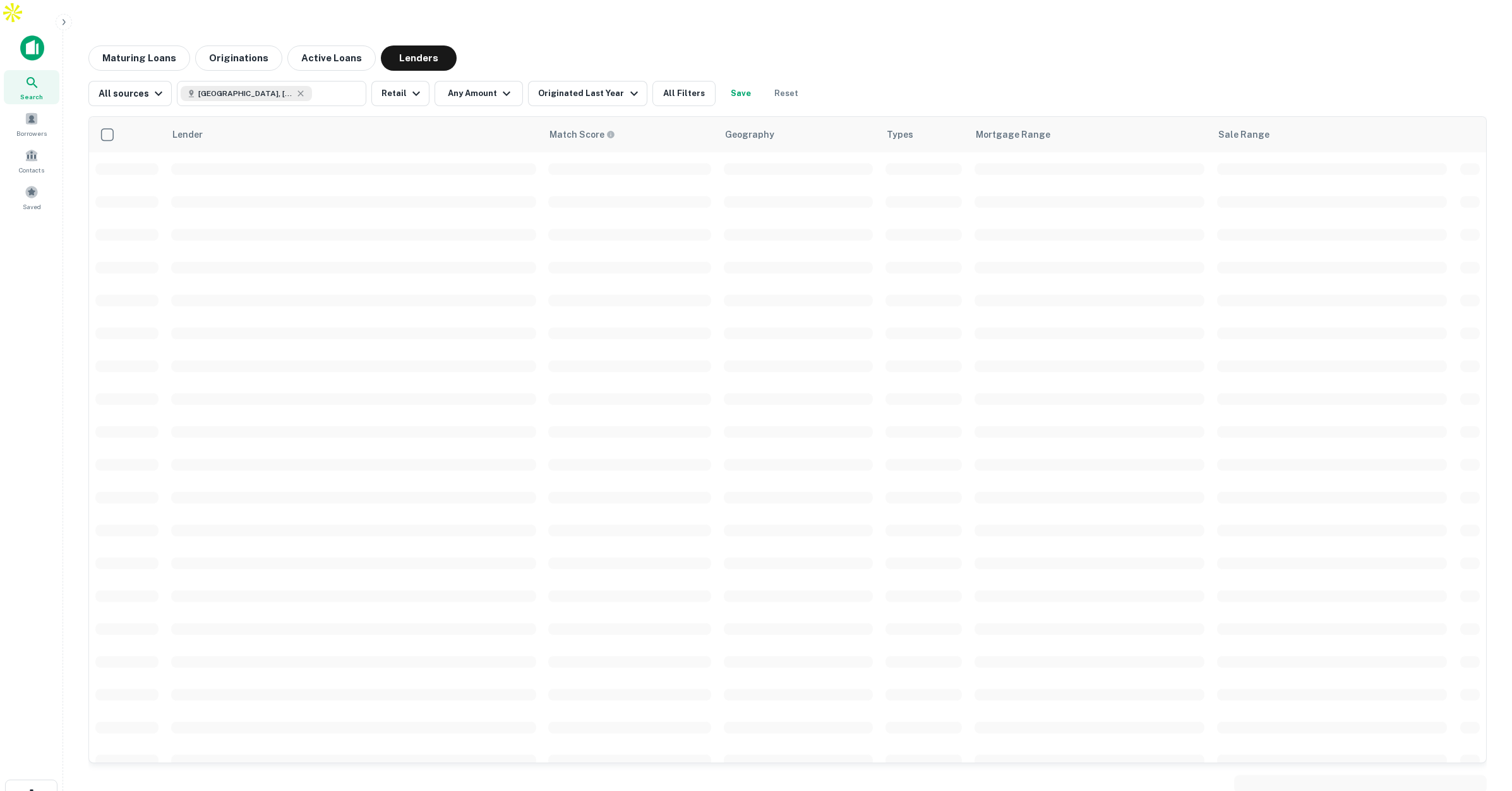
scroll to position [1, 0]
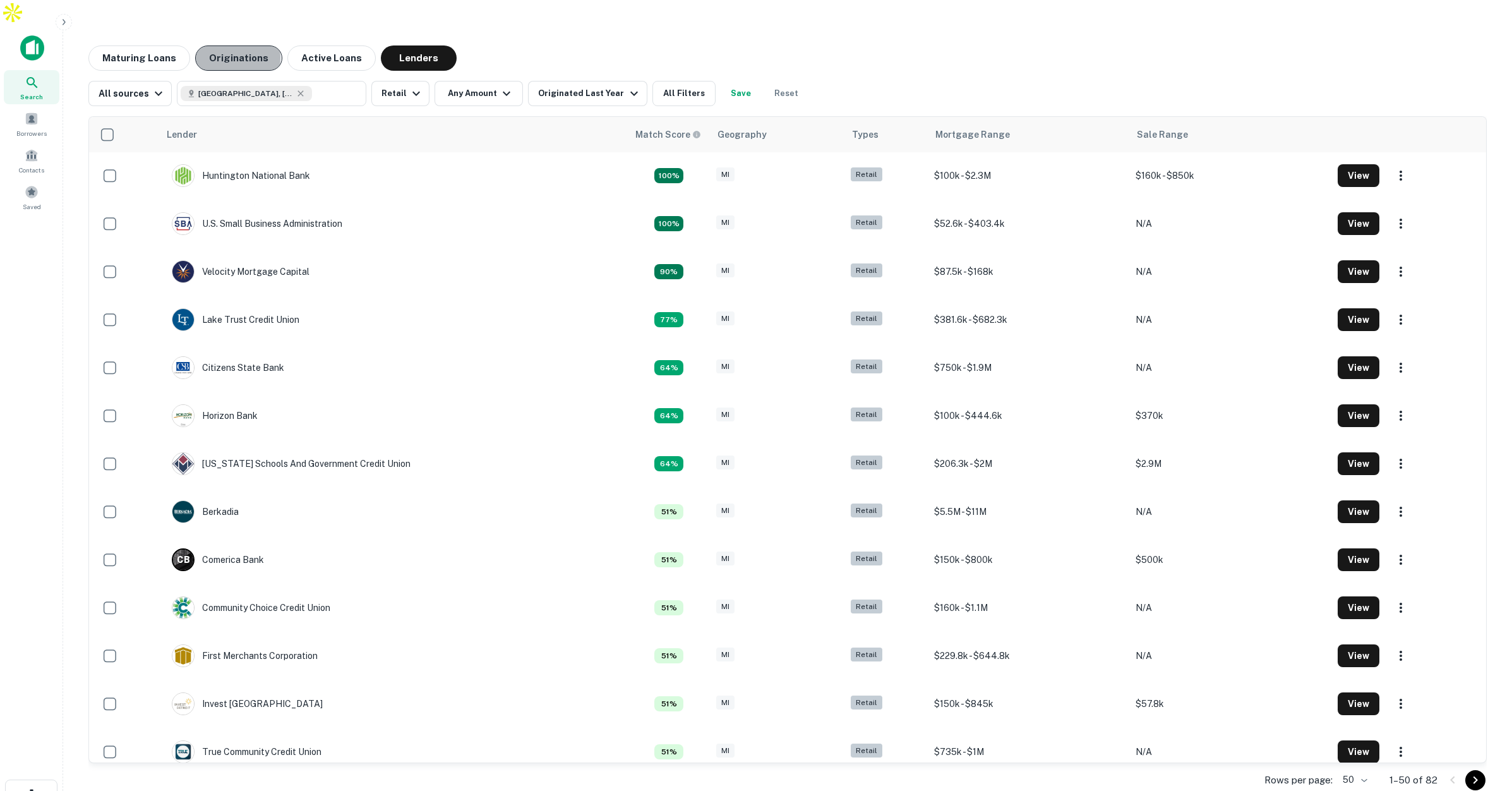
click at [222, 45] on button "Originations" at bounding box center [239, 57] width 87 height 25
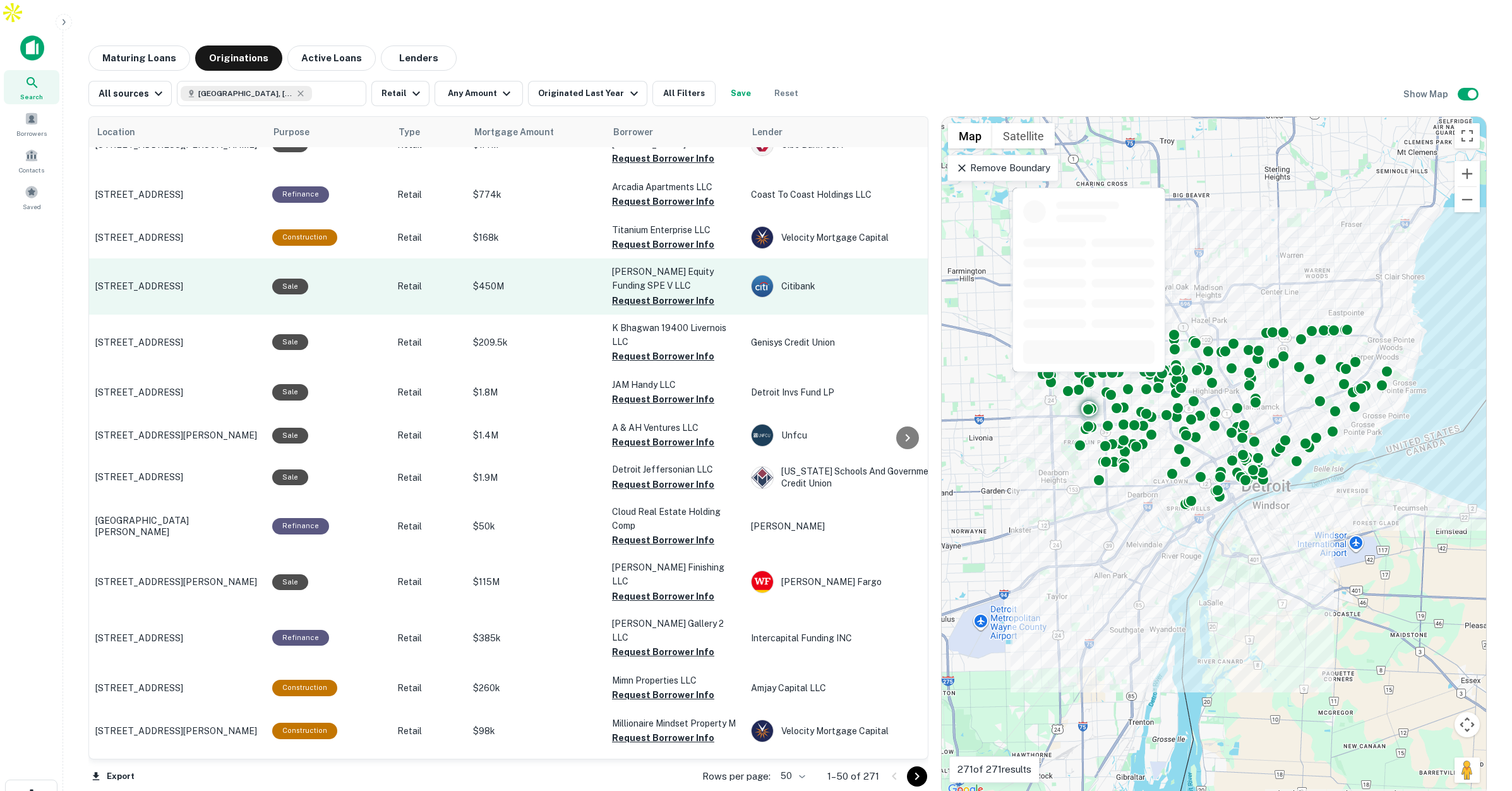
scroll to position [289, 0]
